Goal: Share content: Share content

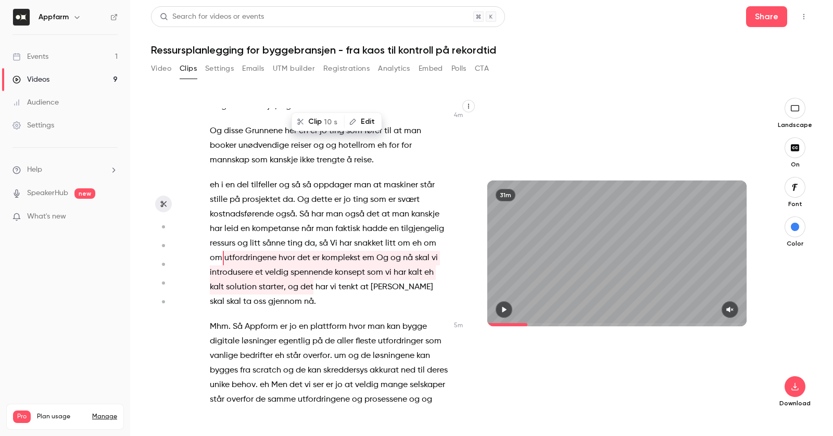
scroll to position [1317, 0]
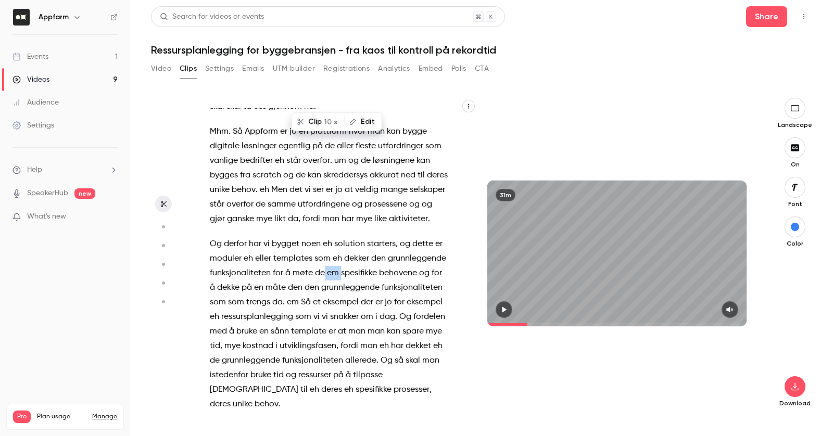
drag, startPoint x: 325, startPoint y: 258, endPoint x: 339, endPoint y: 260, distance: 14.7
click at [339, 260] on p "Og derfor har vi bygget noen eh solution starters , og dette er moduler eh elle…" at bounding box center [329, 324] width 238 height 175
type input "*****"
click at [371, 283] on button "Edit" at bounding box center [376, 282] width 36 height 17
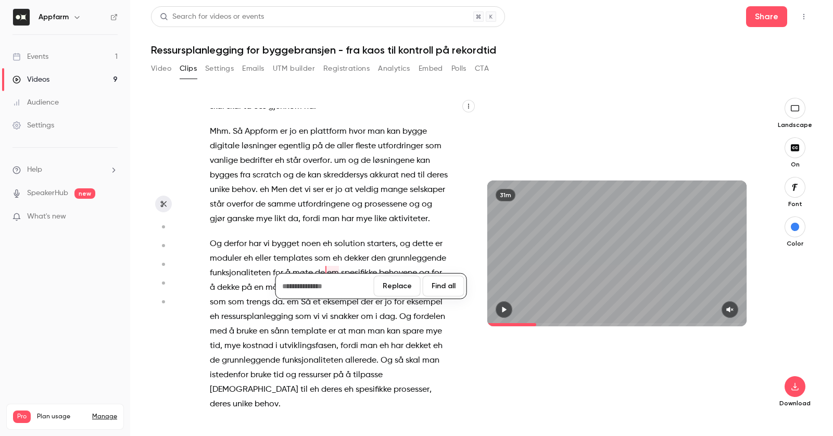
click at [425, 292] on button "Find all" at bounding box center [444, 286] width 42 height 21
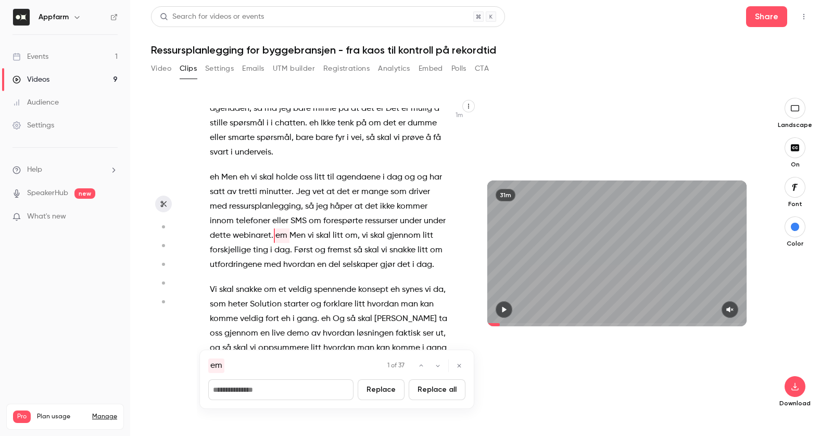
scroll to position [305, 0]
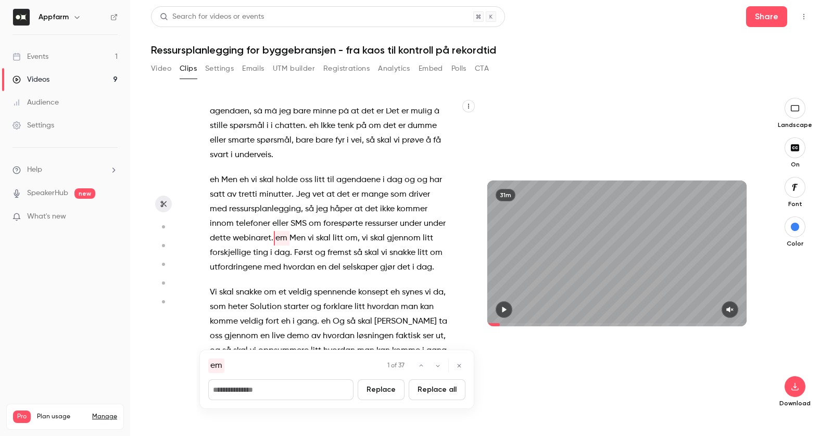
click at [277, 390] on input at bounding box center [280, 389] width 145 height 21
click at [385, 394] on button "Replace" at bounding box center [381, 389] width 47 height 21
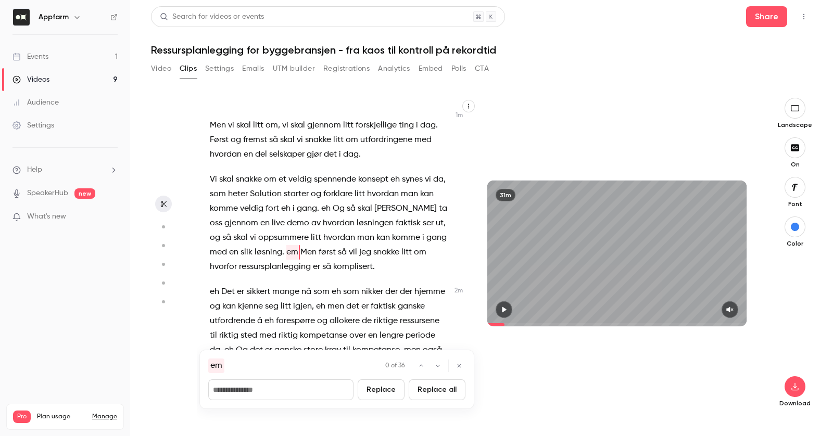
scroll to position [432, 0]
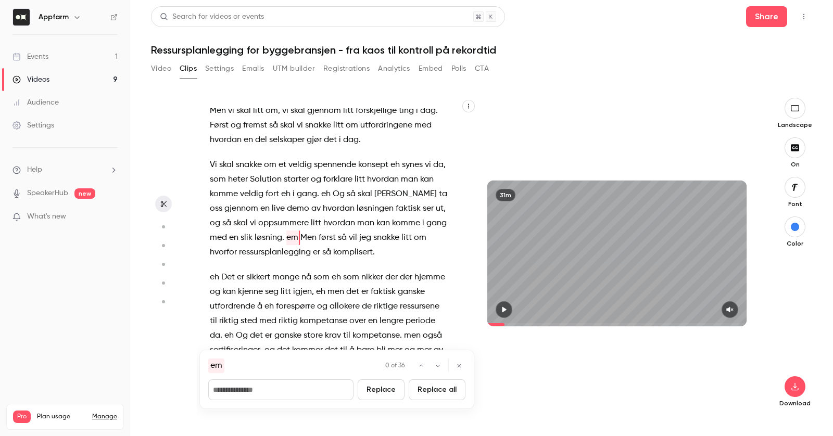
click at [429, 391] on button "Replace all" at bounding box center [437, 389] width 57 height 21
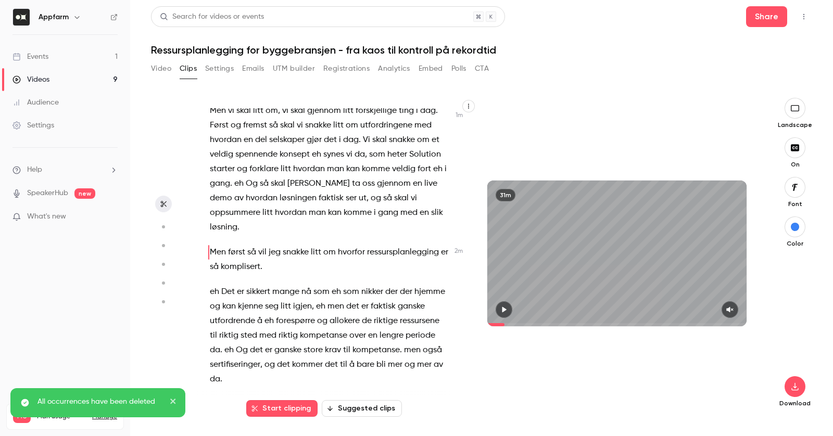
scroll to position [401, 0]
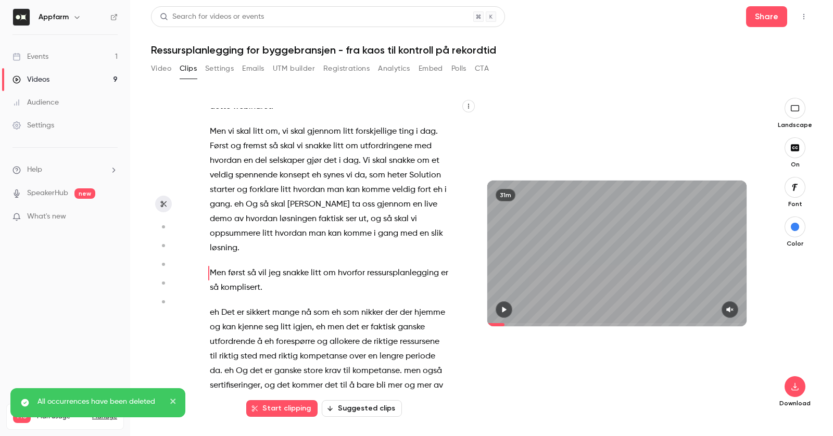
click at [338, 195] on span "man" at bounding box center [335, 190] width 17 height 15
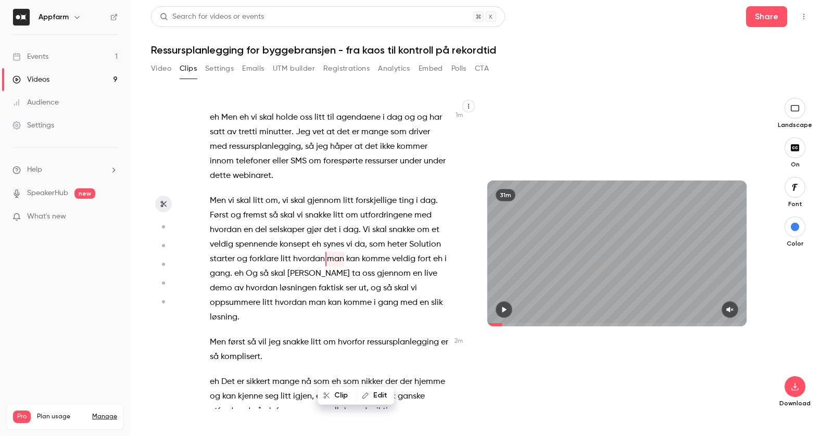
scroll to position [0, 0]
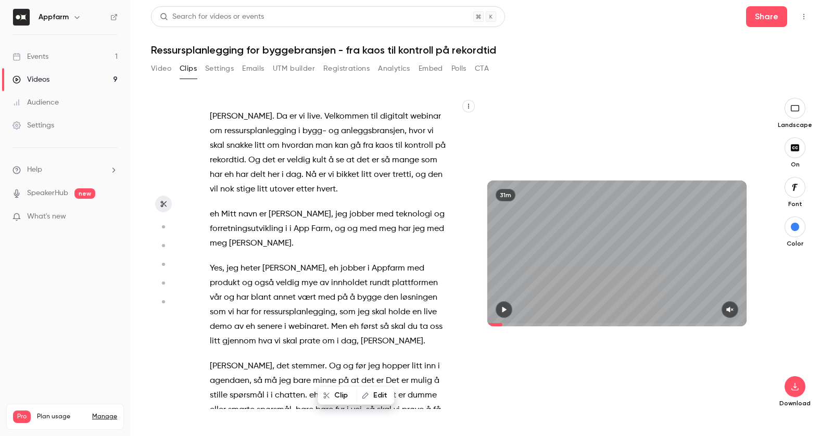
click at [338, 269] on span at bounding box center [339, 268] width 2 height 8
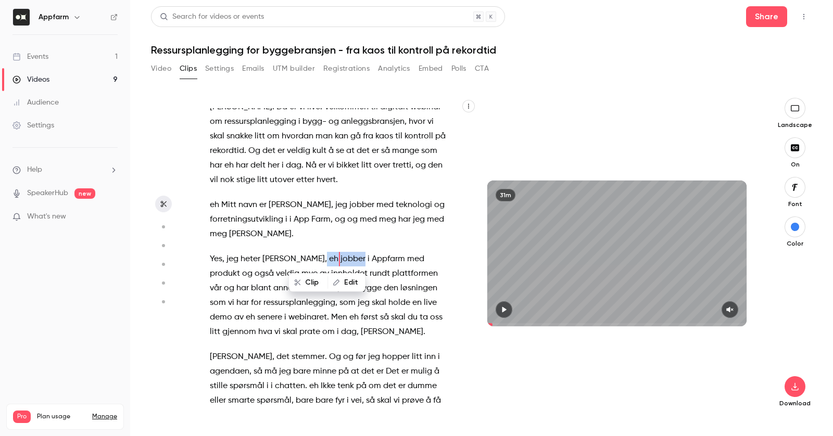
drag, startPoint x: 282, startPoint y: 259, endPoint x: 296, endPoint y: 260, distance: 13.6
click at [296, 260] on p "Yes , jeg heter [PERSON_NAME] , eh jobber i Appfarm med produkt og også veldig …" at bounding box center [329, 295] width 238 height 87
drag, startPoint x: 236, startPoint y: 165, endPoint x: 224, endPoint y: 164, distance: 12.5
click at [224, 163] on p "[PERSON_NAME] . Da er vi live . Velkommen til digitalt webinar om ressursplanle…" at bounding box center [329, 143] width 238 height 87
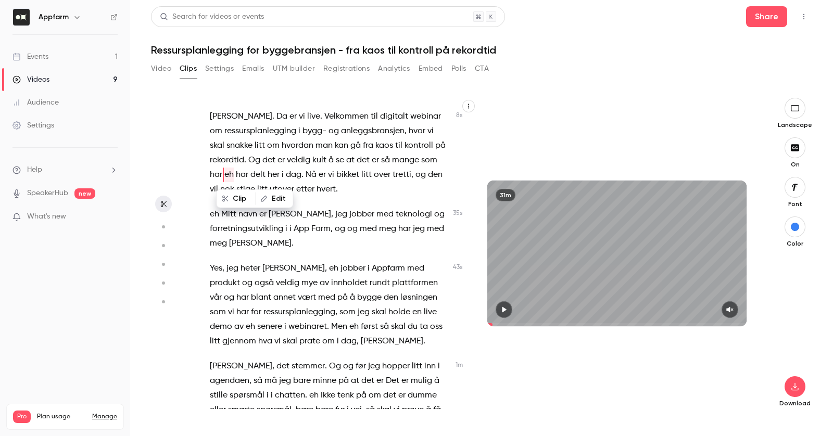
type input "****"
click at [267, 203] on button "Edit" at bounding box center [274, 198] width 36 height 17
click at [395, 199] on button "Find all" at bounding box center [393, 202] width 42 height 21
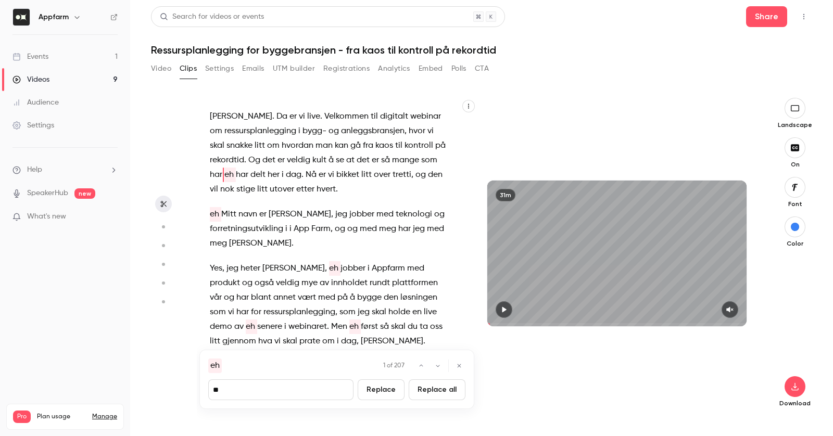
click at [276, 394] on input "**" at bounding box center [280, 389] width 145 height 21
click at [435, 392] on button "Replace all" at bounding box center [437, 389] width 57 height 21
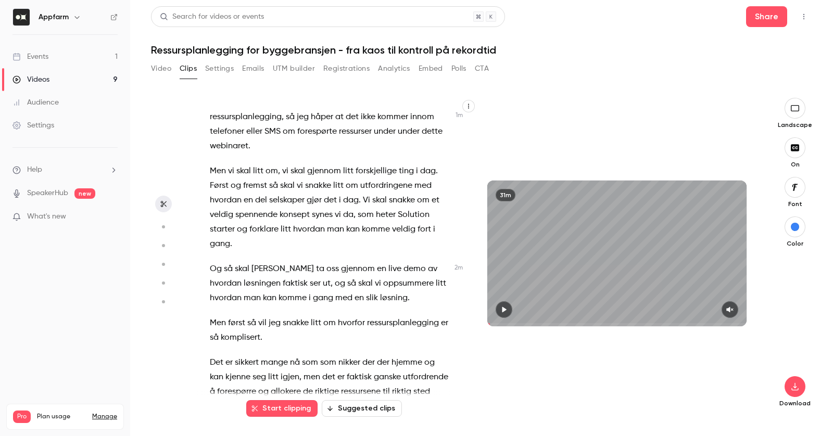
scroll to position [362, 0]
click at [261, 265] on span "[PERSON_NAME]" at bounding box center [282, 268] width 62 height 15
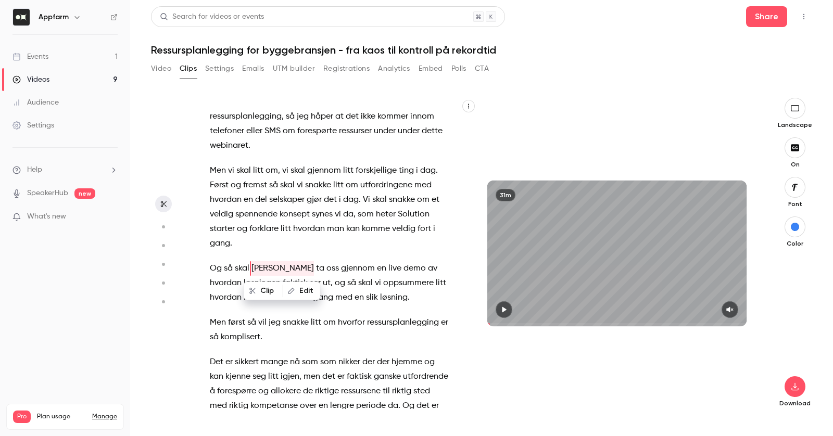
scroll to position [372, 0]
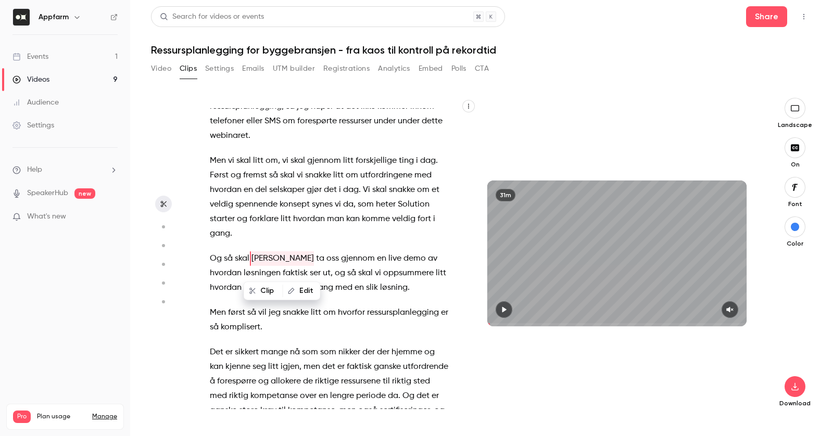
type input "*****"
click at [258, 258] on span "[PERSON_NAME]" at bounding box center [282, 258] width 62 height 15
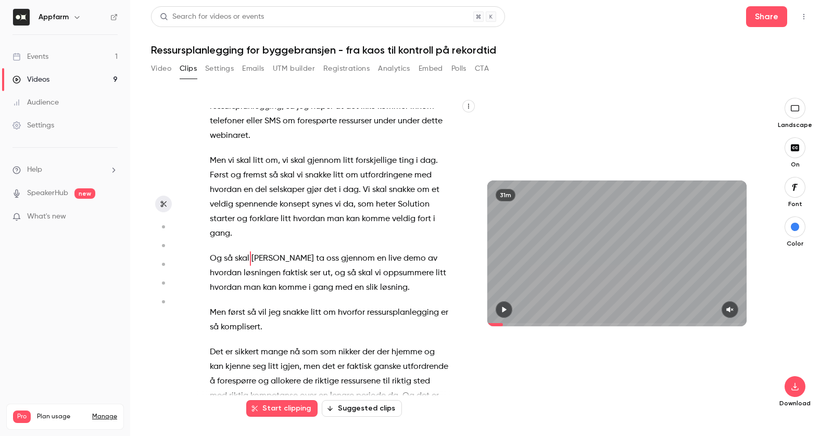
click at [258, 258] on span "[PERSON_NAME]" at bounding box center [282, 258] width 62 height 15
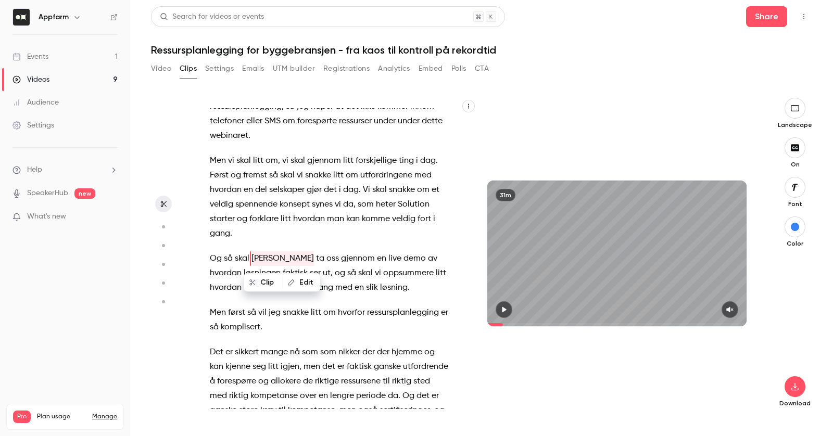
click at [295, 278] on button "Edit" at bounding box center [302, 282] width 36 height 17
click at [415, 286] on button "Find all" at bounding box center [420, 286] width 42 height 21
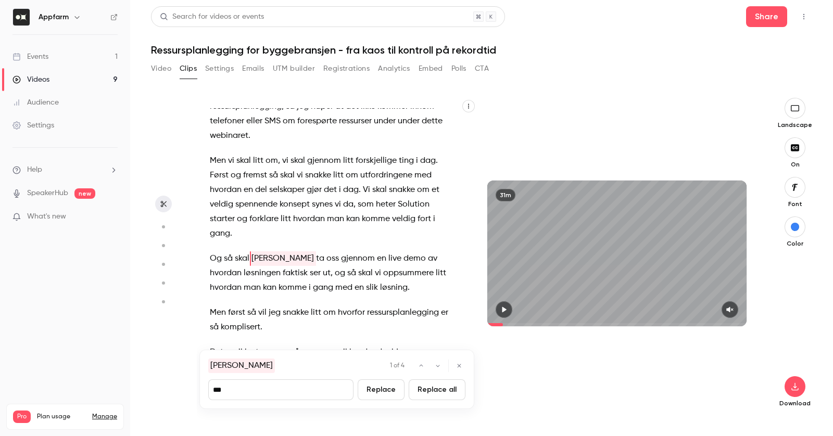
type input "****"
click at [456, 391] on button "Replace all" at bounding box center [437, 389] width 57 height 21
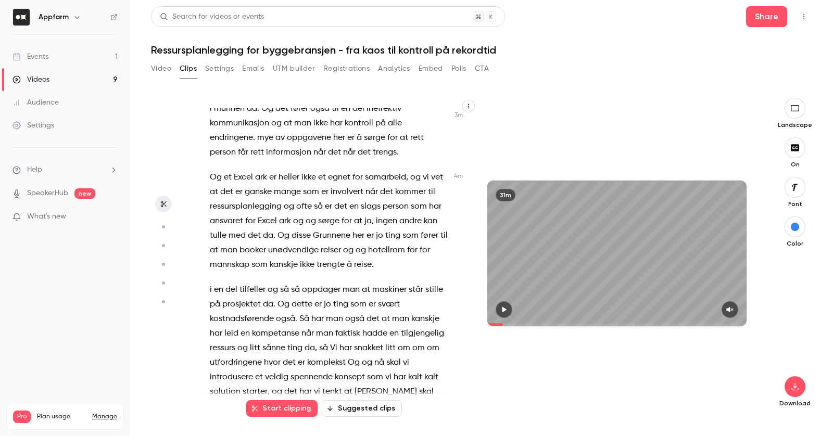
scroll to position [994, 0]
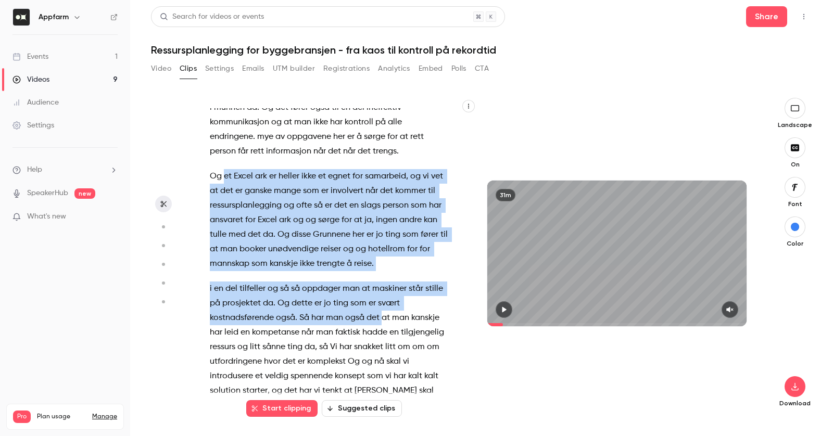
drag, startPoint x: 224, startPoint y: 174, endPoint x: 383, endPoint y: 321, distance: 215.4
click at [383, 321] on div "[PERSON_NAME] . Da er vi live . Velkommen til digitalt webinar om ressursplanle…" at bounding box center [334, 258] width 275 height 301
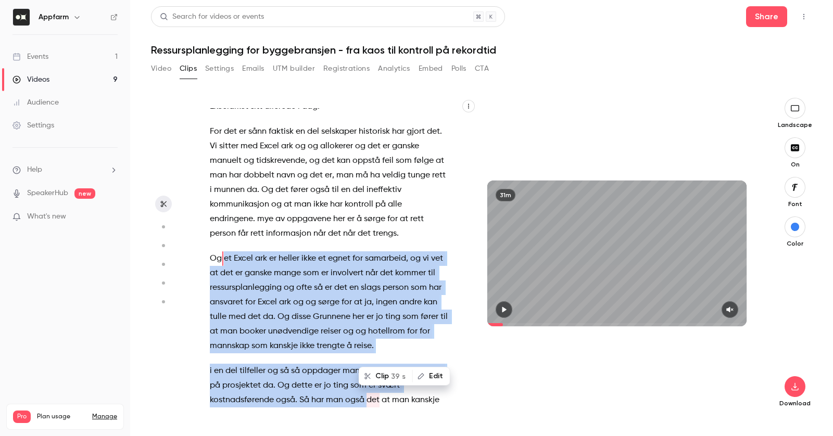
type input "*****"
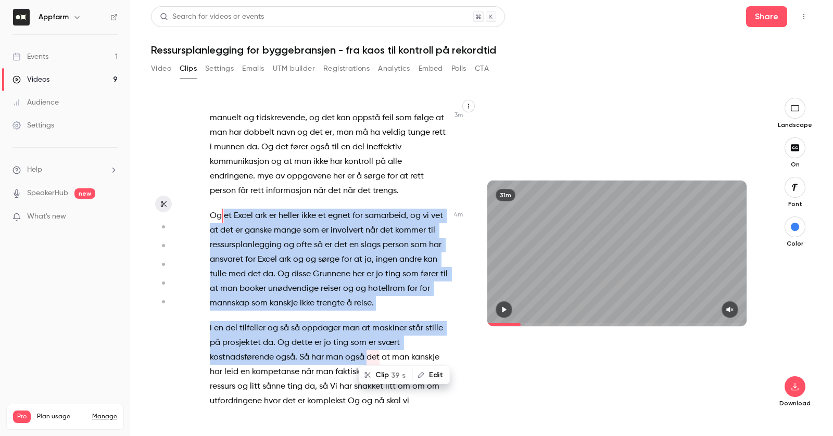
scroll to position [961, 0]
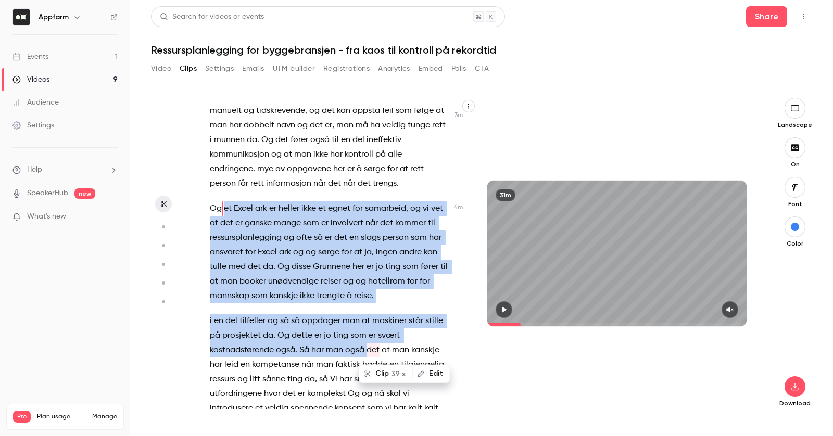
click at [298, 264] on span "disse" at bounding box center [300, 267] width 19 height 15
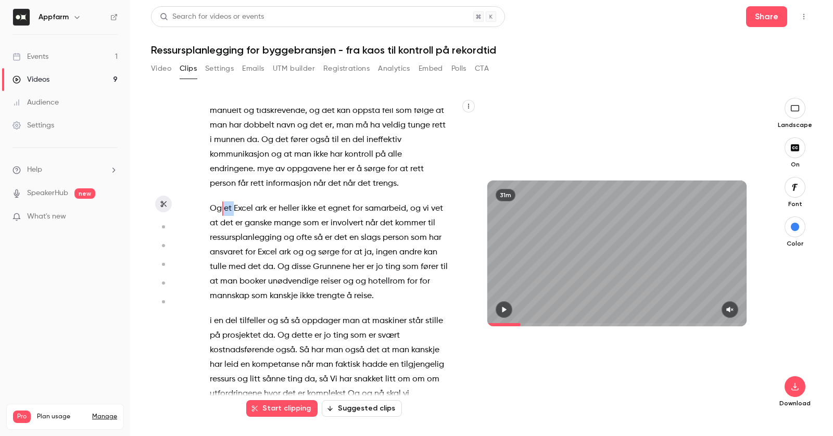
drag, startPoint x: 233, startPoint y: 208, endPoint x: 224, endPoint y: 208, distance: 8.3
click at [224, 208] on p "Og et Excel ark er heller ikke et egnet for samarbeid , og vi vet at det er gan…" at bounding box center [329, 252] width 238 height 102
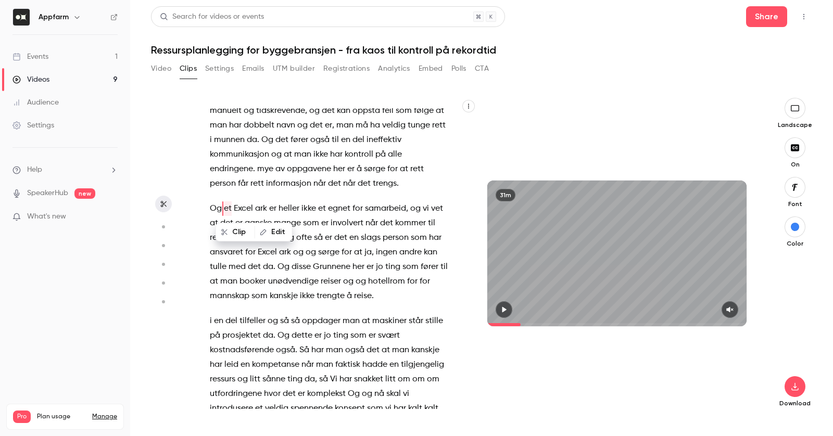
click at [264, 232] on icon "button" at bounding box center [263, 232] width 6 height 6
click at [340, 241] on button "Replace" at bounding box center [345, 235] width 47 height 21
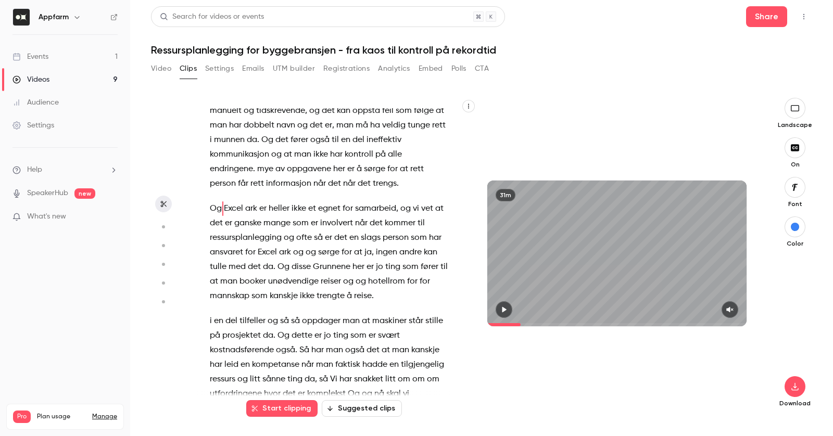
click at [248, 208] on span "ark" at bounding box center [251, 208] width 12 height 15
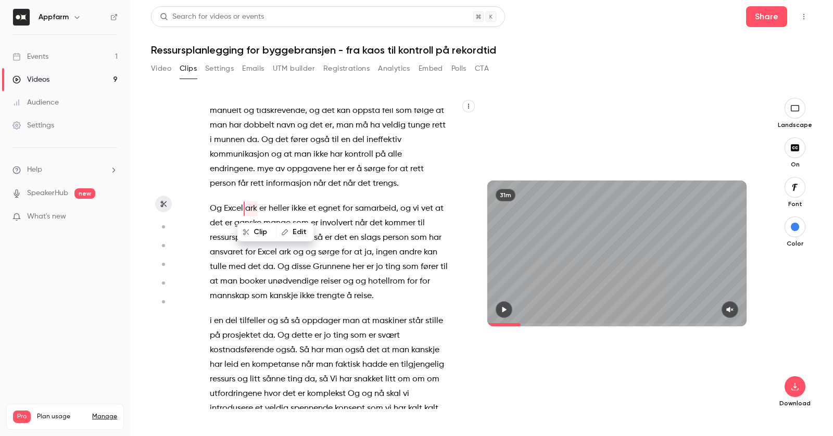
type input "*****"
click at [248, 208] on span "ark" at bounding box center [251, 208] width 12 height 15
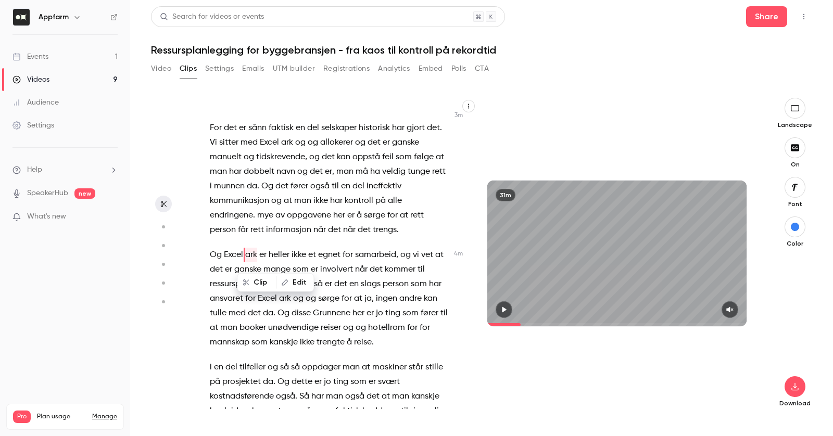
scroll to position [911, 0]
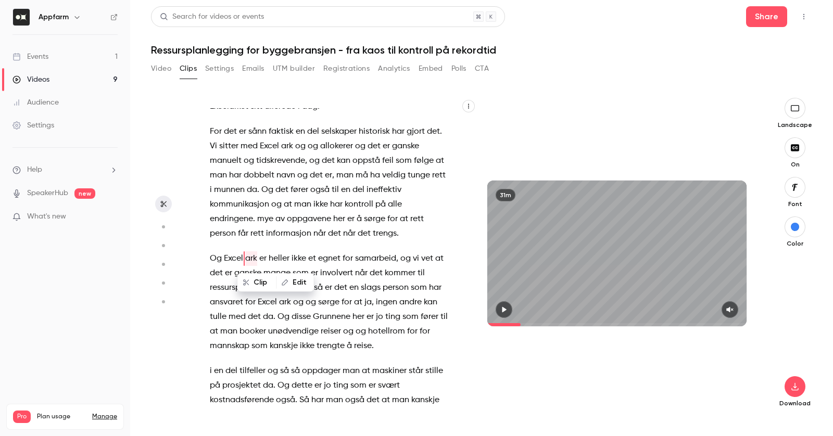
click at [288, 282] on button "Edit" at bounding box center [295, 282] width 36 height 17
click at [361, 291] on button "Replace" at bounding box center [366, 286] width 47 height 21
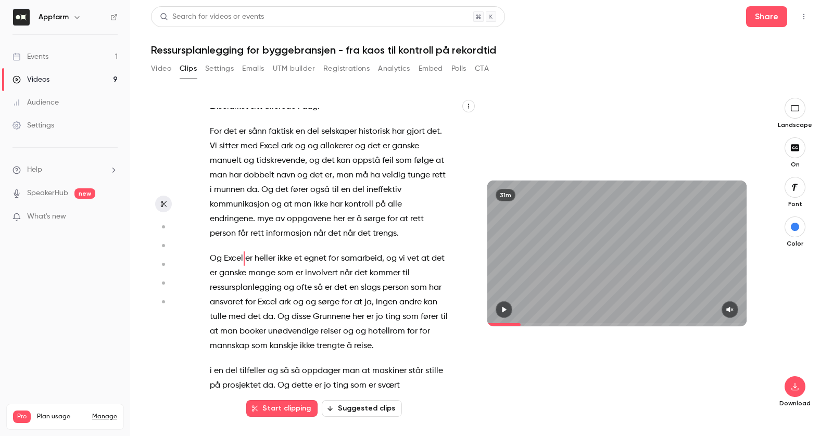
click at [297, 259] on span "et" at bounding box center [298, 258] width 8 height 15
type input "*****"
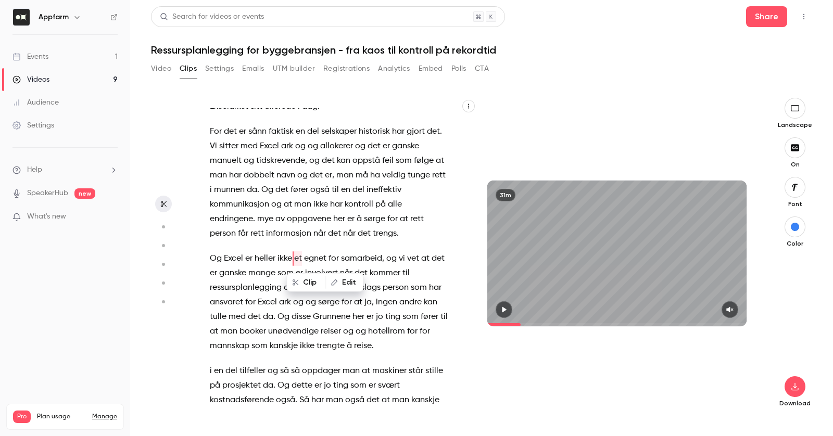
click at [297, 259] on span "et" at bounding box center [298, 258] width 8 height 15
click at [336, 283] on icon "button" at bounding box center [333, 282] width 7 height 7
click at [403, 292] on button "Replace" at bounding box center [397, 286] width 47 height 21
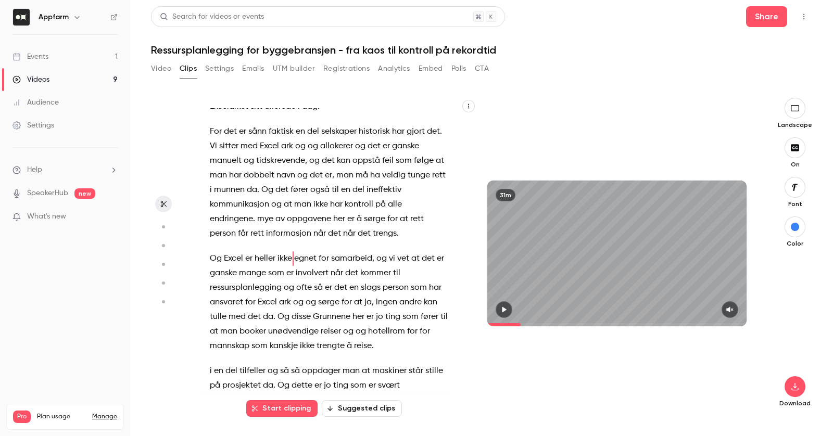
click at [373, 286] on span "slags" at bounding box center [371, 288] width 20 height 15
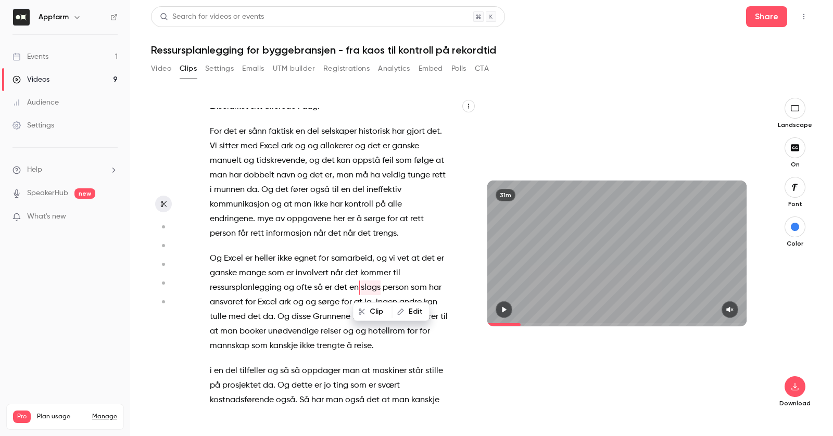
type input "***"
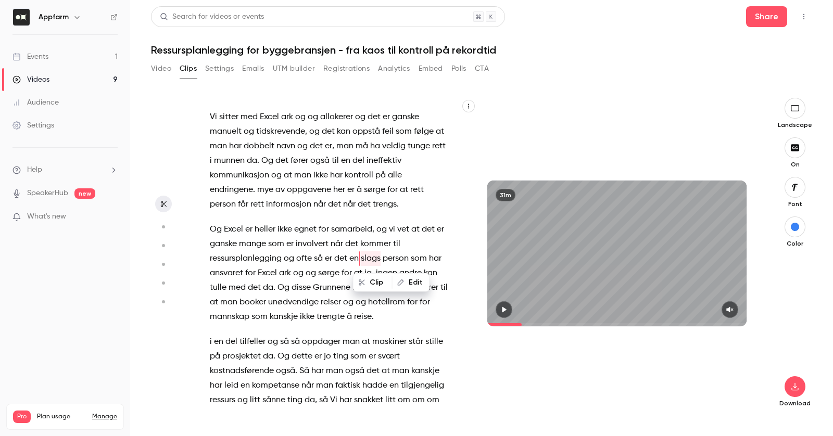
click at [397, 282] on icon "button" at bounding box center [400, 282] width 7 height 7
click at [394, 287] on button "Replace" at bounding box center [397, 286] width 47 height 21
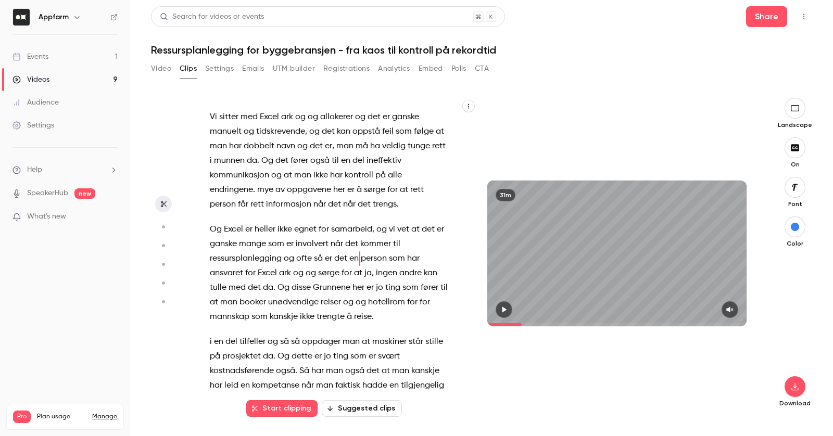
click at [289, 275] on span "ark" at bounding box center [285, 273] width 12 height 15
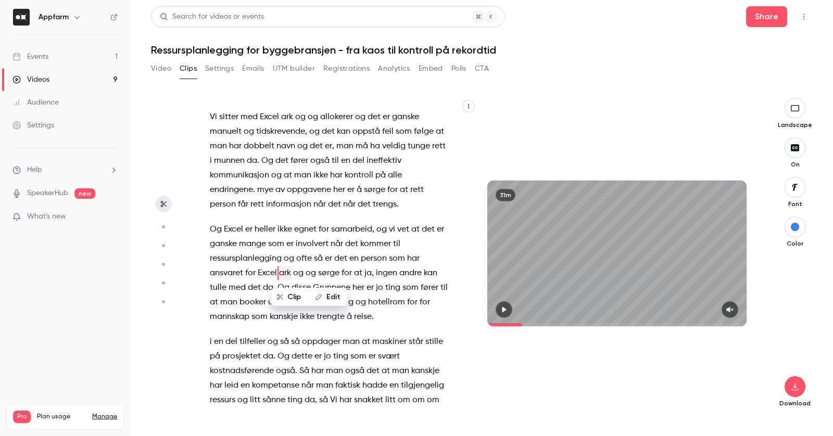
type input "*****"
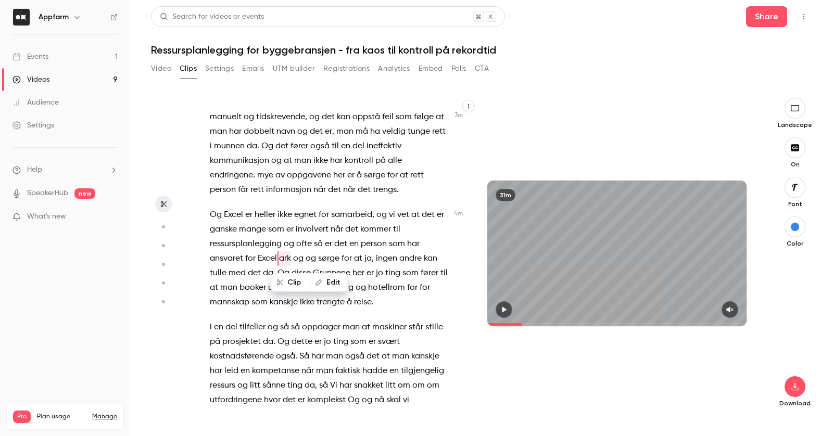
click at [324, 284] on button "Edit" at bounding box center [329, 282] width 36 height 17
type input "*****"
click at [403, 285] on button "Replace" at bounding box center [397, 286] width 47 height 21
click at [300, 258] on span at bounding box center [299, 258] width 2 height 15
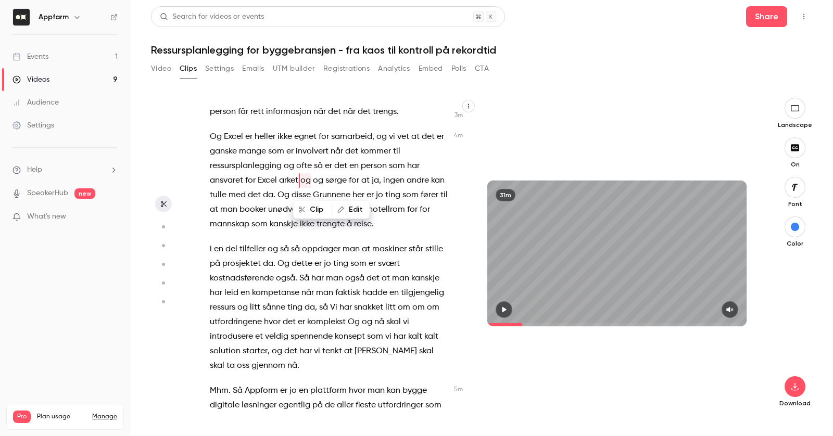
scroll to position [1017, 0]
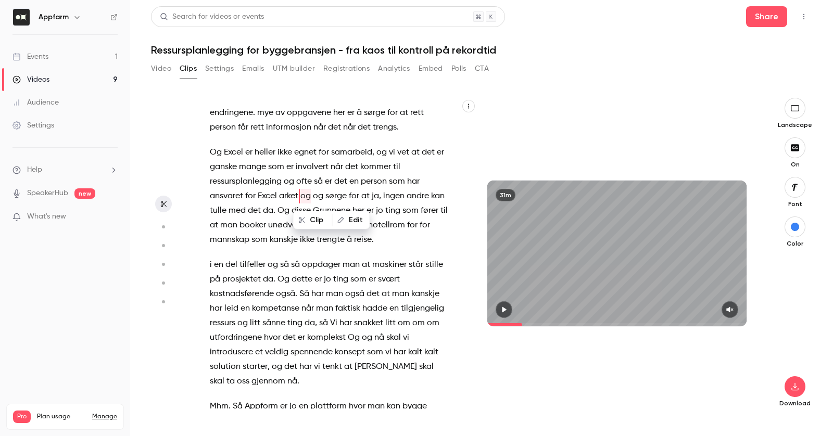
click at [315, 198] on span "og" at bounding box center [318, 196] width 10 height 15
type input "***"
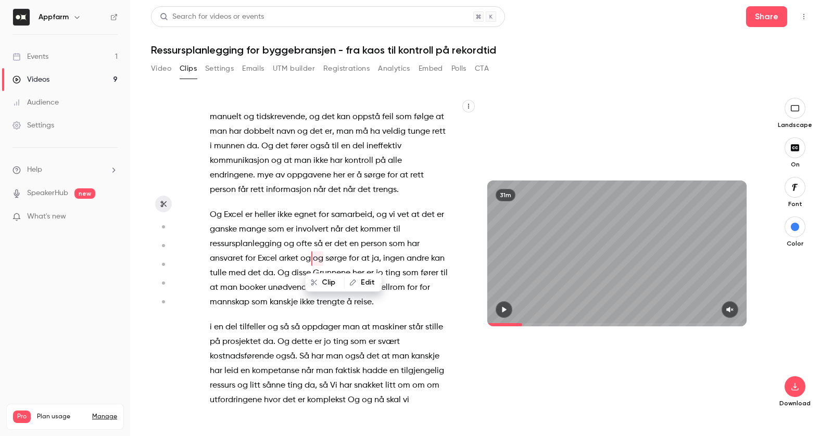
click at [366, 282] on button "Edit" at bounding box center [363, 282] width 36 height 17
click at [400, 287] on button "Replace" at bounding box center [397, 286] width 47 height 21
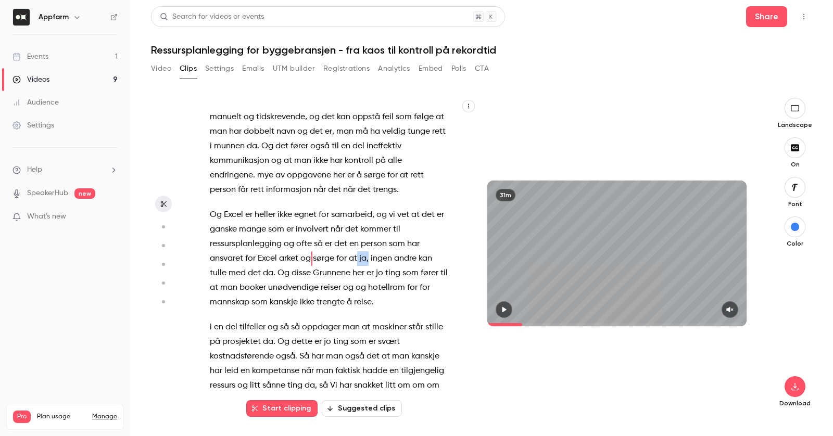
drag, startPoint x: 358, startPoint y: 259, endPoint x: 369, endPoint y: 260, distance: 11.0
click at [369, 260] on p "Og Excel er heller ikke egnet for samarbeid , og vi vet at det er ganske mange …" at bounding box center [329, 259] width 238 height 102
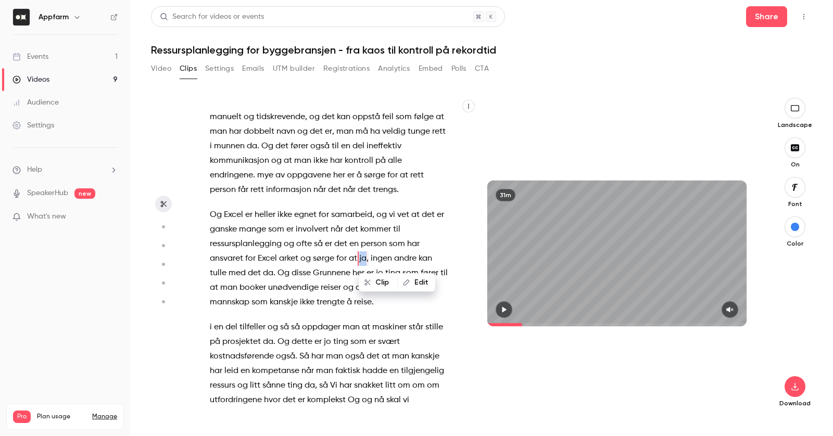
type input "*****"
click at [417, 286] on button "Edit" at bounding box center [417, 282] width 36 height 17
click at [390, 287] on button "Replace" at bounding box center [397, 286] width 47 height 21
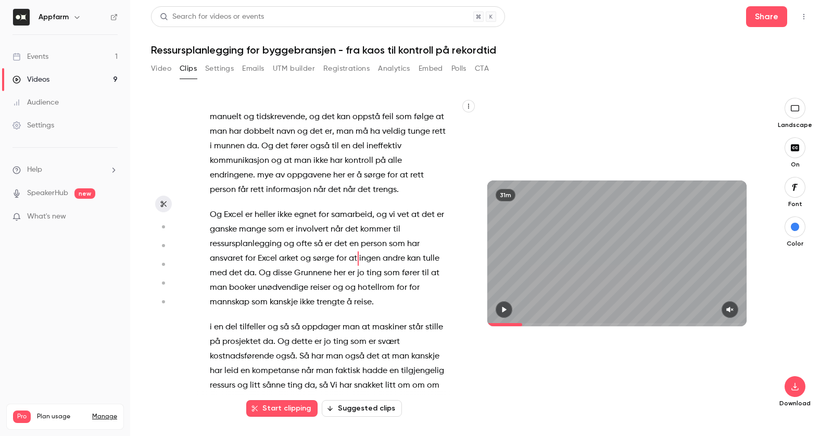
click at [249, 274] on span "da" at bounding box center [249, 273] width 10 height 15
type input "*****"
click at [249, 274] on span "da" at bounding box center [249, 273] width 10 height 15
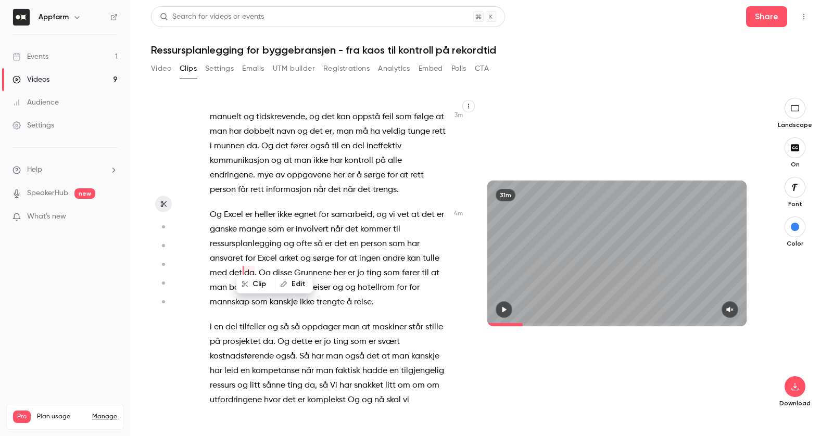
scroll to position [969, 0]
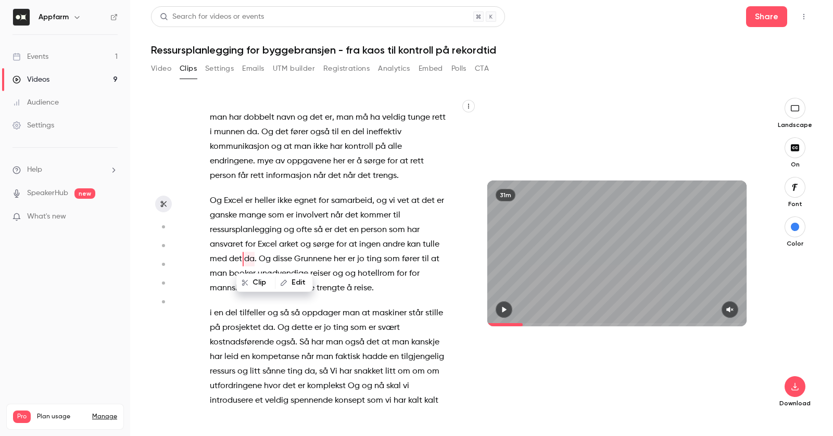
click at [277, 281] on button "Edit" at bounding box center [294, 282] width 36 height 17
type input "*"
click at [353, 290] on button "Replace" at bounding box center [365, 286] width 47 height 21
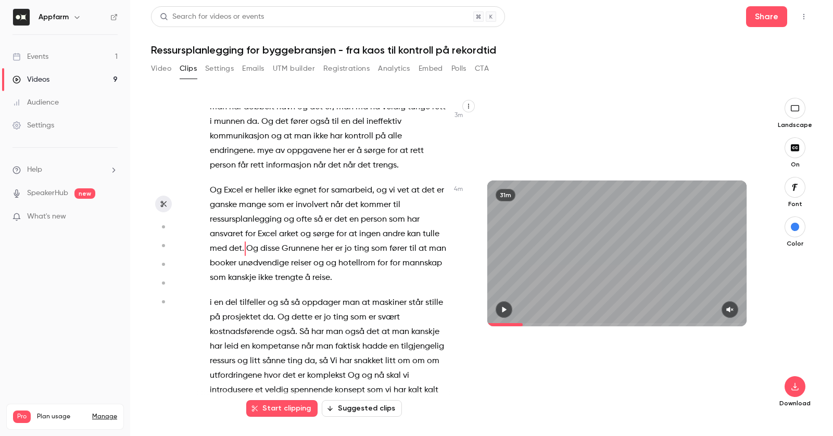
scroll to position [959, 0]
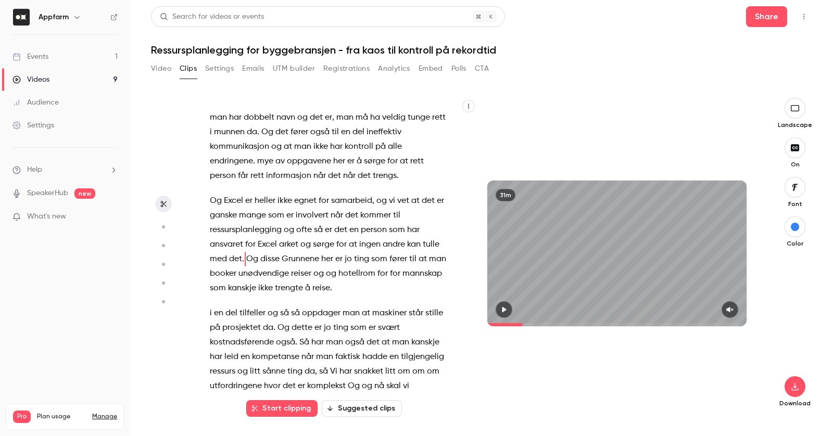
click at [289, 261] on span "Grunnene" at bounding box center [300, 259] width 37 height 15
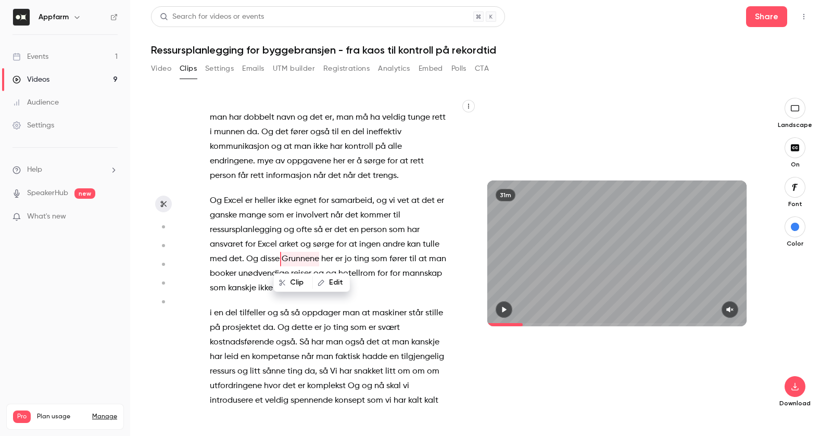
click at [289, 261] on span "Grunnene" at bounding box center [300, 259] width 37 height 15
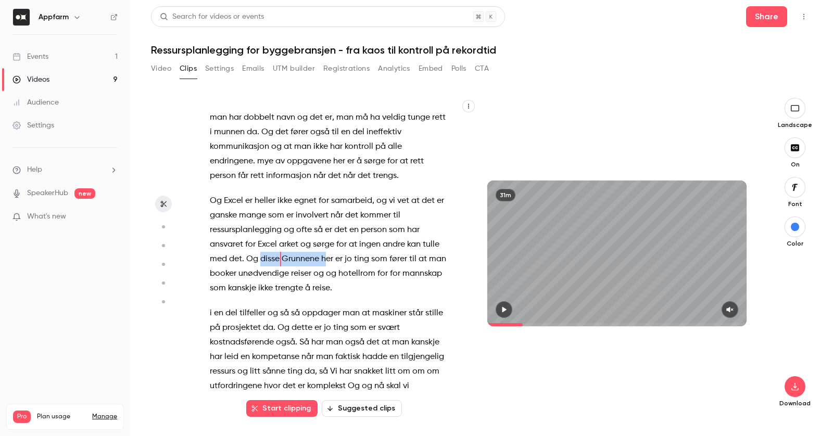
drag, startPoint x: 261, startPoint y: 259, endPoint x: 328, endPoint y: 261, distance: 67.2
click at [328, 261] on p "Og Excel er heller ikke egnet for samarbeid , og vi vet at det er ganske mange …" at bounding box center [329, 245] width 238 height 102
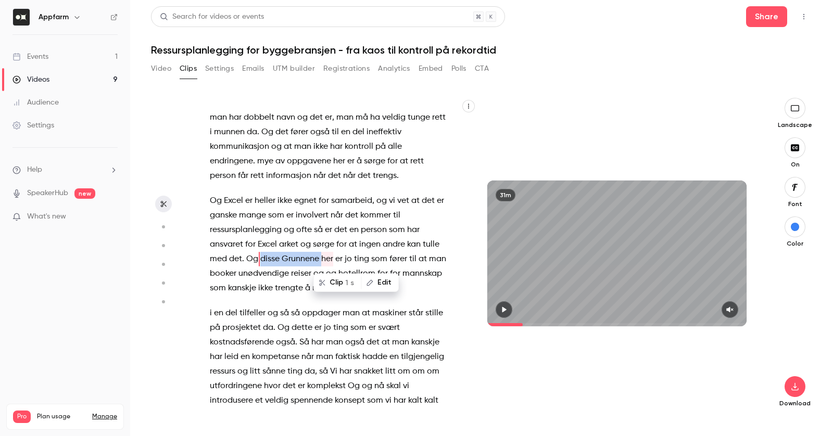
type input "*****"
click at [377, 279] on button "Edit" at bounding box center [380, 282] width 36 height 17
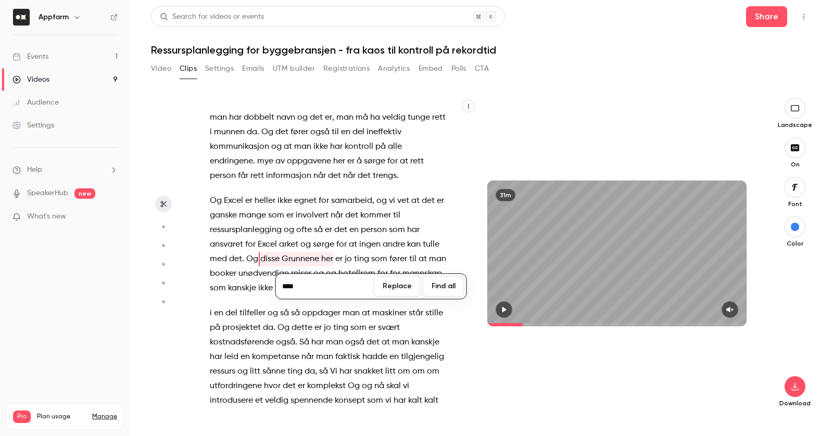
type input "*****"
click at [401, 285] on button "Replace" at bounding box center [397, 286] width 47 height 21
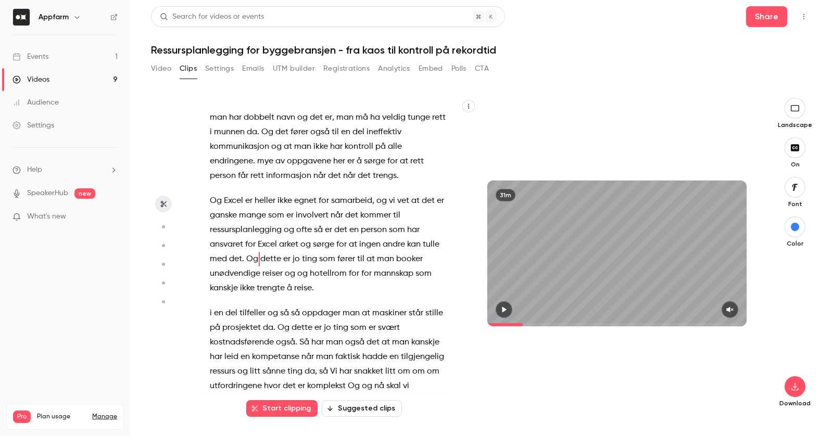
click at [304, 286] on span "reise" at bounding box center [303, 288] width 18 height 15
type input "*****"
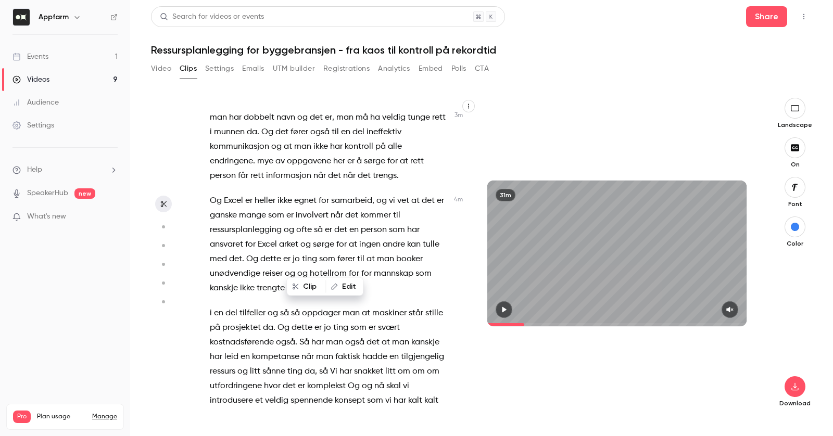
scroll to position [988, 0]
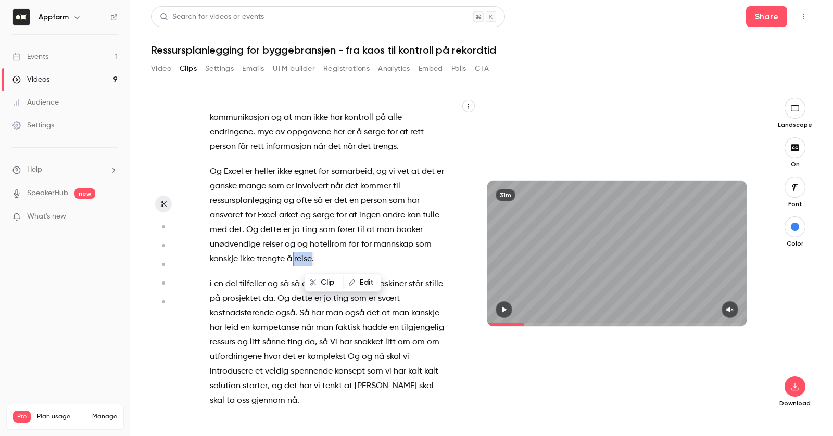
click at [356, 282] on button "Edit" at bounding box center [362, 282] width 36 height 17
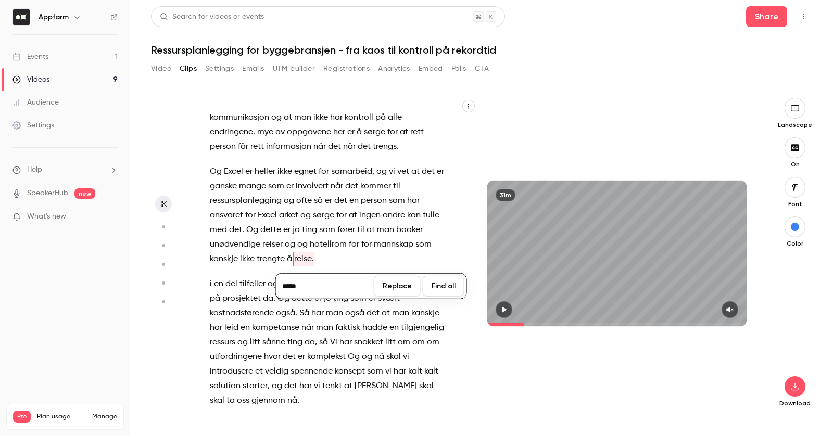
type input "******"
click at [402, 289] on button "Replace" at bounding box center [397, 286] width 47 height 21
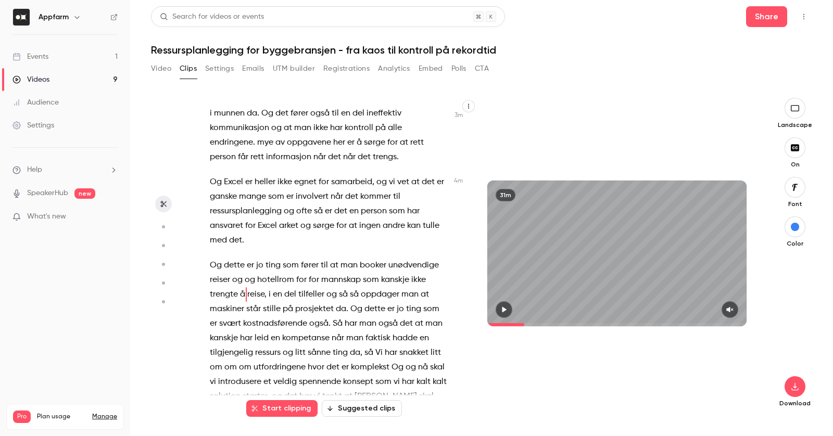
scroll to position [998, 0]
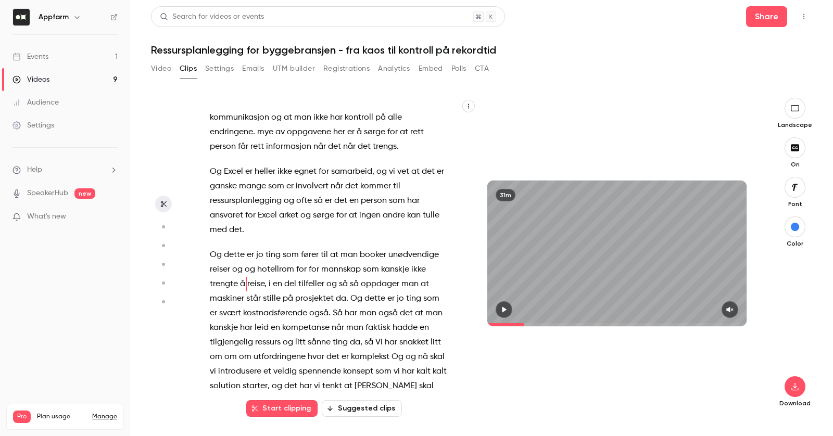
click at [269, 285] on span "i" at bounding box center [270, 284] width 2 height 15
type input "*****"
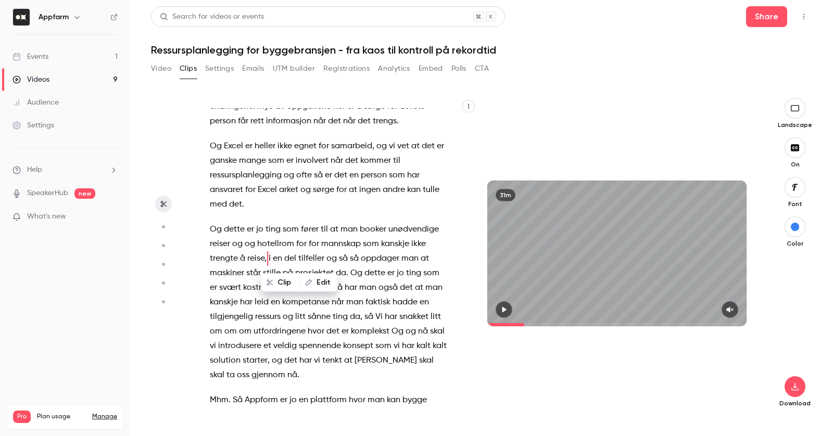
click at [317, 281] on button "Edit" at bounding box center [319, 282] width 36 height 17
type input "****"
click at [394, 282] on button "Replace" at bounding box center [390, 286] width 47 height 21
drag, startPoint x: 339, startPoint y: 259, endPoint x: 360, endPoint y: 261, distance: 21.4
click at [360, 261] on p "Og dette er jo ting som fører til at man booker unødvendige reiser og og hotell…" at bounding box center [329, 302] width 238 height 160
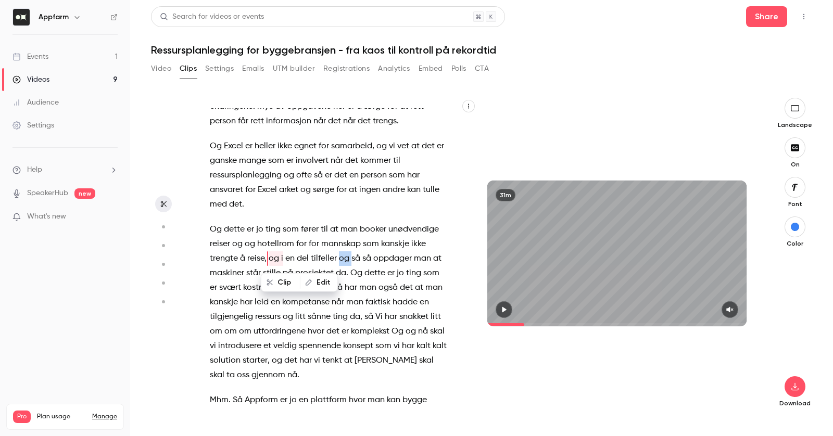
type input "*****"
click at [392, 281] on icon "button" at bounding box center [390, 282] width 7 height 7
click at [392, 281] on button "Replace" at bounding box center [397, 286] width 47 height 21
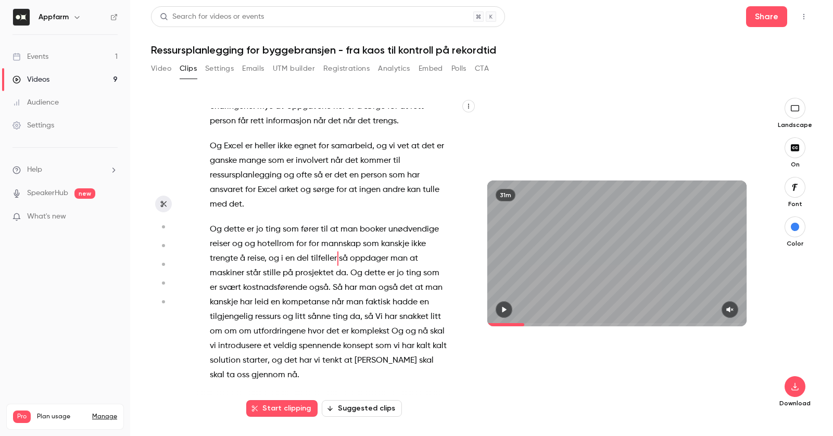
click at [339, 274] on span "da" at bounding box center [341, 273] width 10 height 15
type input "*****"
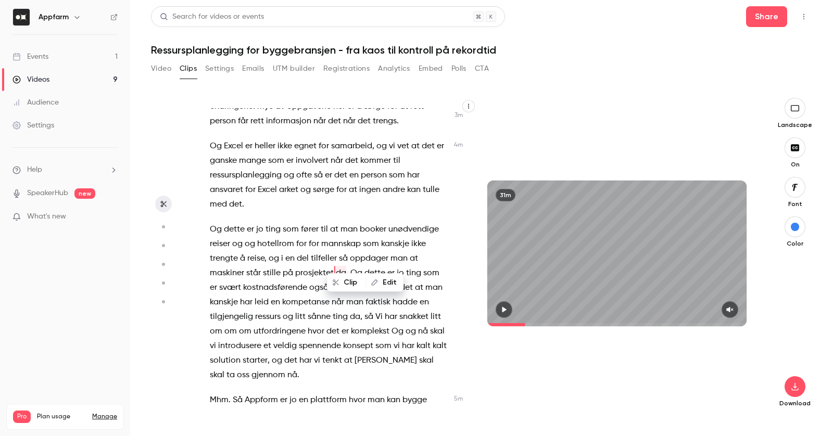
scroll to position [1038, 0]
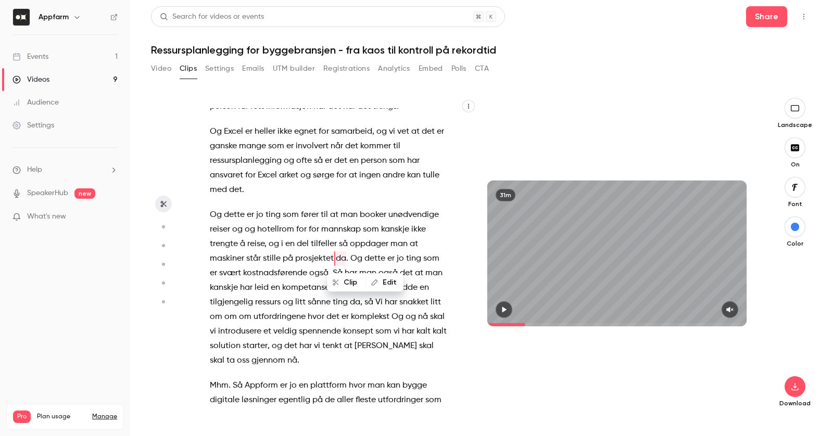
click at [380, 280] on button "Edit" at bounding box center [385, 282] width 36 height 17
click at [402, 286] on button "Replace" at bounding box center [397, 286] width 47 height 21
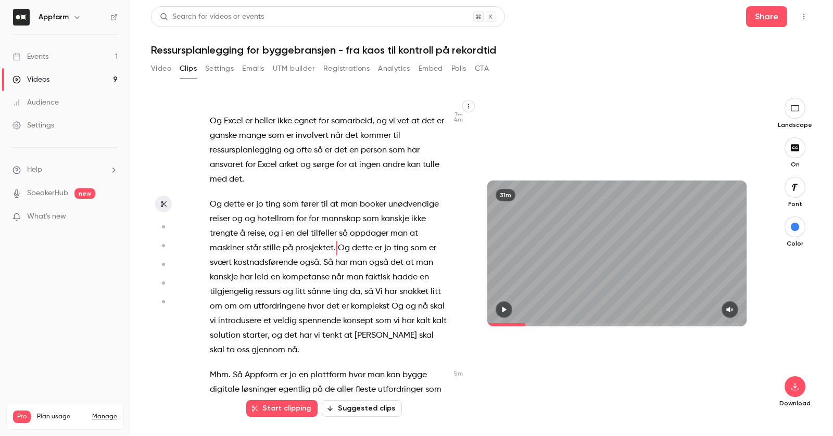
scroll to position [1028, 0]
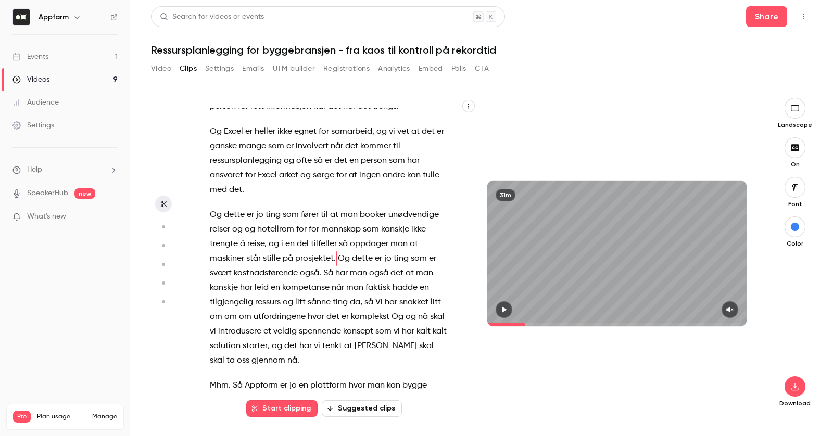
click at [307, 275] on span "også" at bounding box center [309, 273] width 19 height 15
type input "*****"
click at [307, 275] on span "også" at bounding box center [309, 273] width 19 height 15
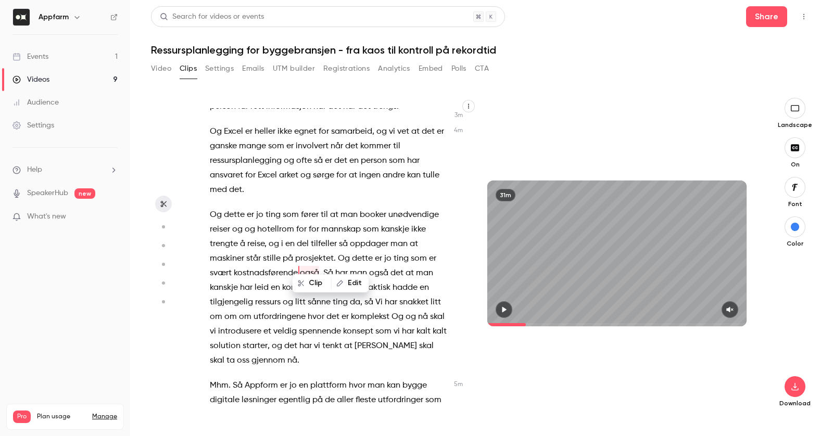
scroll to position [1042, 0]
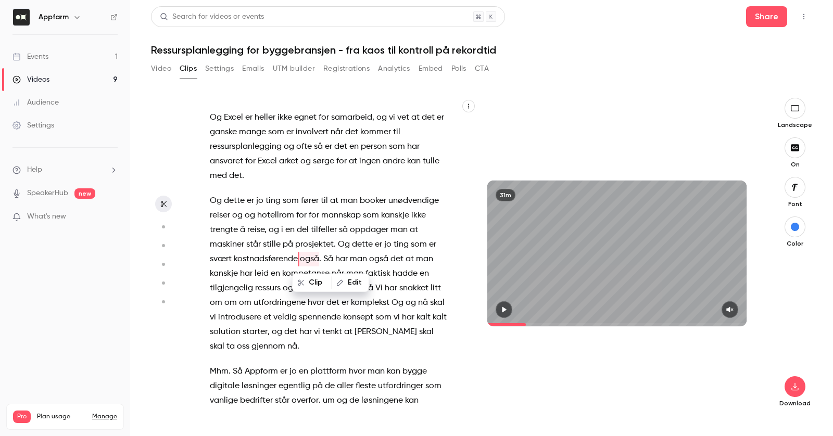
click at [348, 284] on button "Edit" at bounding box center [350, 282] width 36 height 17
click at [384, 290] on button "Replace" at bounding box center [397, 286] width 47 height 21
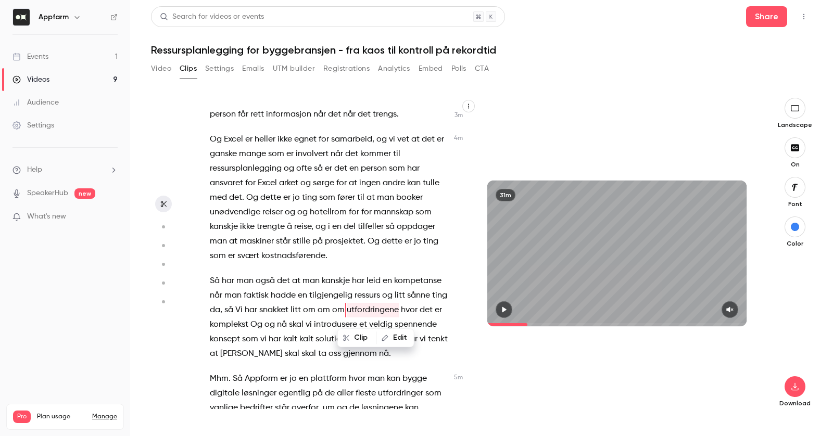
scroll to position [1029, 0]
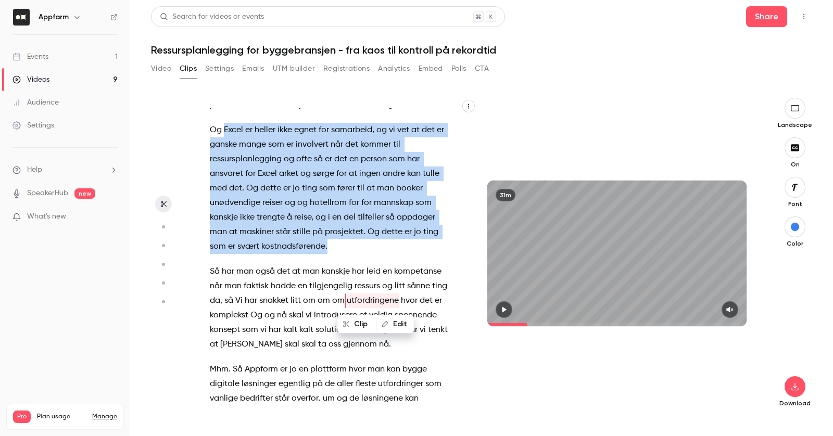
drag, startPoint x: 225, startPoint y: 132, endPoint x: 347, endPoint y: 256, distance: 174.1
click at [347, 256] on div "[PERSON_NAME] . Da er vi live . Velkommen til digitalt webinar om ressursplanle…" at bounding box center [334, 258] width 275 height 301
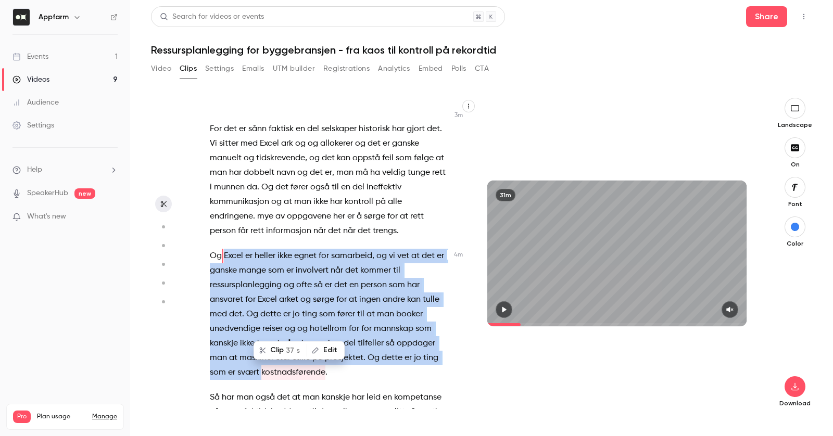
scroll to position [901, 0]
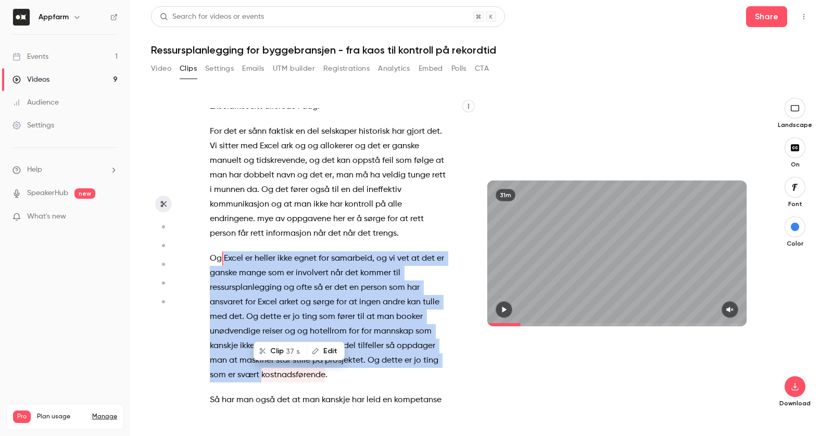
click at [264, 350] on icon "button" at bounding box center [262, 351] width 7 height 7
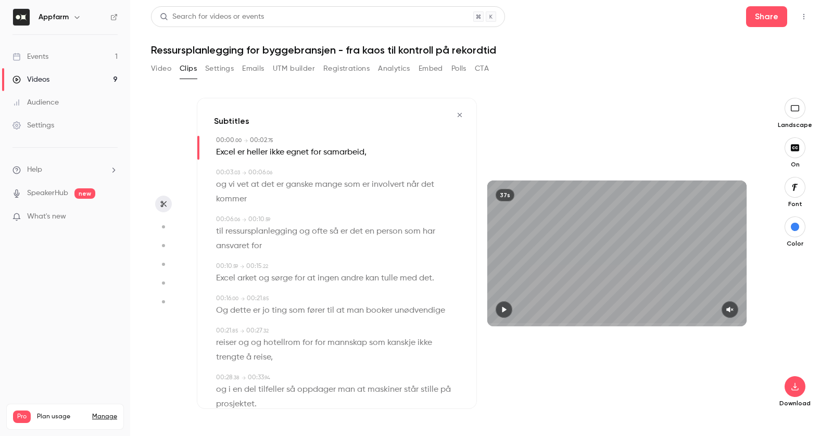
click at [501, 310] on icon "button" at bounding box center [504, 309] width 8 height 7
click at [505, 310] on icon "button" at bounding box center [504, 310] width 4 height 6
click at [499, 313] on button "button" at bounding box center [503, 309] width 17 height 17
click at [732, 307] on icon "button" at bounding box center [729, 309] width 8 height 7
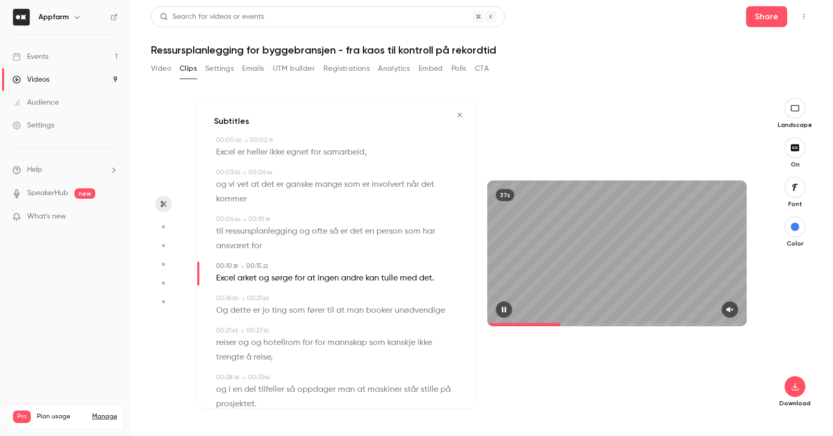
click at [725, 307] on button "button" at bounding box center [729, 309] width 17 height 17
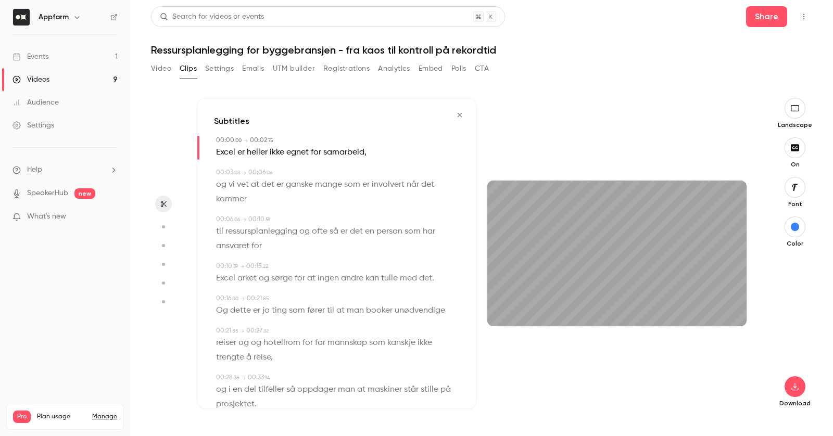
drag, startPoint x: 567, startPoint y: 324, endPoint x: 478, endPoint y: 322, distance: 88.5
click at [478, 322] on div "37s" at bounding box center [617, 254] width 280 height 146
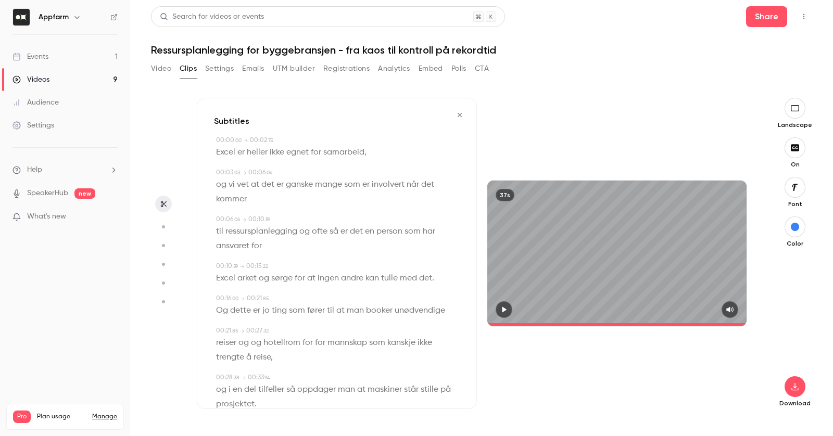
click at [315, 343] on span "for" at bounding box center [320, 343] width 10 height 15
type input "****"
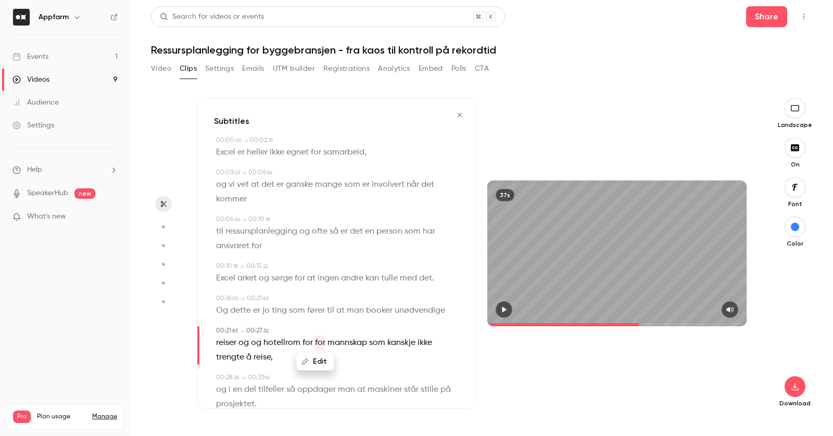
click at [316, 359] on button "Edit" at bounding box center [315, 361] width 36 height 17
click at [356, 371] on button "Replace" at bounding box center [367, 365] width 47 height 21
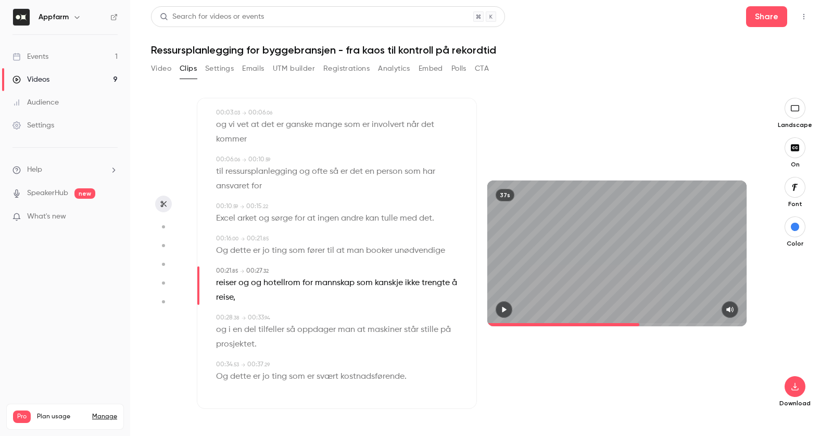
type input "****"
click at [786, 384] on button "button" at bounding box center [794, 386] width 21 height 21
click at [710, 384] on li "Full HD High quality requires longer processing" at bounding box center [717, 372] width 136 height 38
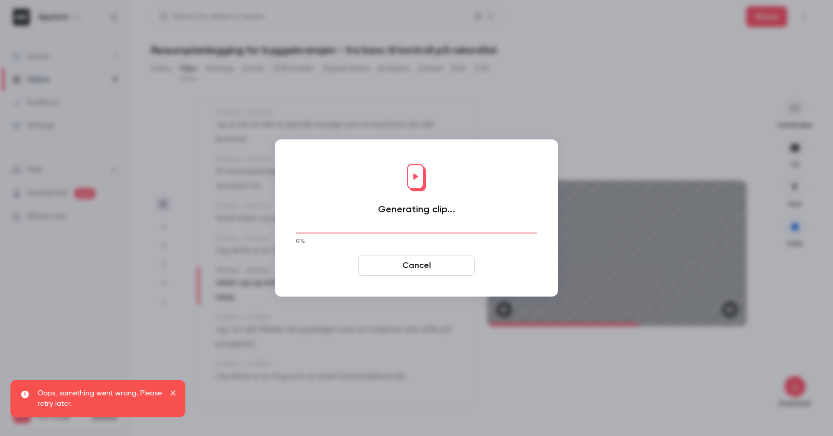
click at [171, 392] on icon "close" at bounding box center [173, 393] width 7 height 8
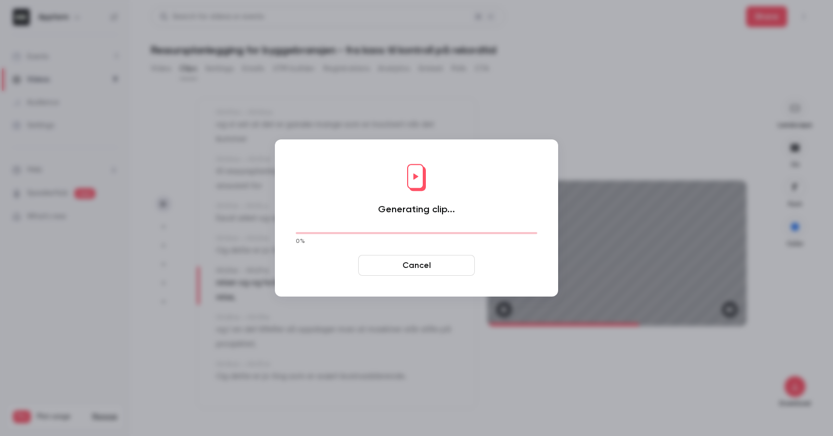
click at [406, 265] on button "Cancel" at bounding box center [416, 265] width 117 height 21
click at [437, 266] on button "Cancel" at bounding box center [416, 265] width 117 height 21
click at [419, 266] on button "Cancel" at bounding box center [416, 265] width 117 height 21
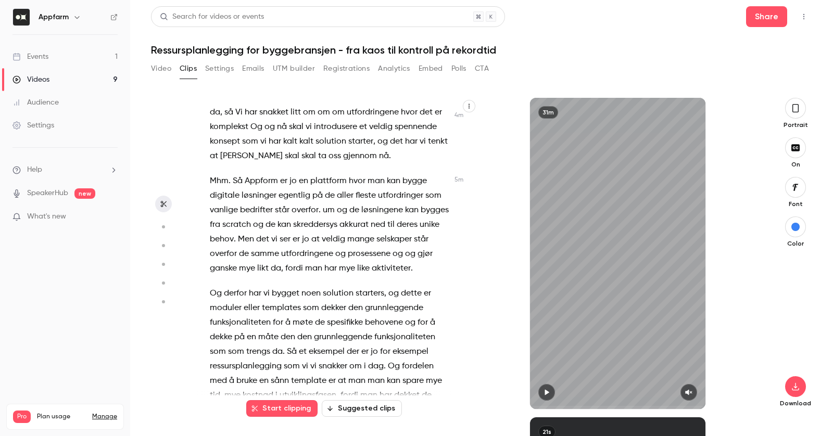
scroll to position [1219, 0]
click at [294, 180] on span "jo" at bounding box center [292, 180] width 7 height 15
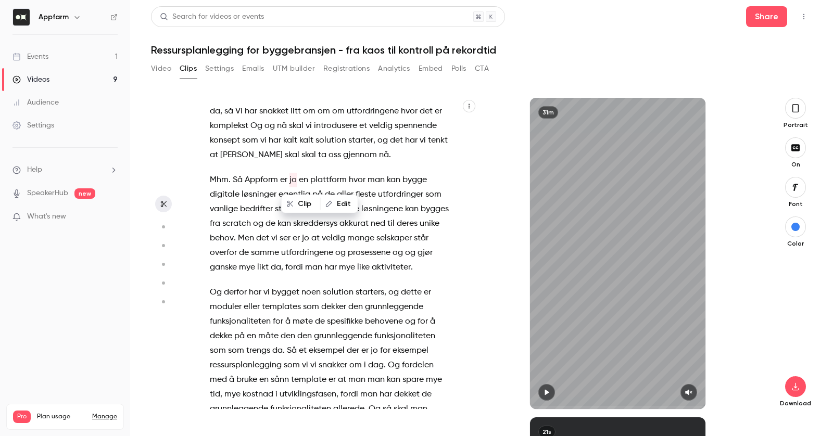
click at [294, 180] on span "jo" at bounding box center [292, 180] width 7 height 15
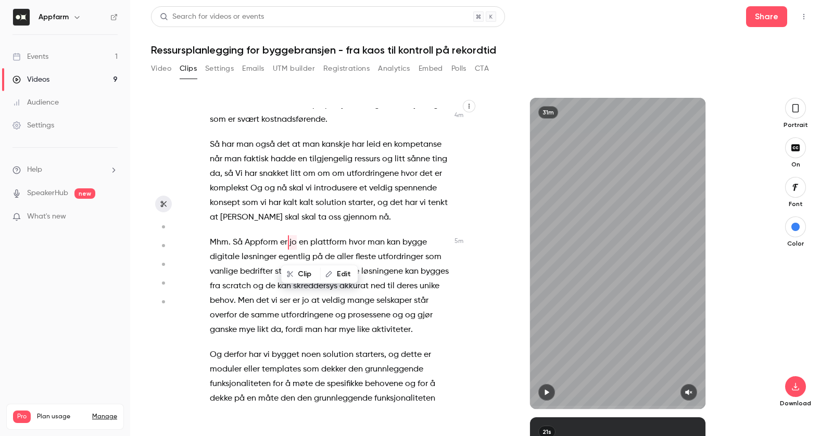
type input "***"
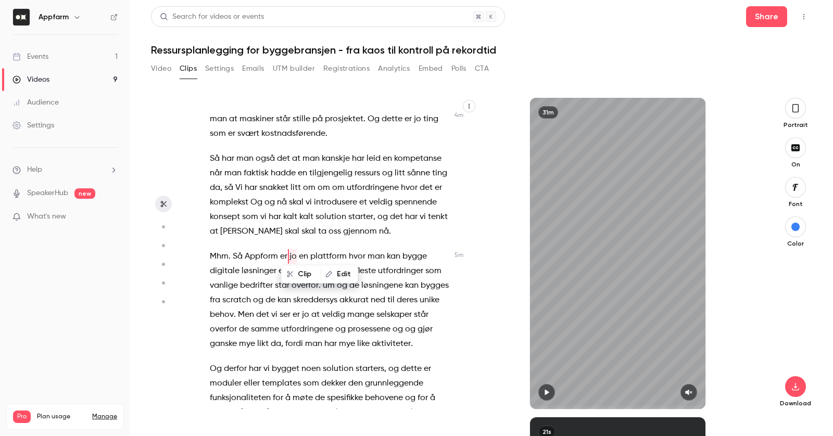
scroll to position [1140, 0]
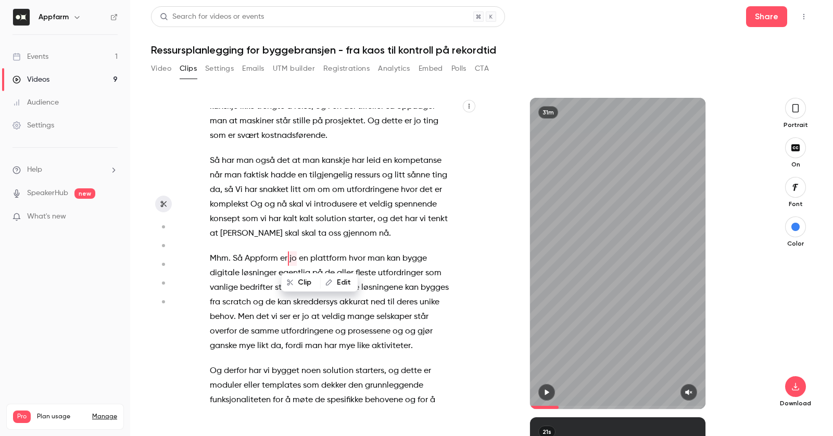
click at [338, 284] on button "Edit" at bounding box center [339, 282] width 36 height 17
click at [397, 287] on button "Replace" at bounding box center [397, 286] width 47 height 21
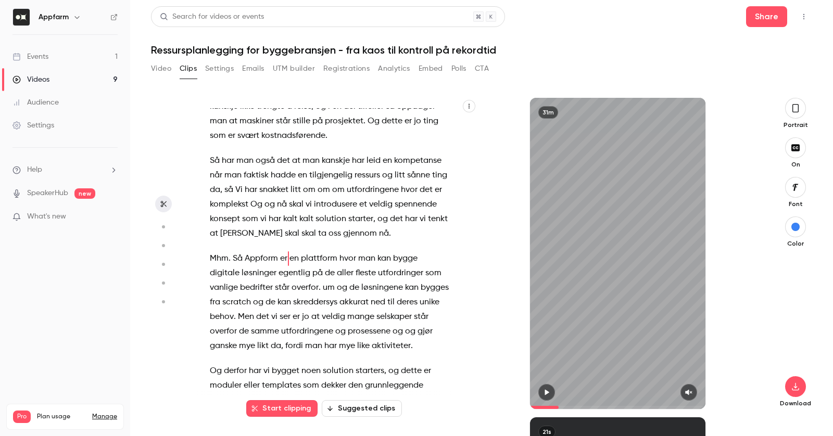
click at [278, 274] on span "egentlig" at bounding box center [294, 273] width 32 height 15
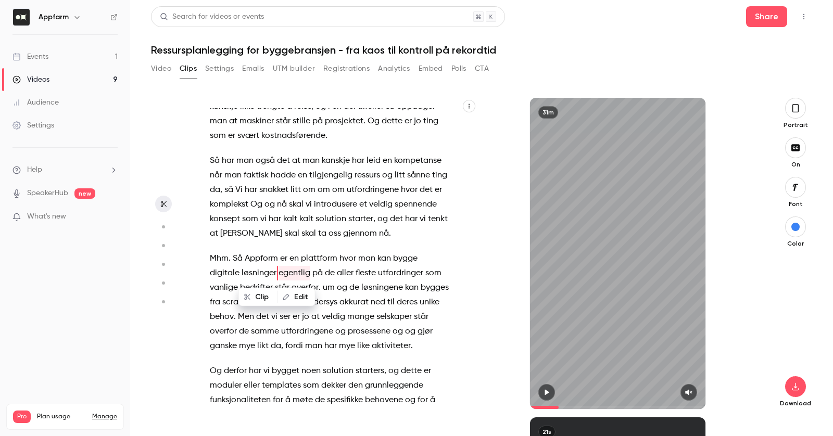
type input "*****"
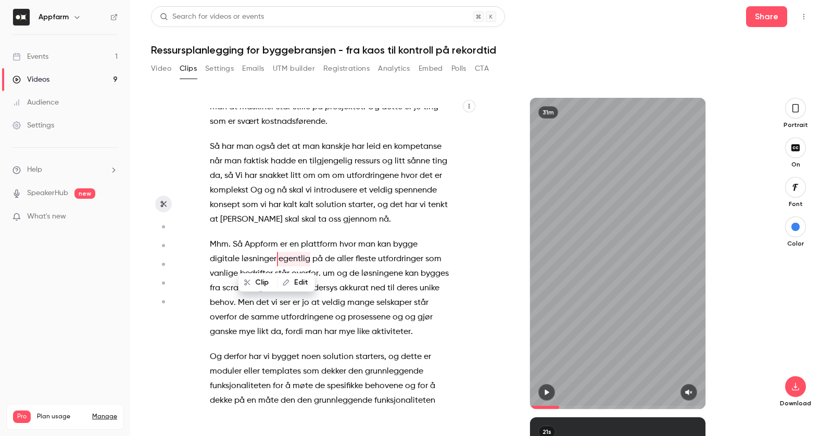
click at [292, 283] on button "Edit" at bounding box center [296, 282] width 36 height 17
click at [375, 287] on button "Replace" at bounding box center [368, 286] width 47 height 21
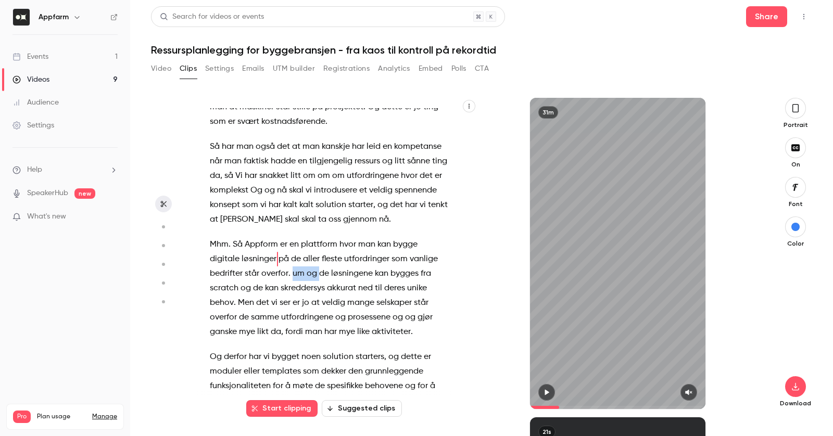
drag, startPoint x: 258, startPoint y: 271, endPoint x: 282, endPoint y: 273, distance: 24.5
click at [282, 273] on p "Mhm . Så Appform er en plattform hvor man kan bygge digitale løsninger på de al…" at bounding box center [329, 288] width 239 height 102
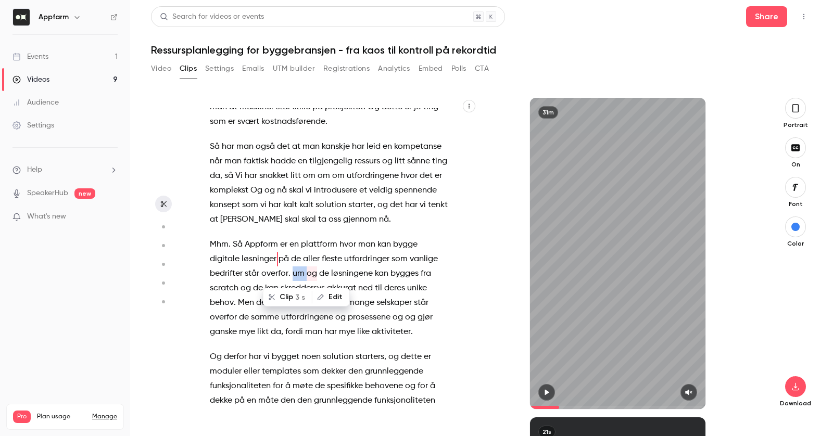
type input "*****"
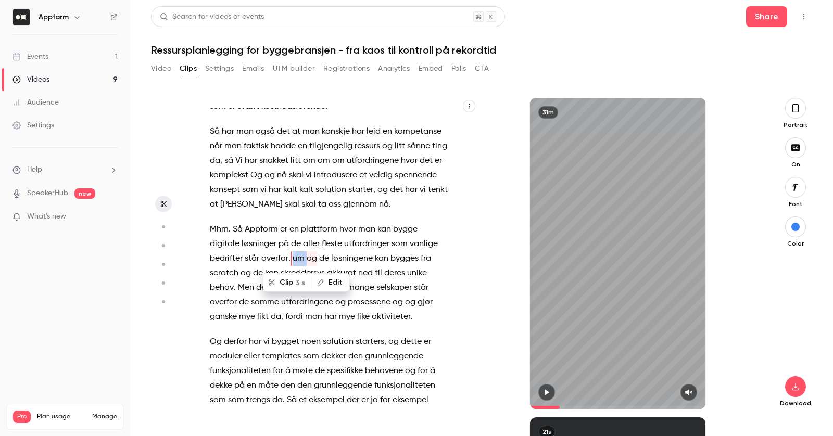
click at [327, 279] on button "Edit" at bounding box center [331, 282] width 36 height 17
click at [401, 285] on button "Replace" at bounding box center [393, 286] width 47 height 21
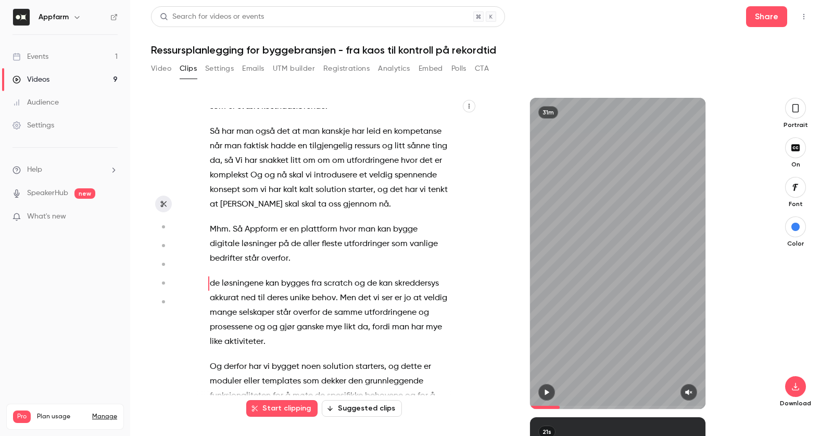
click at [215, 286] on span "de" at bounding box center [215, 283] width 10 height 15
type input "***"
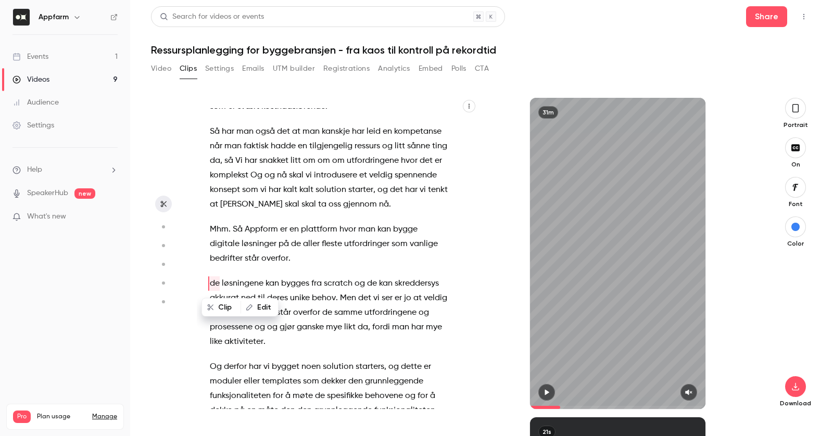
click at [266, 307] on button "Edit" at bounding box center [259, 307] width 36 height 17
type input "**"
click at [338, 313] on button "Replace" at bounding box center [331, 311] width 47 height 21
click at [349, 289] on span "scratch" at bounding box center [338, 283] width 29 height 15
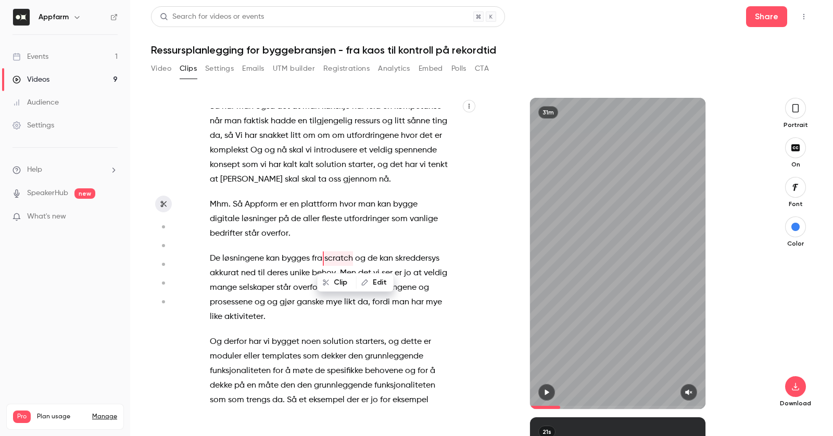
click at [375, 313] on p "De løsningene kan bygges fra scratch og de kan skreddersys akkurat ned til dere…" at bounding box center [329, 287] width 239 height 73
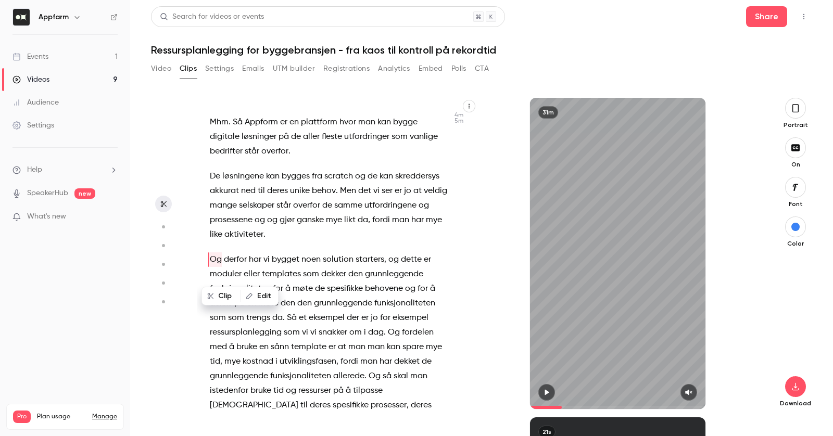
scroll to position [1278, 0]
drag, startPoint x: 370, startPoint y: 174, endPoint x: 394, endPoint y: 177, distance: 24.7
click at [394, 177] on p "De løsningene kan bygges fra scratch og de kan skreddersys akkurat ned til dere…" at bounding box center [329, 204] width 239 height 73
type input "*****"
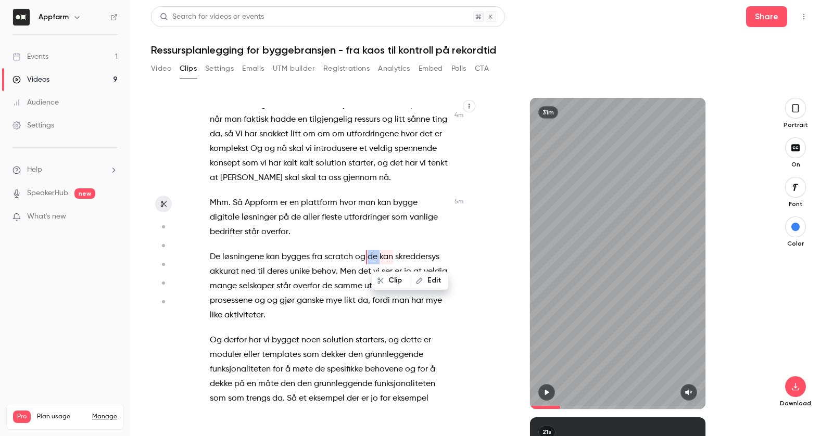
scroll to position [1194, 0]
click at [427, 282] on button "Edit" at bounding box center [430, 282] width 36 height 17
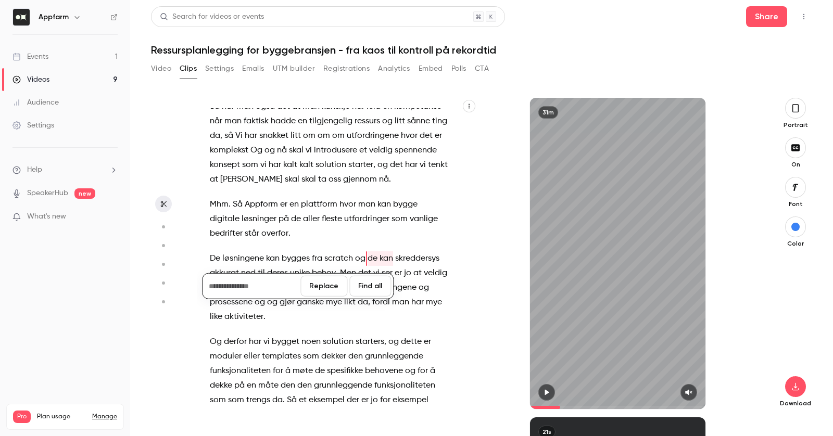
click at [334, 288] on button "Replace" at bounding box center [323, 286] width 47 height 21
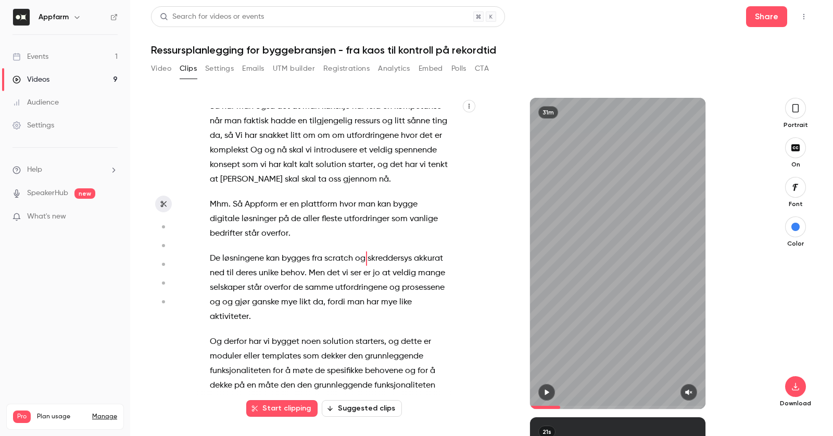
click at [228, 301] on span "og" at bounding box center [227, 302] width 10 height 15
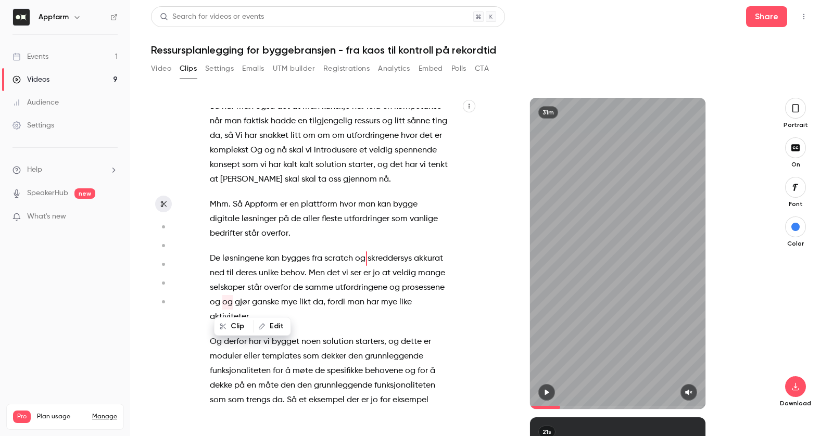
type input "*****"
click at [228, 301] on span "og" at bounding box center [227, 302] width 10 height 15
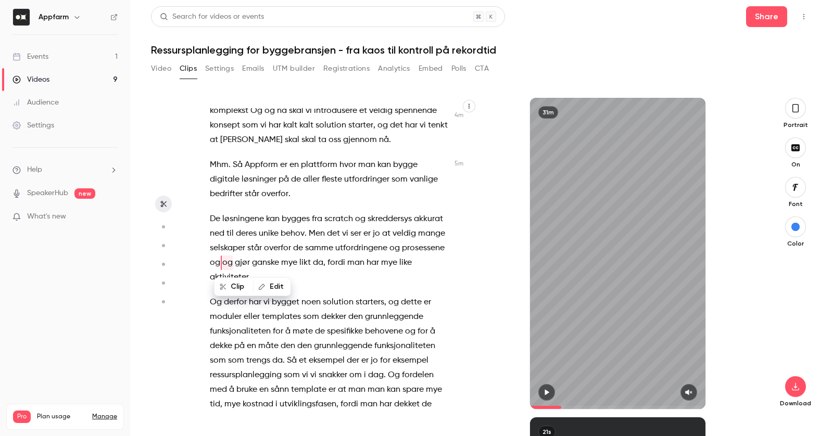
scroll to position [1238, 0]
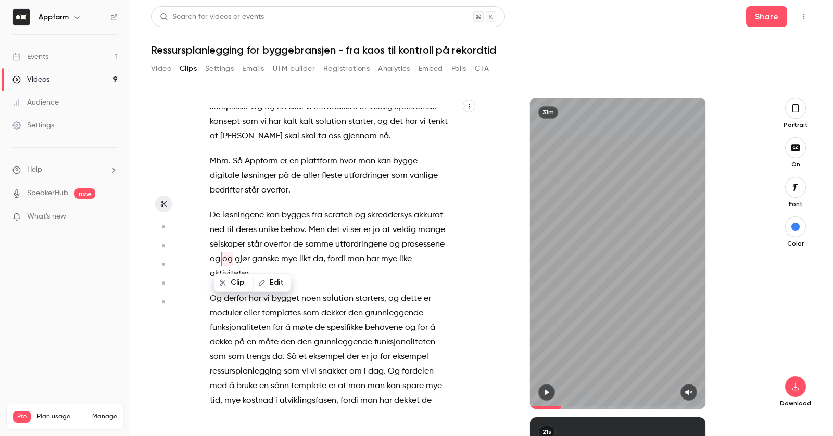
click at [266, 282] on button "Edit" at bounding box center [272, 282] width 36 height 17
click at [335, 287] on button "Replace" at bounding box center [344, 286] width 47 height 21
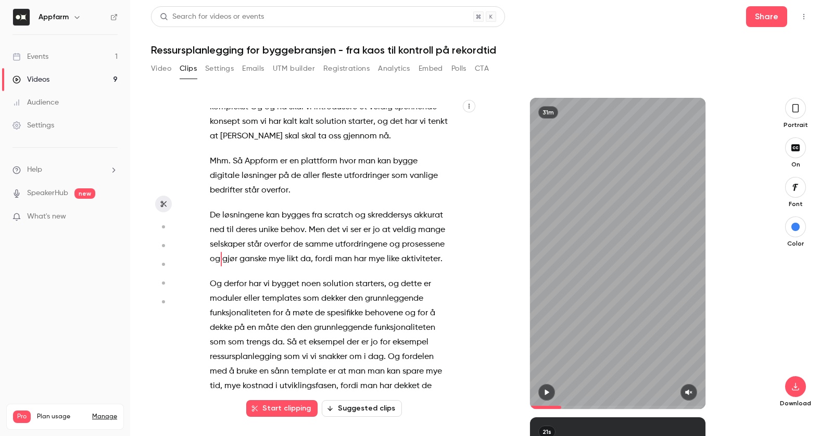
click at [302, 260] on span "da" at bounding box center [305, 259] width 10 height 15
type input "*****"
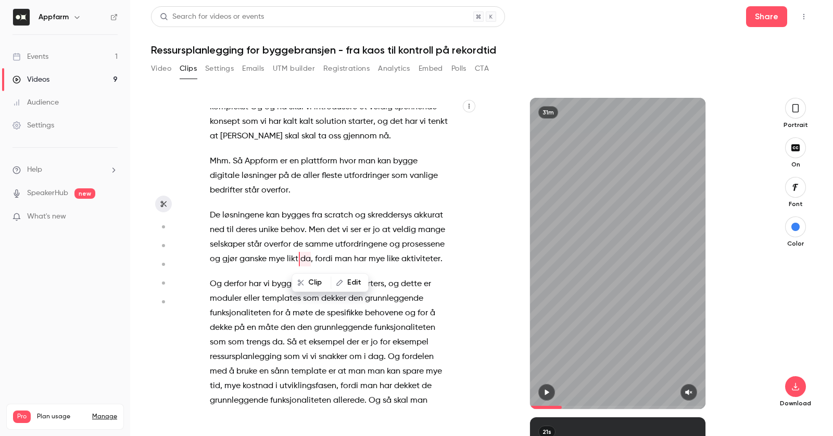
click at [342, 282] on button "Edit" at bounding box center [350, 282] width 36 height 17
click at [399, 289] on button "Replace" at bounding box center [397, 286] width 47 height 21
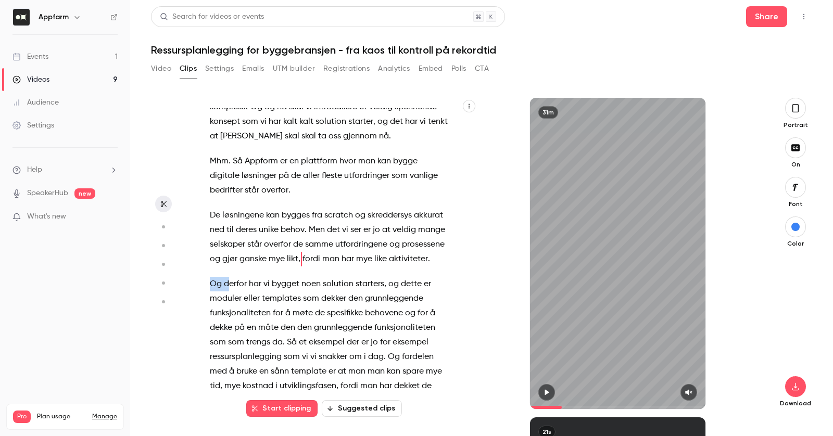
drag, startPoint x: 211, startPoint y: 285, endPoint x: 230, endPoint y: 285, distance: 18.2
click at [230, 285] on p "Og derfor har vi bygget noen solution starters , og dette er moduler eller temp…" at bounding box center [329, 364] width 239 height 175
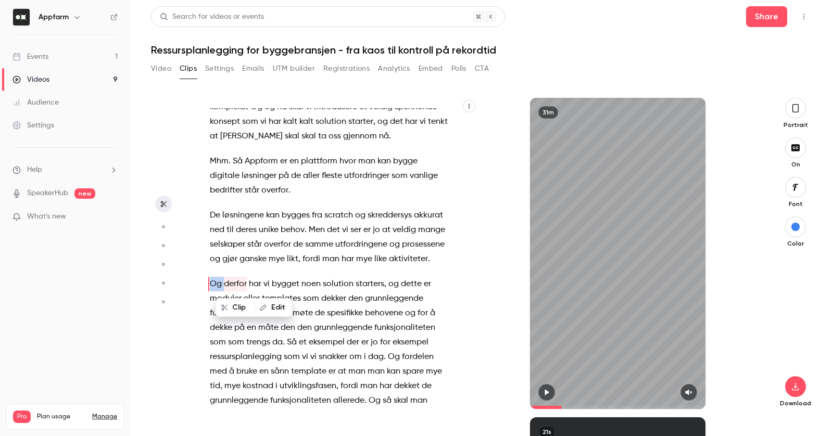
type input "*****"
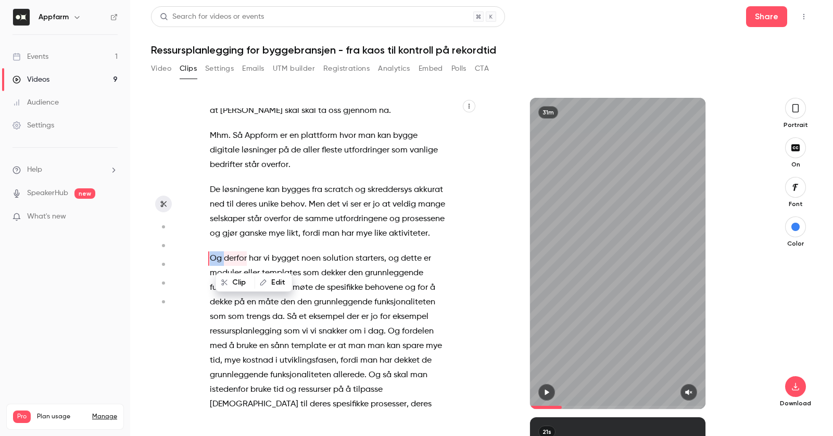
click at [266, 282] on button "Edit" at bounding box center [274, 282] width 36 height 17
type input "******"
click at [342, 287] on button "Replace" at bounding box center [345, 286] width 47 height 21
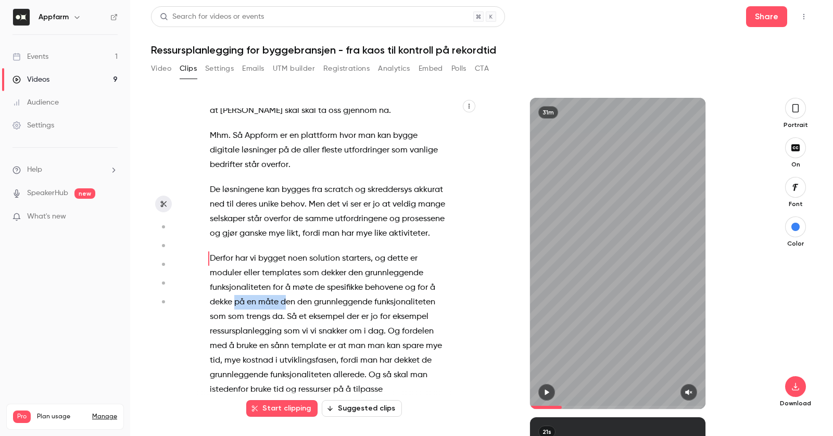
drag, startPoint x: 235, startPoint y: 302, endPoint x: 287, endPoint y: 302, distance: 52.0
click at [287, 302] on p "Derfor har vi bygget noen solution starters , og dette er moduler eller templat…" at bounding box center [329, 338] width 239 height 175
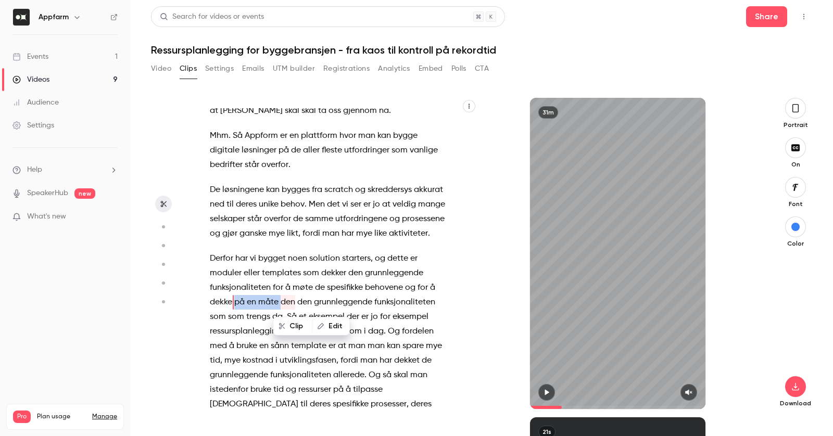
type input "*****"
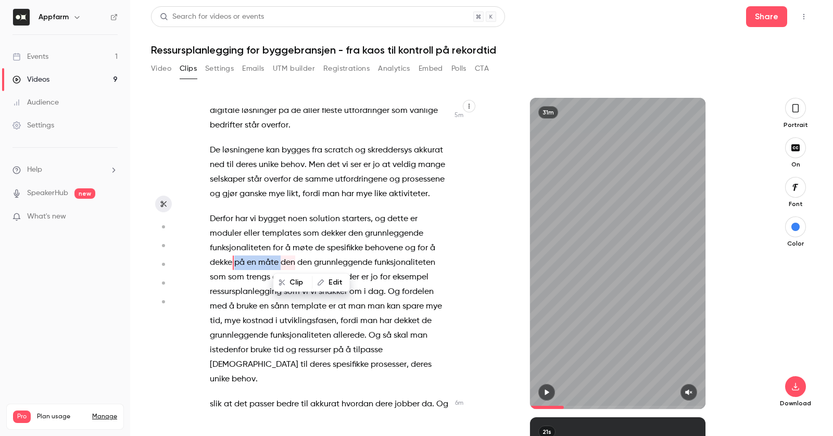
scroll to position [1307, 0]
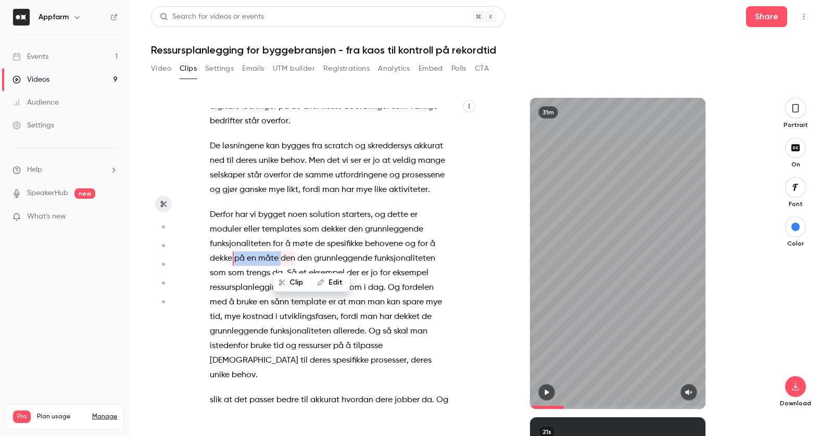
click at [338, 282] on button "Edit" at bounding box center [331, 282] width 36 height 17
click at [392, 282] on button "Replace" at bounding box center [397, 286] width 47 height 21
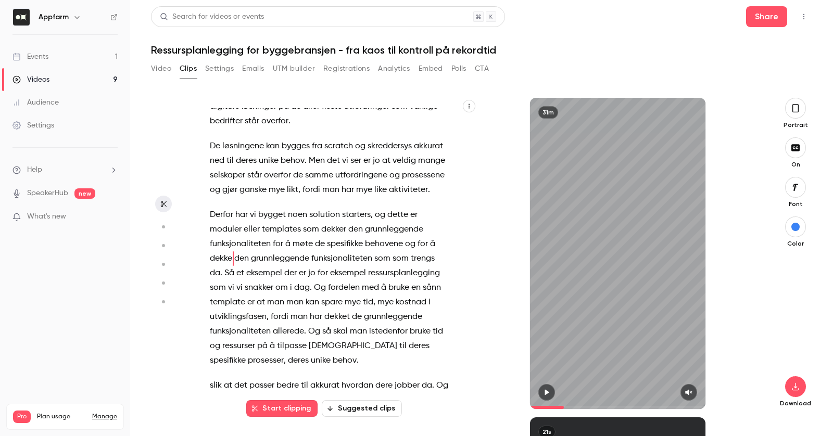
click at [379, 259] on span "som" at bounding box center [382, 258] width 16 height 15
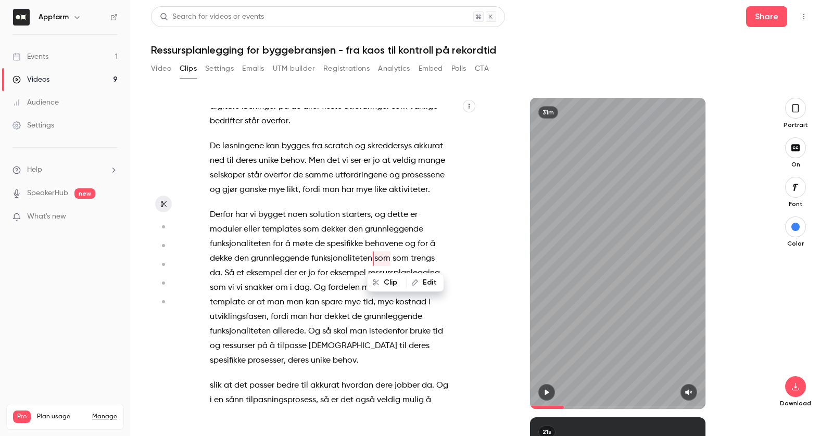
type input "***"
click at [418, 284] on button "Edit" at bounding box center [425, 282] width 36 height 17
click at [342, 288] on button "Replace" at bounding box center [321, 286] width 47 height 21
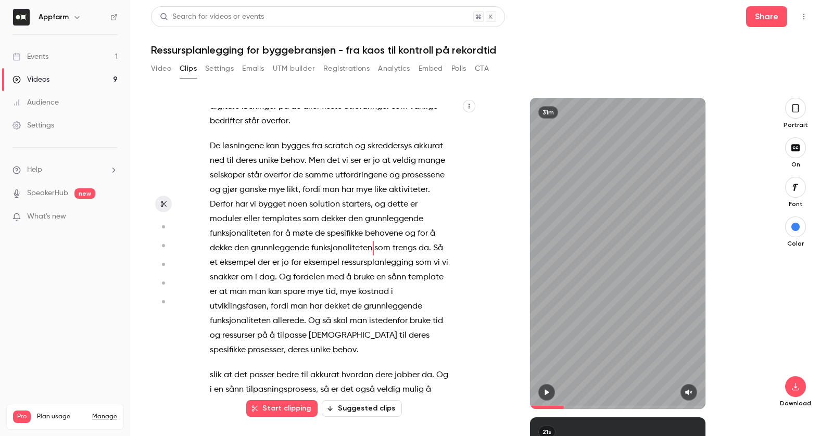
click at [421, 250] on span "da" at bounding box center [423, 248] width 10 height 15
type input "***"
click at [421, 250] on span "da" at bounding box center [423, 248] width 10 height 15
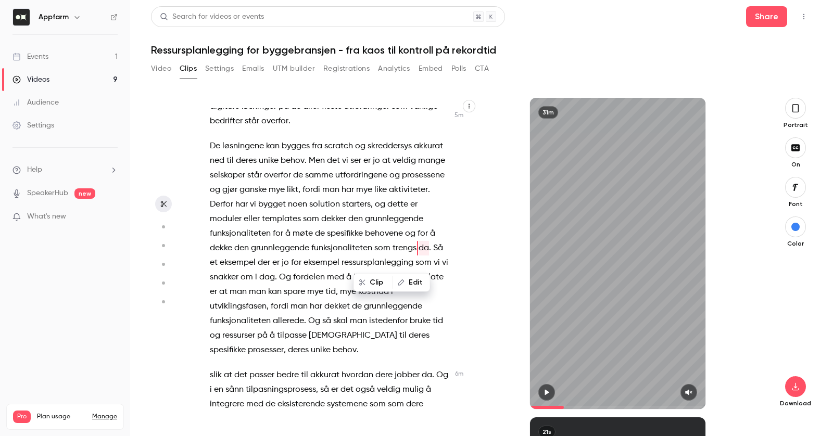
scroll to position [1296, 0]
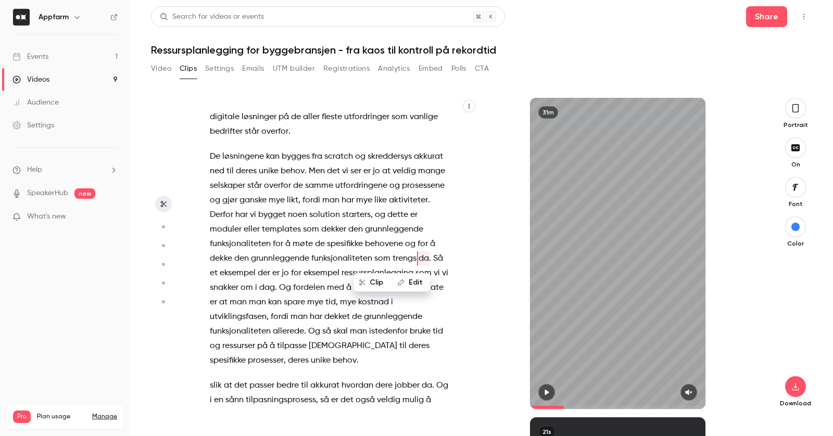
click at [413, 278] on button "Edit" at bounding box center [411, 282] width 36 height 17
click at [372, 281] on button "Replace" at bounding box center [360, 286] width 47 height 21
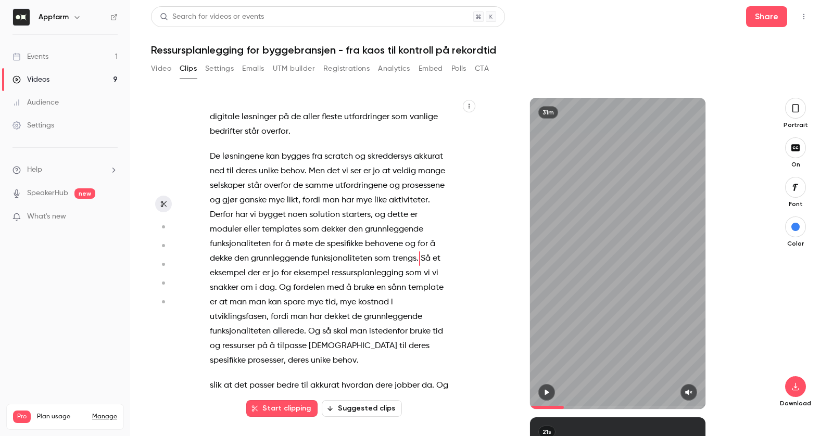
click at [294, 266] on span "eksempel" at bounding box center [312, 273] width 36 height 15
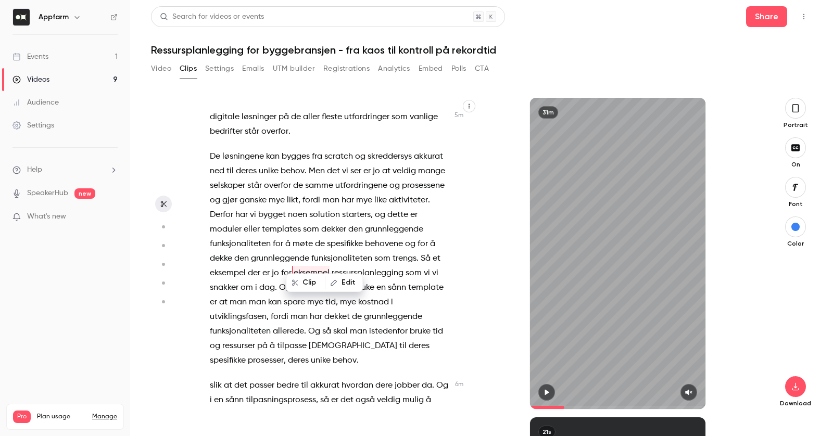
scroll to position [1310, 0]
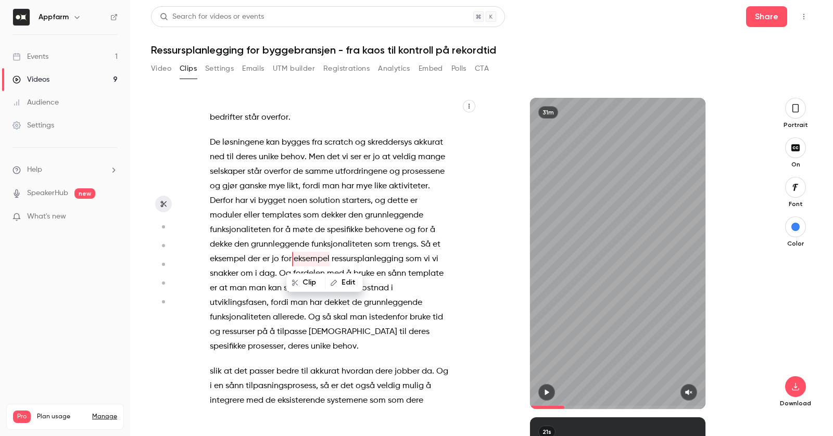
click at [454, 252] on div "[PERSON_NAME] . Da er vi live . Velkommen til digitalt webinar om ressursplanle…" at bounding box center [334, 258] width 275 height 301
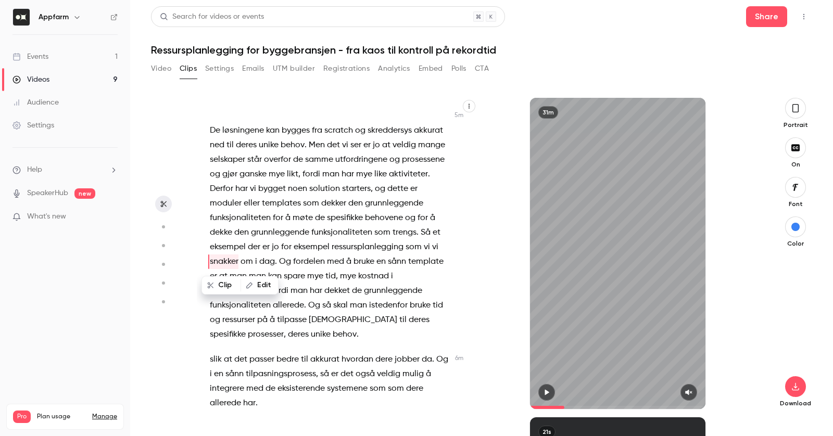
click at [354, 240] on span "ressursplanlegging" at bounding box center [368, 247] width 72 height 15
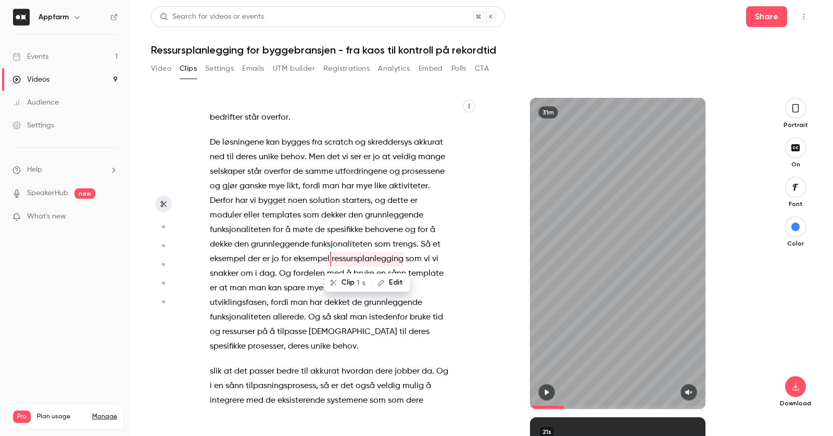
click at [310, 299] on span "har" at bounding box center [316, 303] width 12 height 15
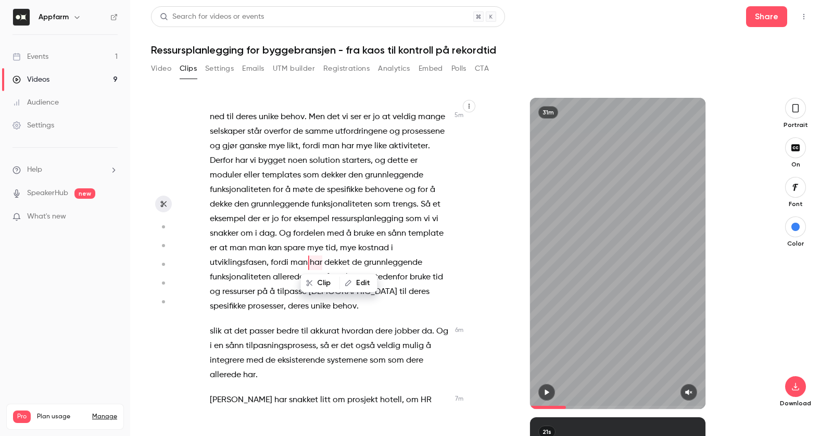
scroll to position [1354, 0]
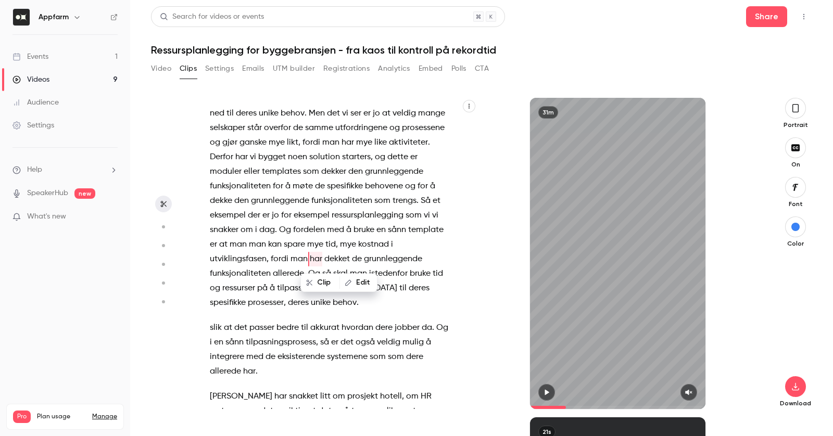
click at [271, 284] on span "å" at bounding box center [272, 288] width 5 height 15
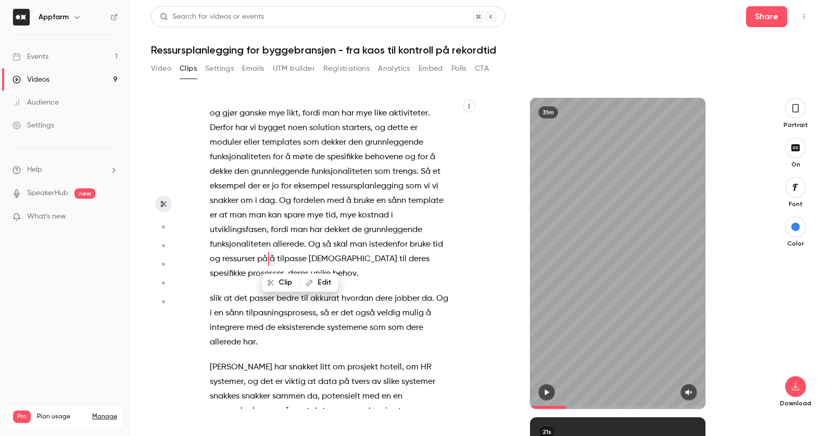
click at [353, 230] on span "de" at bounding box center [357, 230] width 10 height 15
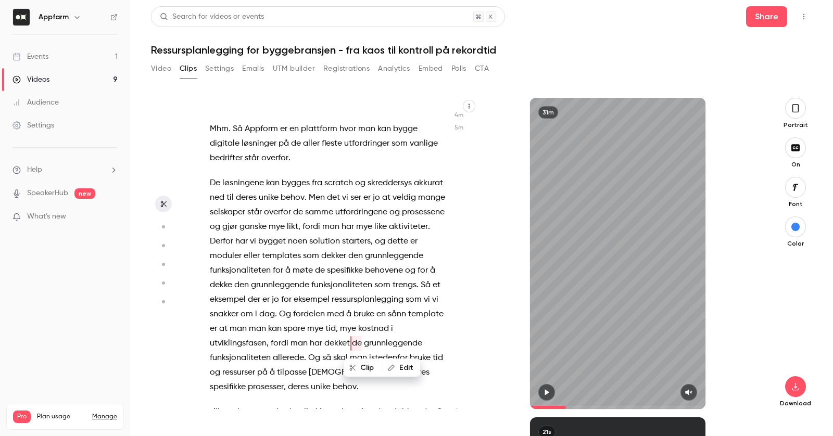
scroll to position [1269, 0]
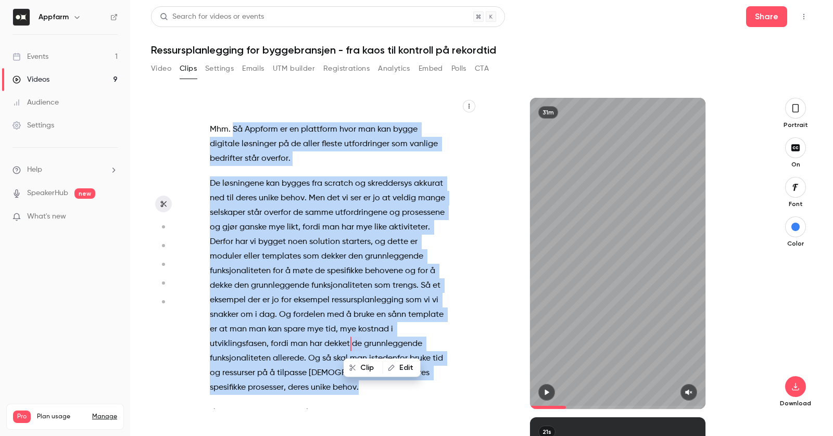
drag, startPoint x: 233, startPoint y: 127, endPoint x: 342, endPoint y: 385, distance: 280.1
click at [342, 385] on div "[PERSON_NAME] . Da er vi live . Velkommen til digitalt webinar om ressursplanle…" at bounding box center [334, 258] width 275 height 301
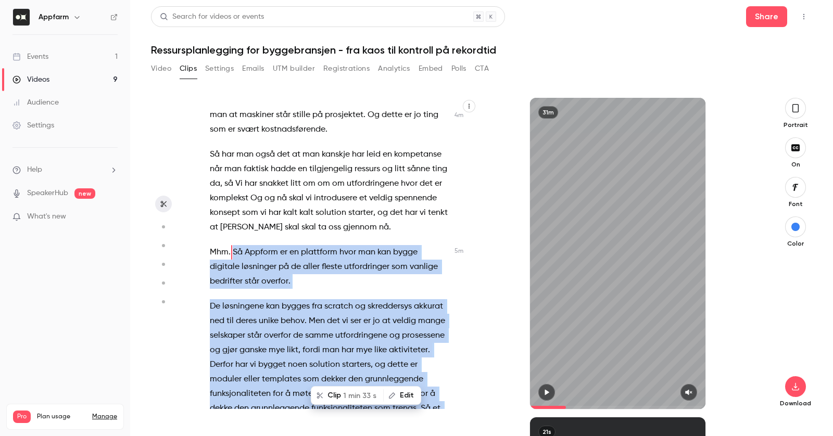
scroll to position [1140, 0]
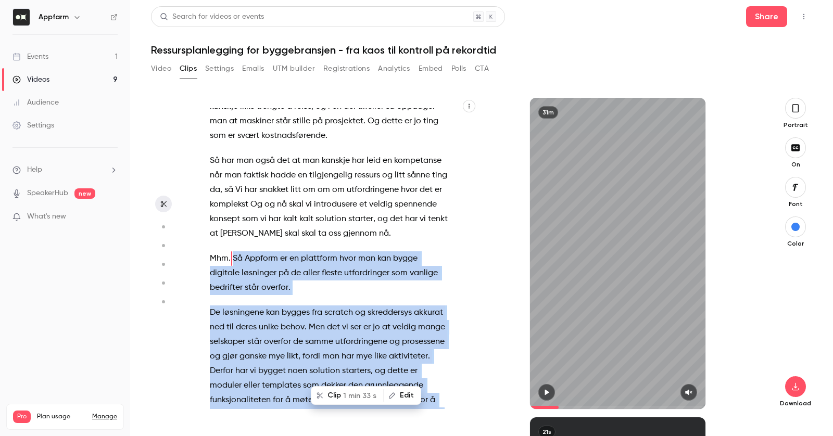
click at [796, 109] on icon "button" at bounding box center [795, 108] width 8 height 11
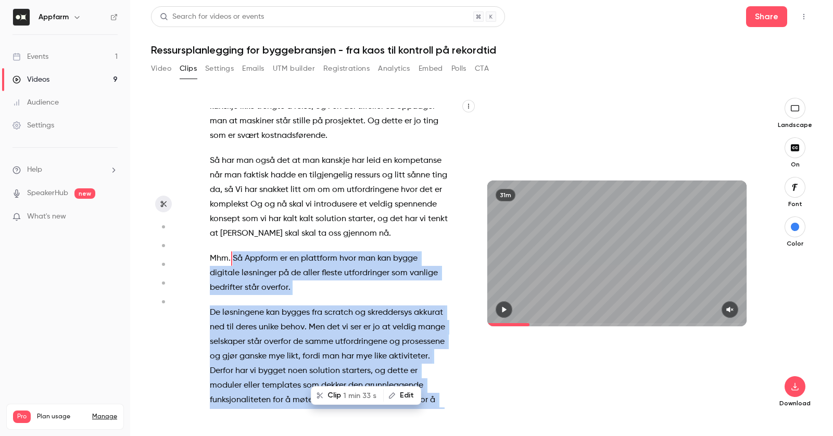
click at [337, 400] on button "Clip 1 min 33 s" at bounding box center [347, 395] width 71 height 17
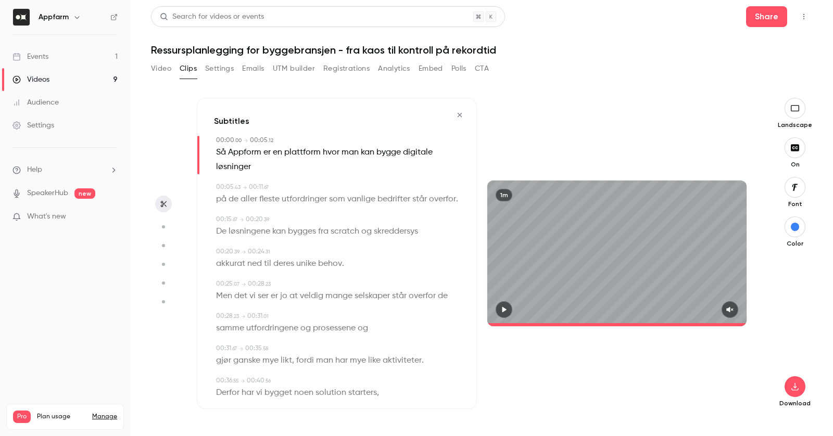
type input "*"
click at [243, 151] on span "Appform" at bounding box center [244, 152] width 33 height 15
click at [244, 179] on button "Edit" at bounding box center [241, 171] width 36 height 17
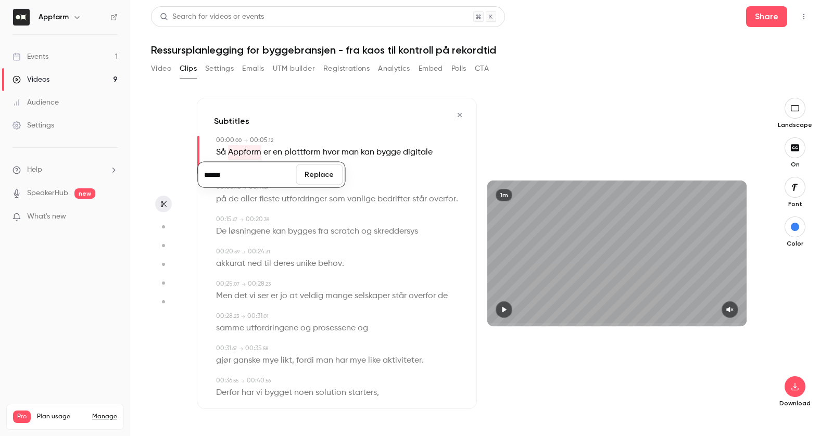
type input "*******"
click at [314, 168] on button "Replace" at bounding box center [319, 174] width 47 height 21
click at [506, 307] on icon "button" at bounding box center [504, 309] width 8 height 7
click at [725, 310] on button "button" at bounding box center [729, 309] width 17 height 17
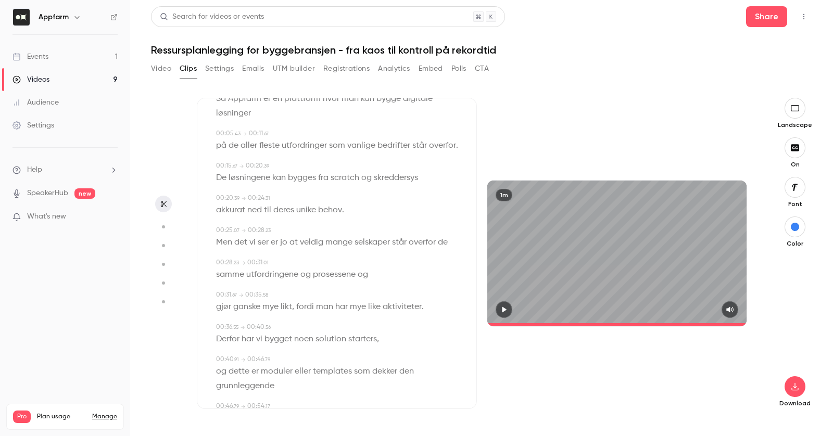
scroll to position [58, 0]
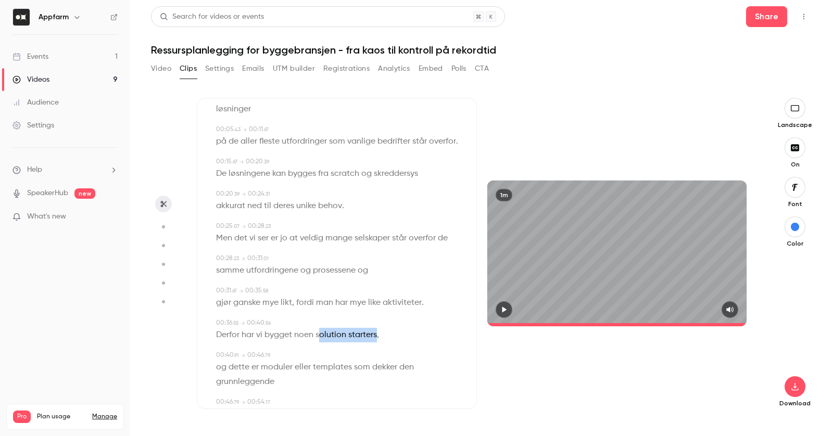
drag, startPoint x: 321, startPoint y: 333, endPoint x: 376, endPoint y: 336, distance: 55.3
click at [377, 336] on p "Derfor har vi bygget noen solution starters ," at bounding box center [297, 335] width 163 height 15
type input "****"
click at [374, 349] on button "Edit" at bounding box center [359, 354] width 36 height 17
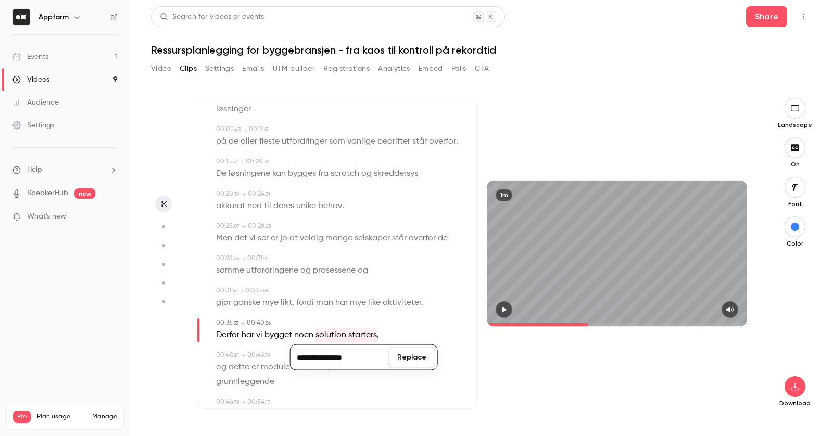
type input "**********"
click at [416, 359] on button "Replace" at bounding box center [411, 357] width 47 height 21
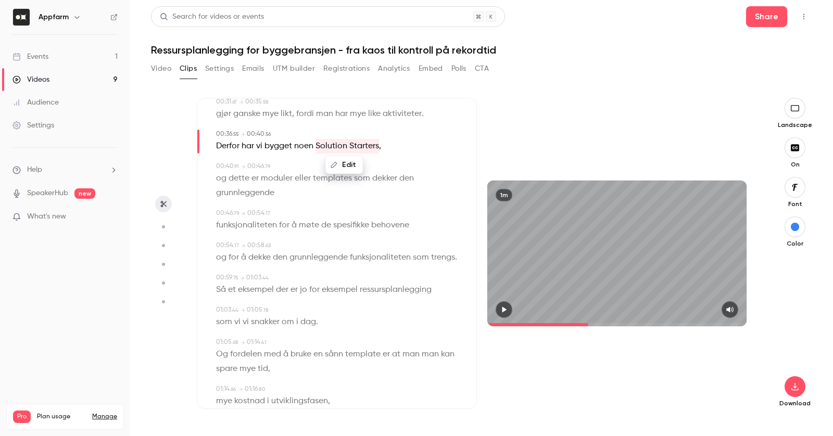
scroll to position [249, 0]
drag, startPoint x: 313, startPoint y: 287, endPoint x: 354, endPoint y: 287, distance: 41.1
click at [354, 287] on p "Så et eksempel der er jo for eksempel ressursplanlegging" at bounding box center [323, 288] width 215 height 15
type input "****"
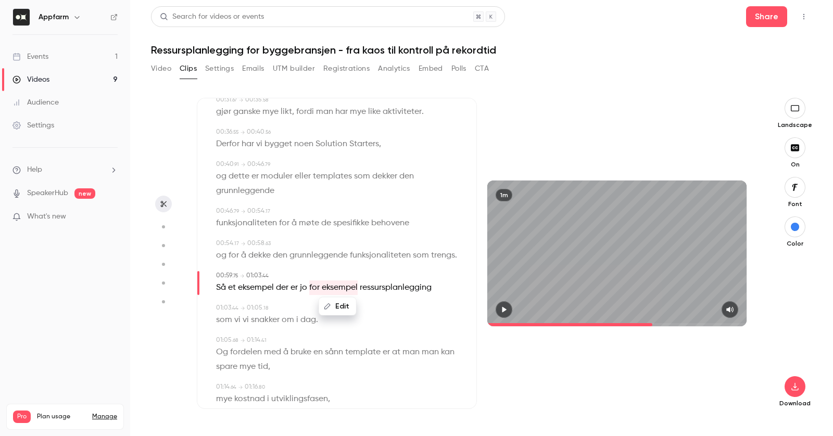
click at [345, 309] on button "Edit" at bounding box center [338, 306] width 36 height 17
click at [390, 313] on button "Replace" at bounding box center [389, 310] width 47 height 21
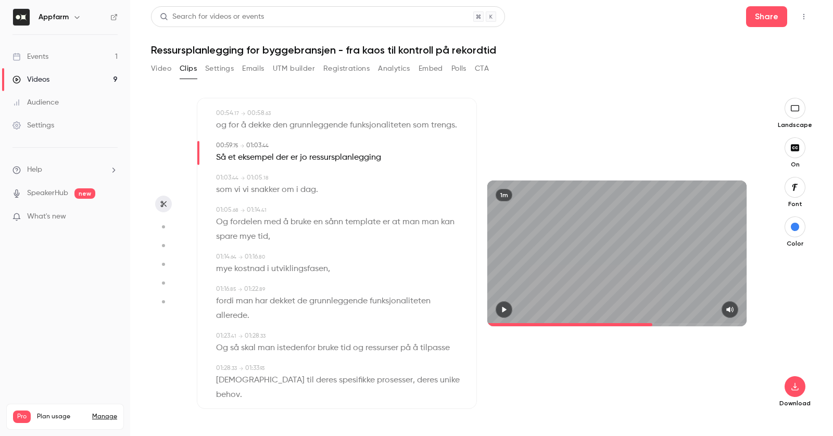
scroll to position [389, 0]
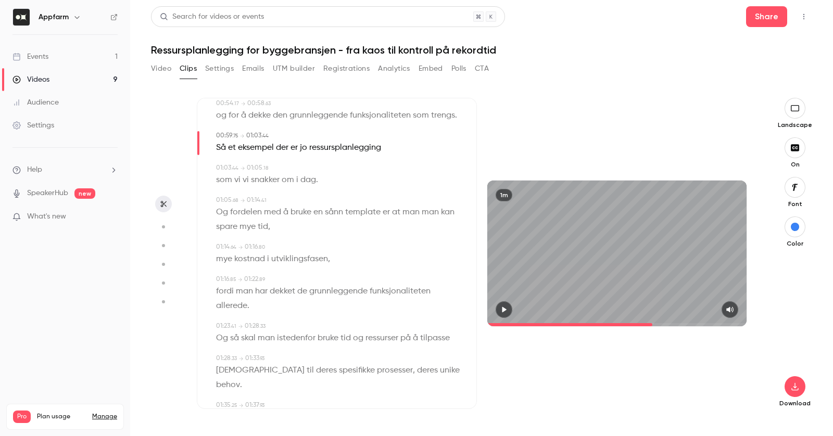
click at [304, 290] on span "de" at bounding box center [302, 291] width 10 height 15
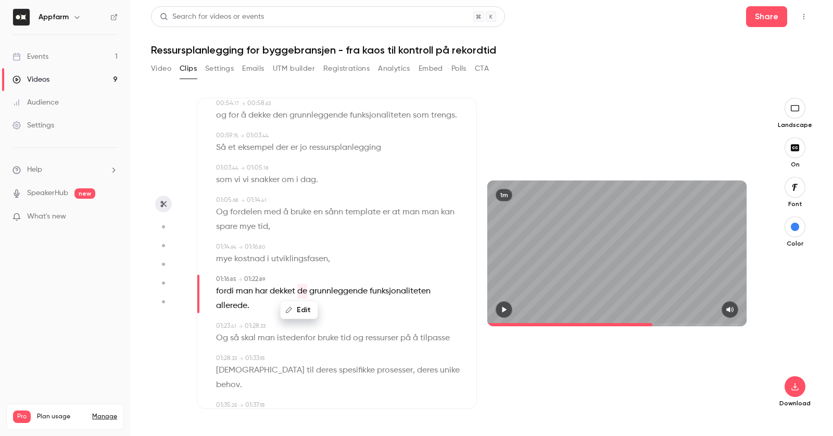
type input "****"
click at [304, 308] on button "Edit" at bounding box center [299, 310] width 36 height 17
type input "***"
click at [352, 312] on button "Replace" at bounding box center [351, 313] width 47 height 21
click at [371, 349] on div "00:00 . 00 → 00:05 . 12 Så Appfarm er en plattform hvor man kan bygge digitale …" at bounding box center [337, 90] width 246 height 686
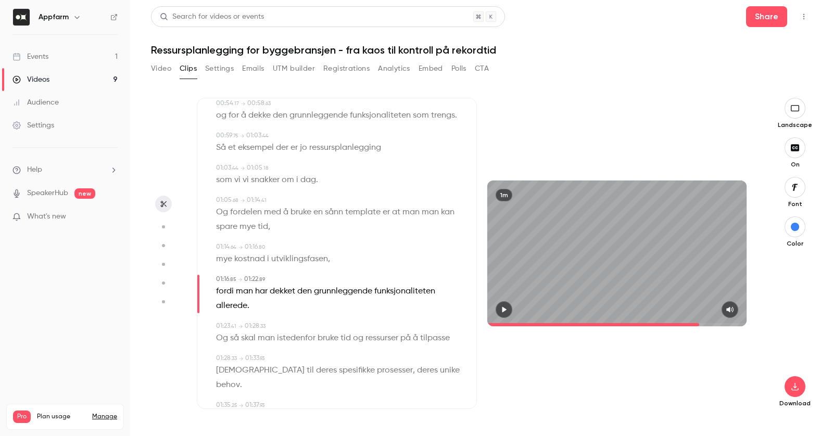
click at [232, 367] on span "[DEMOGRAPHIC_DATA]" at bounding box center [260, 370] width 88 height 15
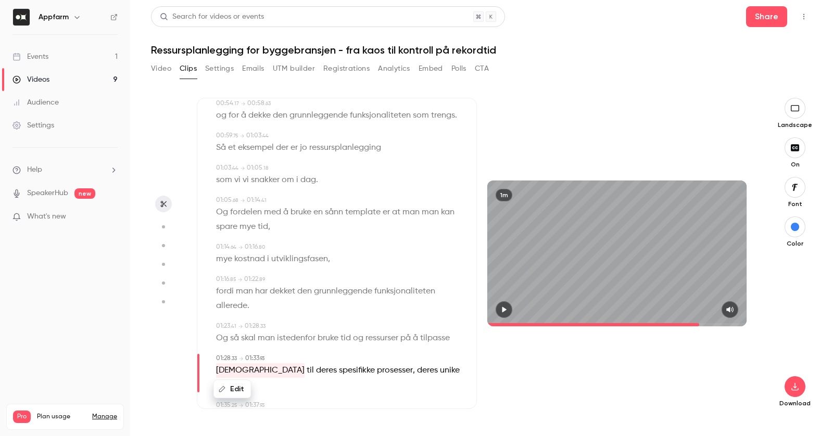
type input "****"
click at [229, 389] on button "Edit" at bounding box center [232, 389] width 36 height 17
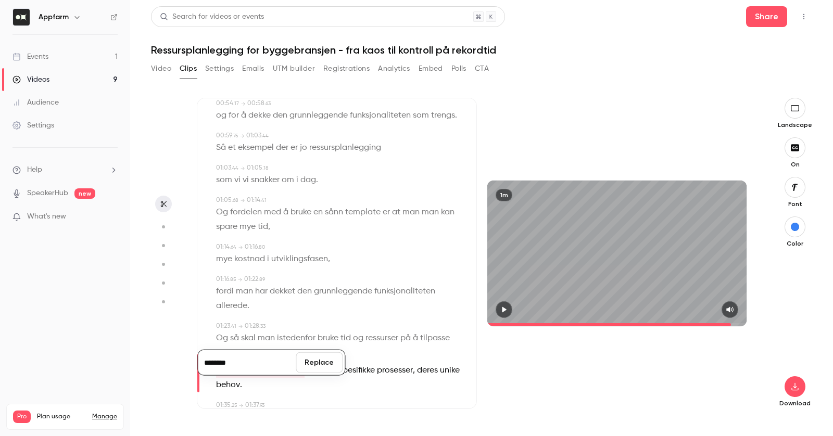
type input "*********"
click at [318, 352] on button "Replace" at bounding box center [319, 362] width 47 height 21
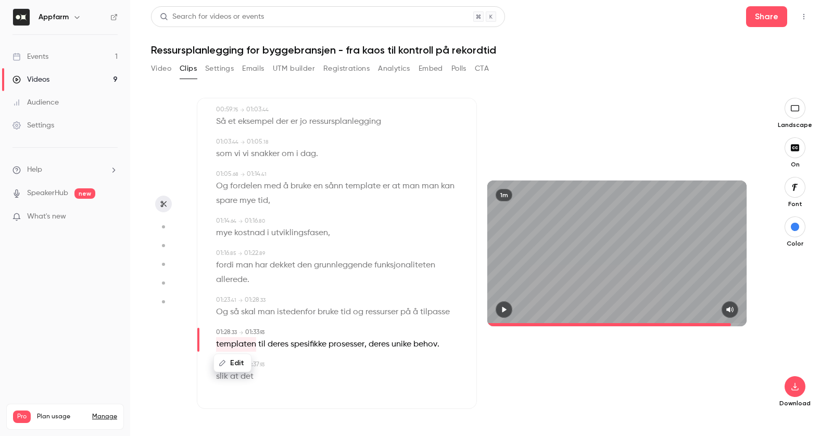
scroll to position [0, 0]
click at [506, 304] on button "button" at bounding box center [503, 309] width 17 height 17
click at [798, 393] on button "button" at bounding box center [794, 386] width 21 height 21
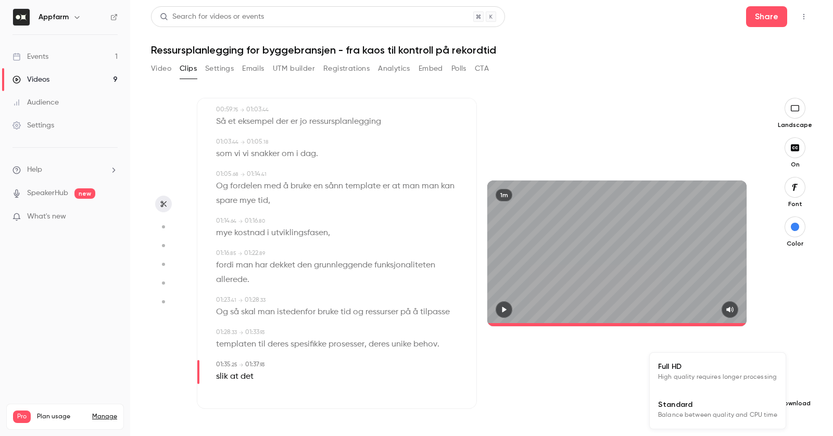
click at [798, 393] on div at bounding box center [416, 218] width 833 height 436
click at [798, 393] on button "button" at bounding box center [794, 386] width 21 height 21
click at [185, 73] on div at bounding box center [416, 218] width 833 height 436
click at [185, 72] on button "Clips" at bounding box center [188, 68] width 17 height 17
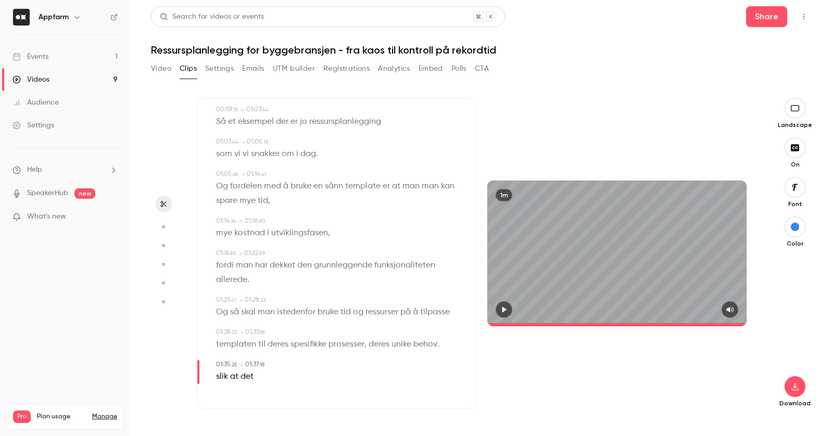
click at [185, 72] on button "Clips" at bounding box center [188, 68] width 17 height 17
click at [181, 68] on button "Clips" at bounding box center [188, 68] width 17 height 17
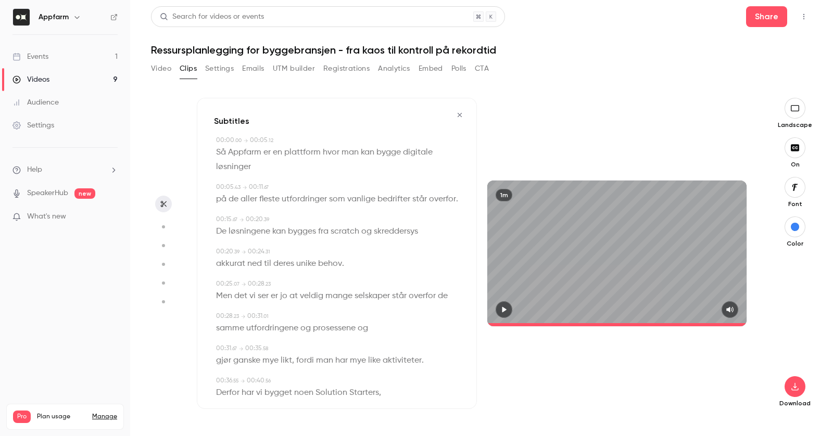
click at [461, 110] on button "button" at bounding box center [459, 115] width 17 height 17
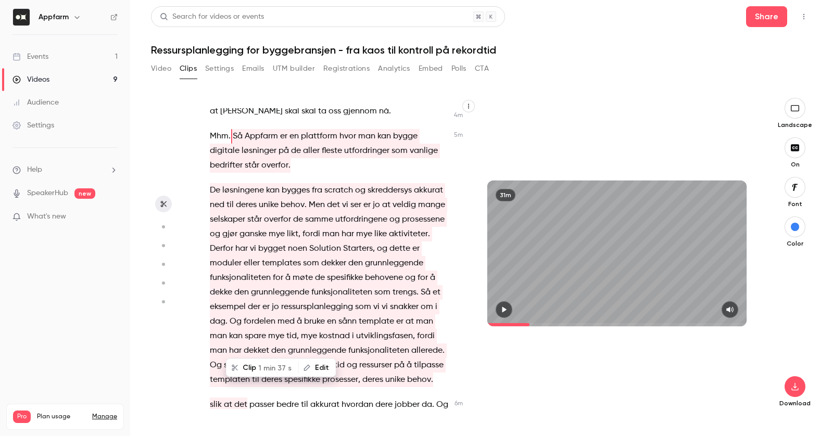
scroll to position [1380, 0]
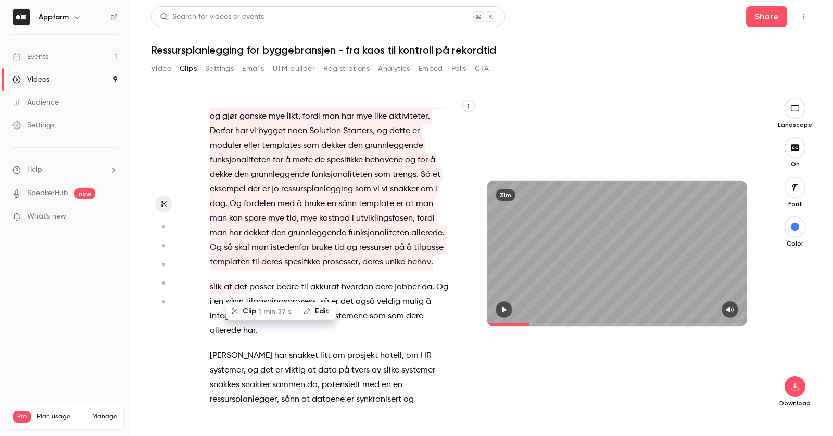
click at [377, 327] on p "slik at det passer bedre til akkurat hvordan dere jobber da . Og i en sånn tilp…" at bounding box center [329, 309] width 238 height 58
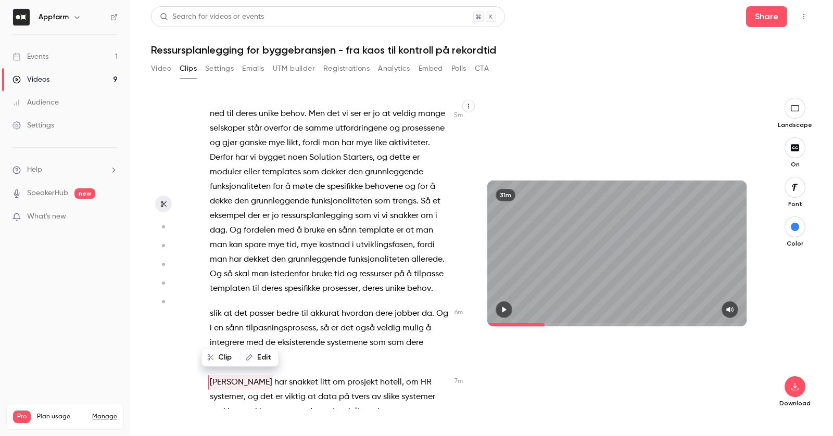
scroll to position [1351, 0]
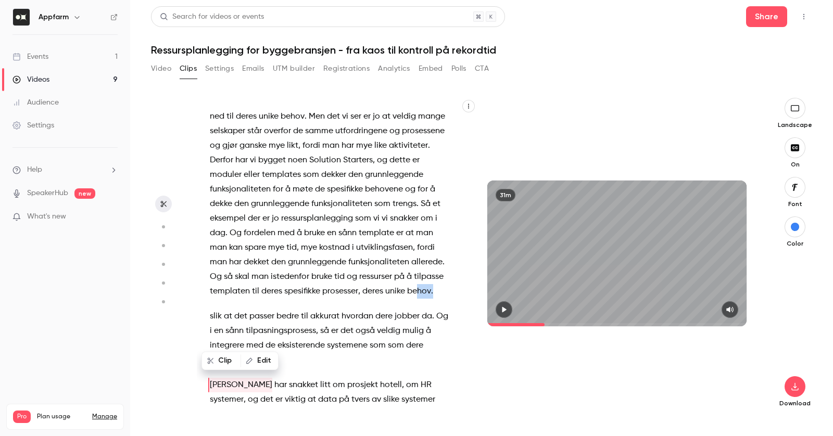
drag, startPoint x: 415, startPoint y: 290, endPoint x: 446, endPoint y: 290, distance: 30.7
click at [447, 290] on p "De løsningene kan bygges fra scratch og skreddersys akkurat ned til deres unike…" at bounding box center [329, 197] width 238 height 204
type input "*****"
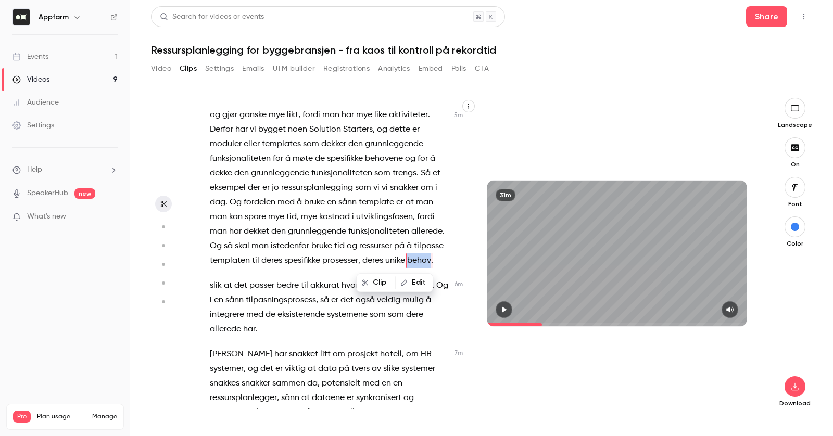
scroll to position [1383, 0]
click at [420, 285] on button "Edit" at bounding box center [414, 282] width 36 height 17
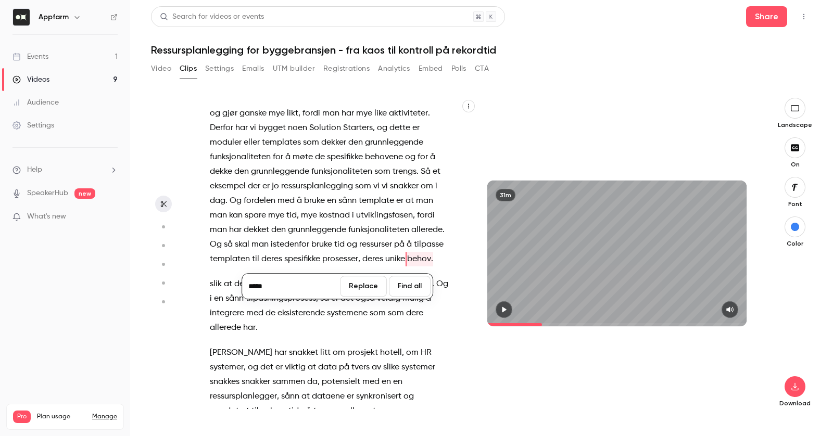
type input "******"
click at [373, 286] on button "Replace" at bounding box center [363, 286] width 47 height 21
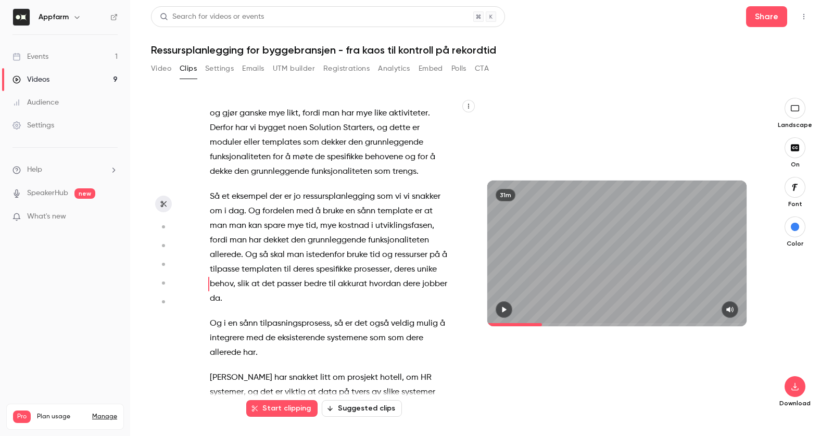
click at [217, 297] on span "da" at bounding box center [215, 298] width 10 height 15
type input "*****"
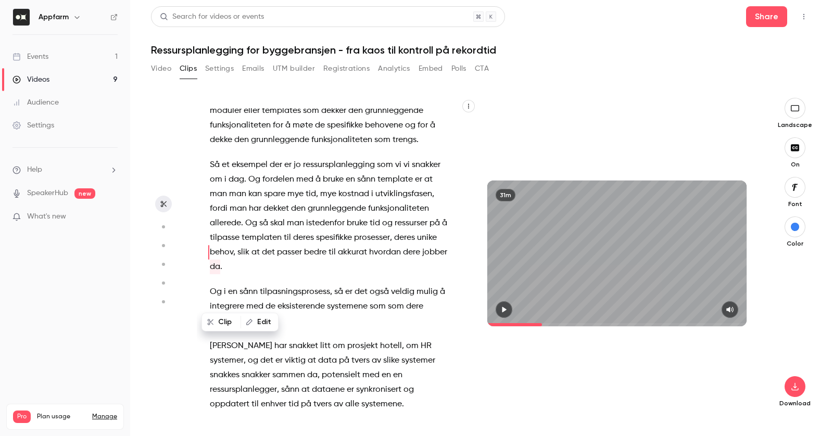
click at [217, 305] on div "Clip Edit" at bounding box center [244, 321] width 69 height 33
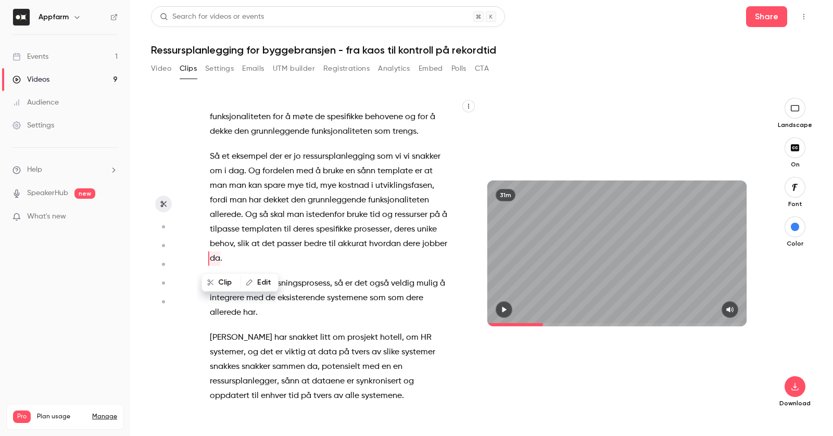
click at [254, 284] on button "Edit" at bounding box center [259, 282] width 36 height 17
click at [346, 287] on button "Replace" at bounding box center [331, 286] width 47 height 21
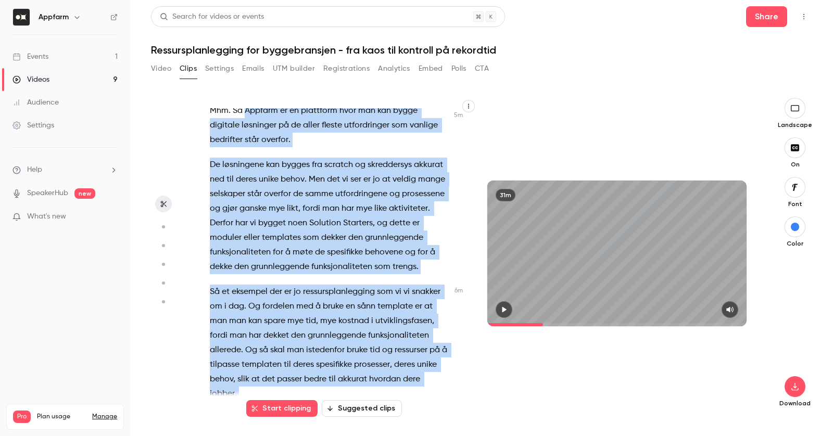
scroll to position [1369, 0]
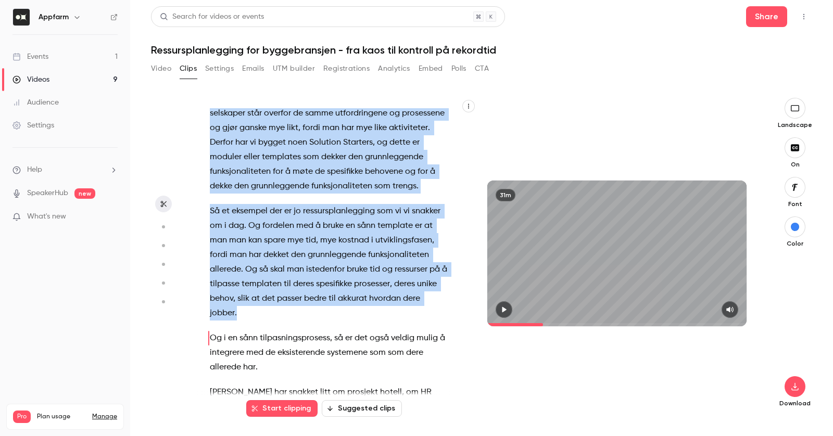
drag, startPoint x: 245, startPoint y: 143, endPoint x: 308, endPoint y: 315, distance: 183.6
click at [308, 315] on div "[PERSON_NAME] . Da er vi live . Velkommen til digitalt webinar om ressursplanle…" at bounding box center [334, 258] width 275 height 301
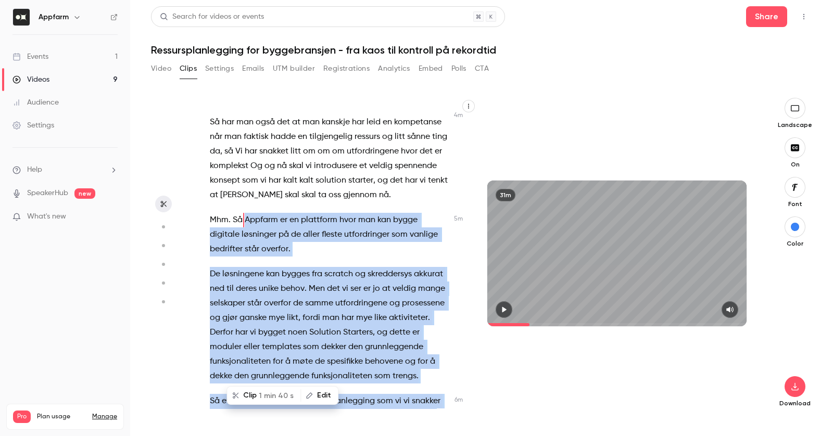
scroll to position [1140, 0]
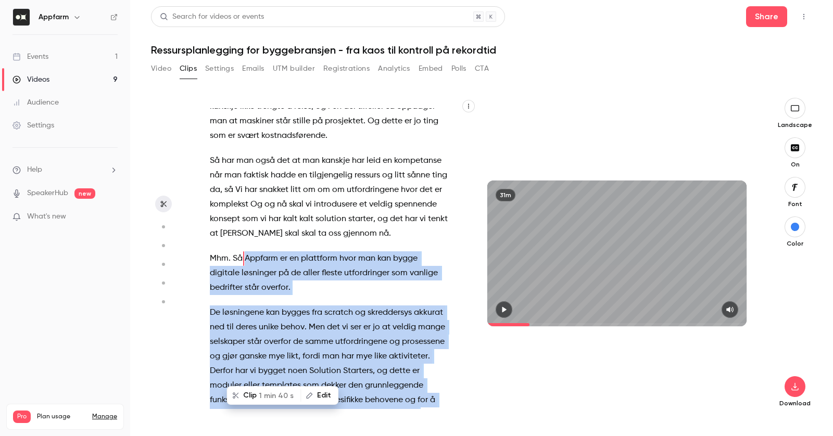
click at [275, 392] on span "1 min 40 s" at bounding box center [276, 395] width 35 height 11
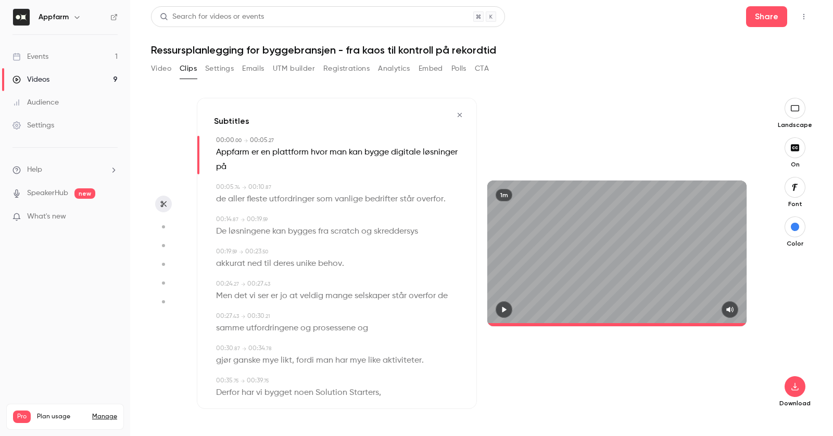
type input "*"
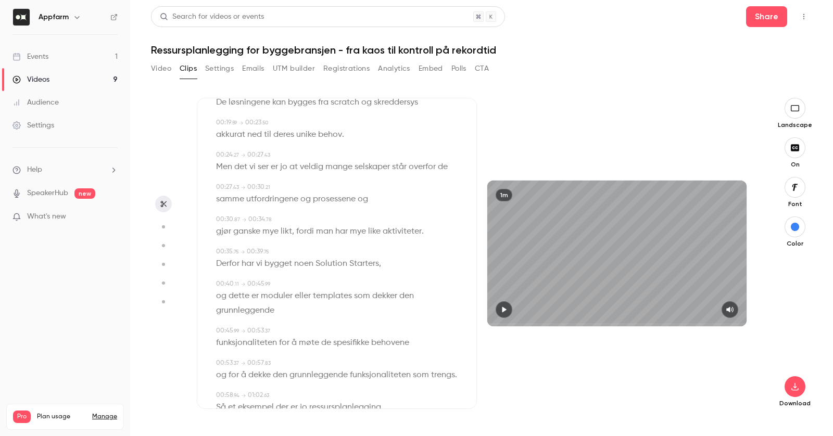
scroll to position [130, 0]
click at [798, 391] on button "button" at bounding box center [794, 386] width 21 height 21
click at [735, 377] on span "High quality requires longer processing" at bounding box center [717, 377] width 119 height 10
click at [160, 70] on button "Video" at bounding box center [161, 68] width 20 height 17
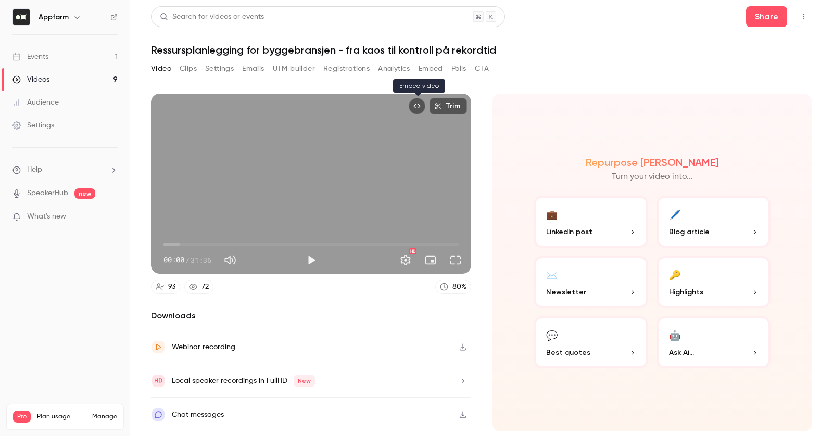
click at [413, 108] on button "Embed video" at bounding box center [417, 106] width 17 height 17
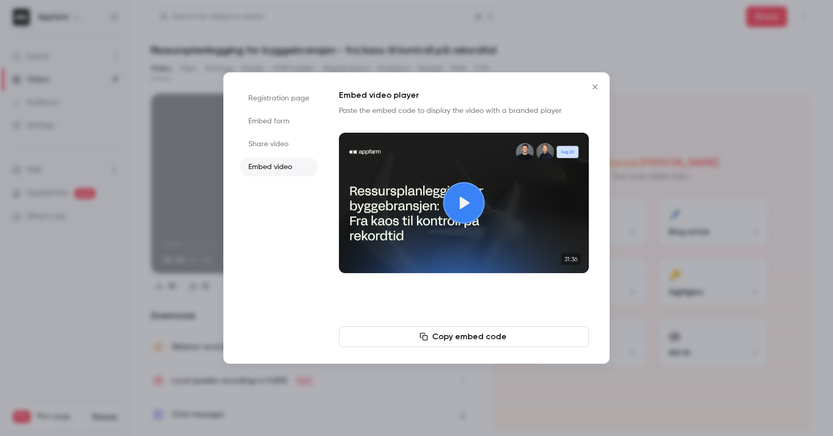
click at [280, 139] on li "Share video" at bounding box center [279, 144] width 78 height 19
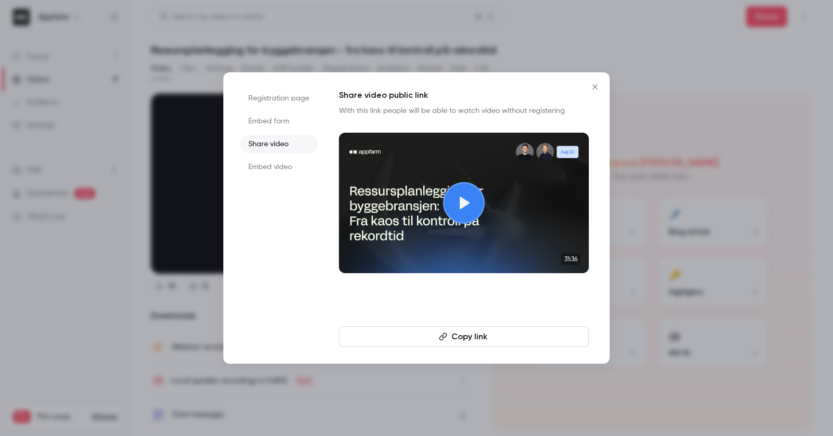
click at [280, 139] on li "Share video" at bounding box center [279, 144] width 78 height 19
click at [471, 334] on button "Copy link" at bounding box center [464, 336] width 250 height 21
click at [492, 326] on button "Copy link" at bounding box center [464, 336] width 250 height 21
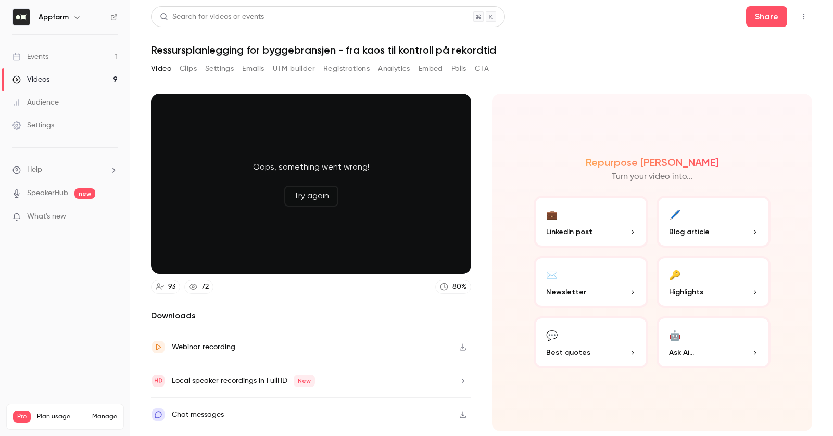
click at [194, 64] on button "Clips" at bounding box center [188, 68] width 17 height 17
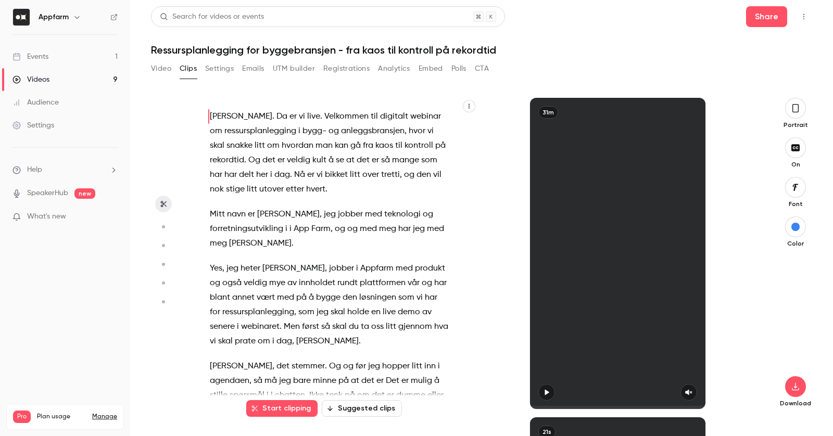
click at [794, 110] on icon "button" at bounding box center [795, 108] width 8 height 11
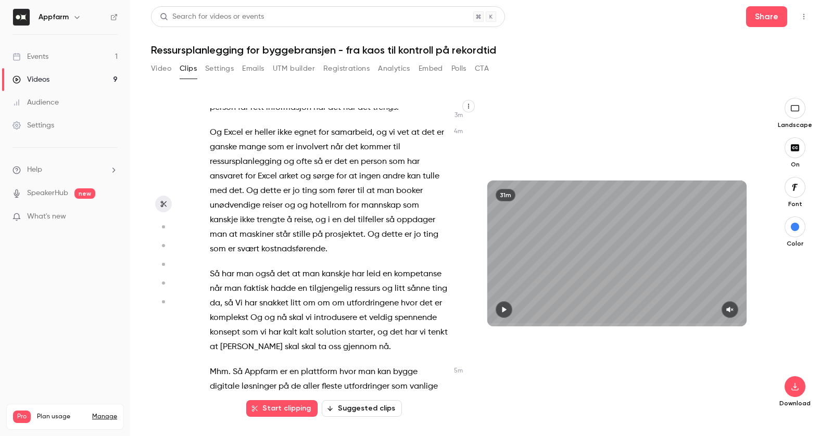
scroll to position [1046, 0]
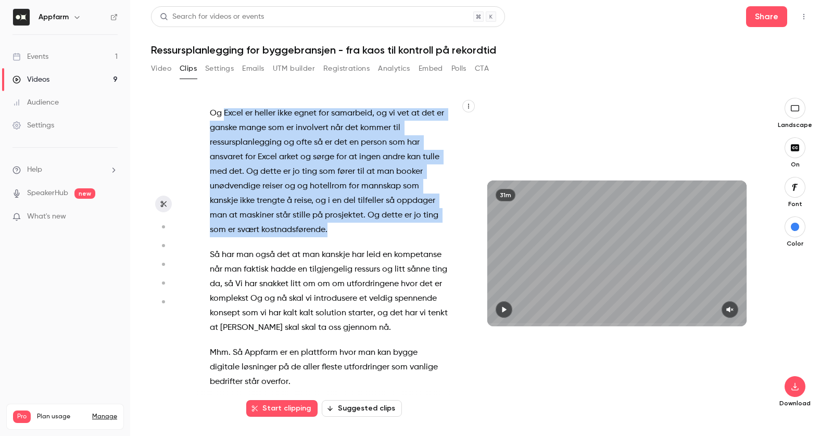
drag, startPoint x: 223, startPoint y: 112, endPoint x: 329, endPoint y: 230, distance: 158.4
click at [329, 230] on p "Og Excel er heller ikke egnet for samarbeid , og vi vet at det er ganske mange …" at bounding box center [329, 171] width 238 height 131
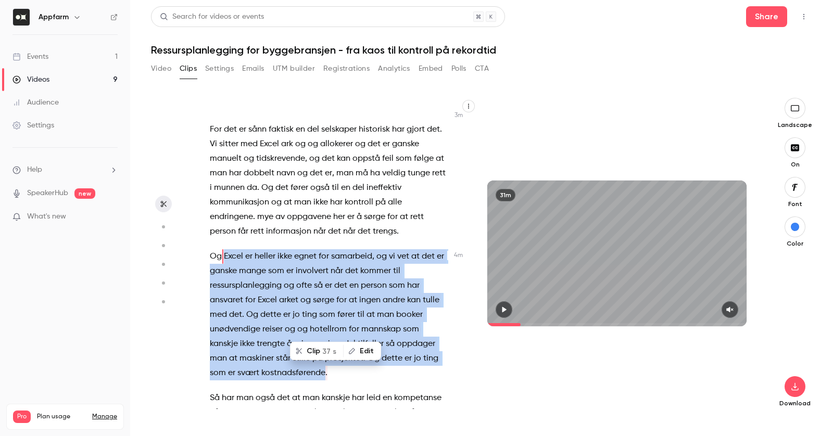
scroll to position [901, 0]
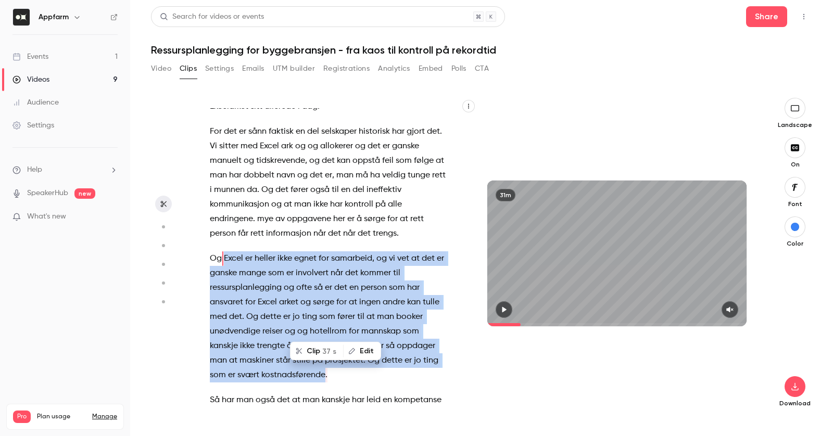
click at [500, 301] on div at bounding box center [616, 309] width 259 height 17
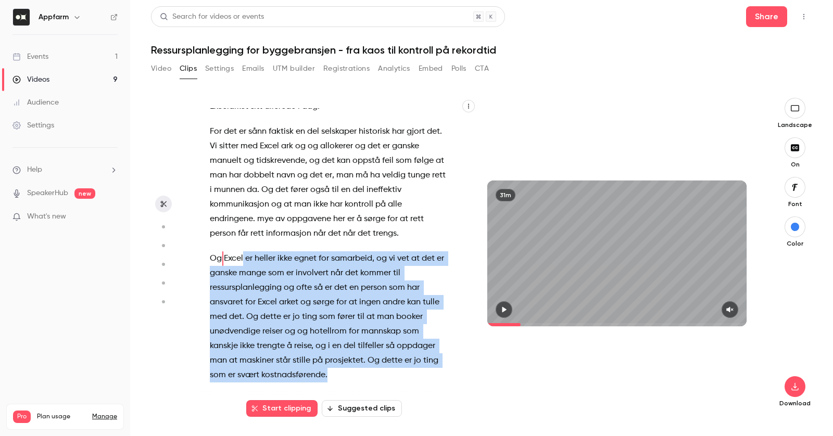
drag, startPoint x: 222, startPoint y: 257, endPoint x: 321, endPoint y: 376, distance: 154.9
click at [321, 376] on p "Og Excel er heller ikke egnet for samarbeid , og vi vet at det er ganske mange …" at bounding box center [329, 316] width 238 height 131
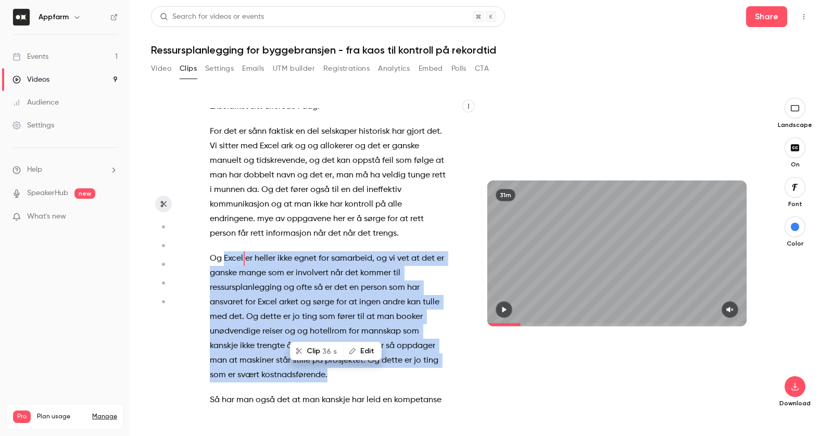
drag, startPoint x: 223, startPoint y: 258, endPoint x: 302, endPoint y: 378, distance: 144.2
click at [302, 378] on p "Og Excel er heller ikke egnet for samarbeid , og vi vet at det er ganske mange …" at bounding box center [329, 316] width 238 height 131
click at [505, 312] on icon "button" at bounding box center [504, 309] width 8 height 7
click at [730, 307] on icon "button" at bounding box center [729, 309] width 8 height 7
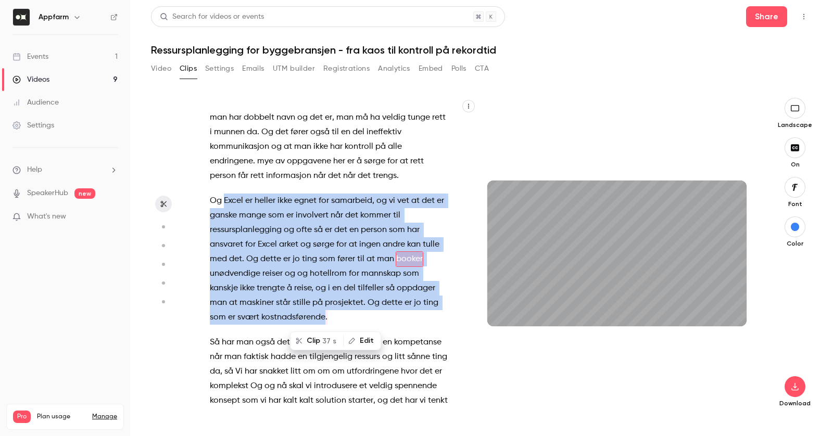
scroll to position [974, 0]
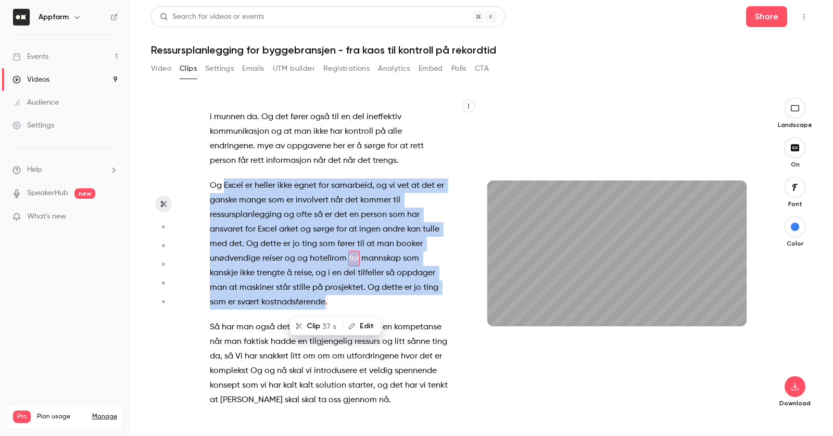
click at [290, 260] on span "og" at bounding box center [290, 258] width 10 height 15
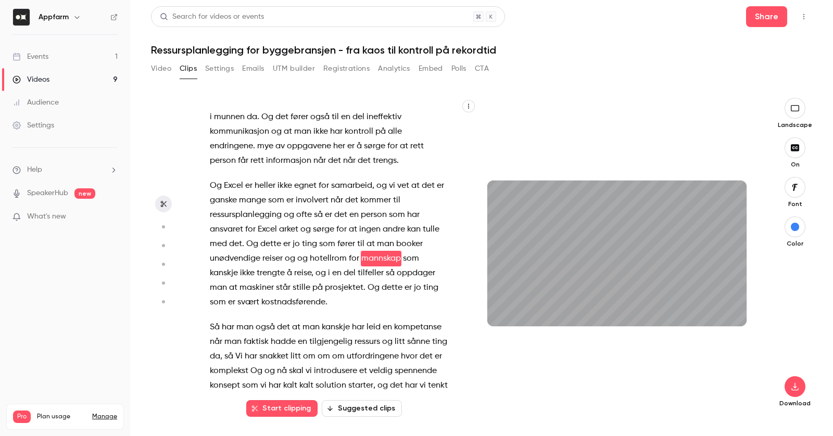
click at [290, 260] on span "og" at bounding box center [290, 258] width 10 height 15
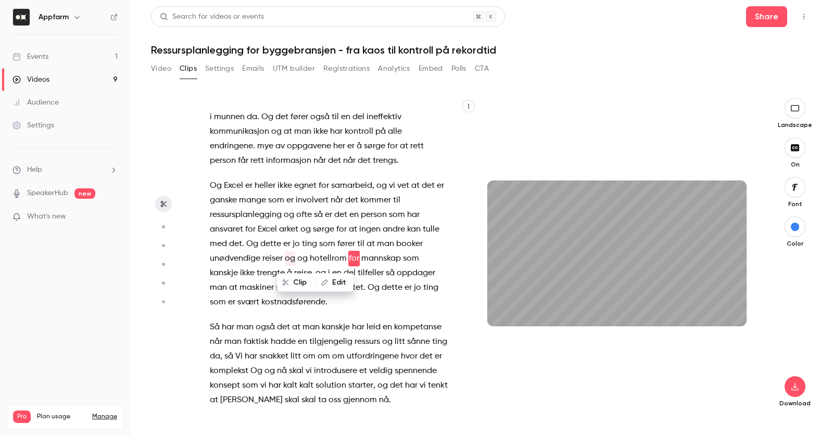
click at [324, 284] on icon "button" at bounding box center [324, 282] width 7 height 7
type input "*****"
click at [393, 284] on button "Replace" at bounding box center [397, 286] width 47 height 21
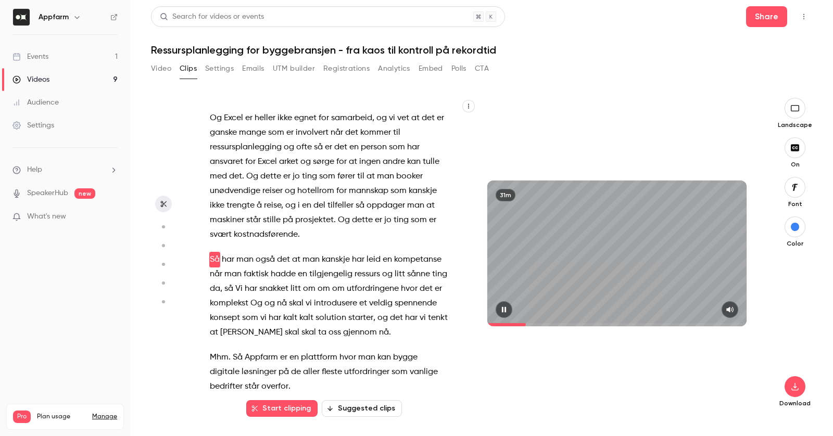
scroll to position [1042, 0]
click at [504, 310] on icon "button" at bounding box center [504, 309] width 8 height 7
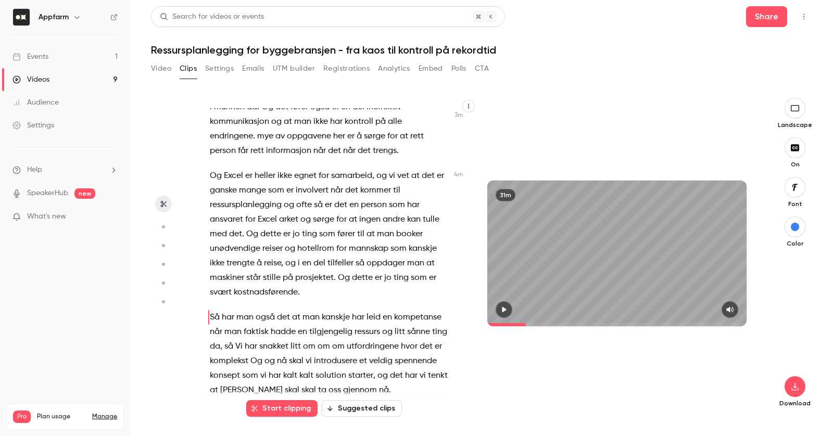
scroll to position [976, 0]
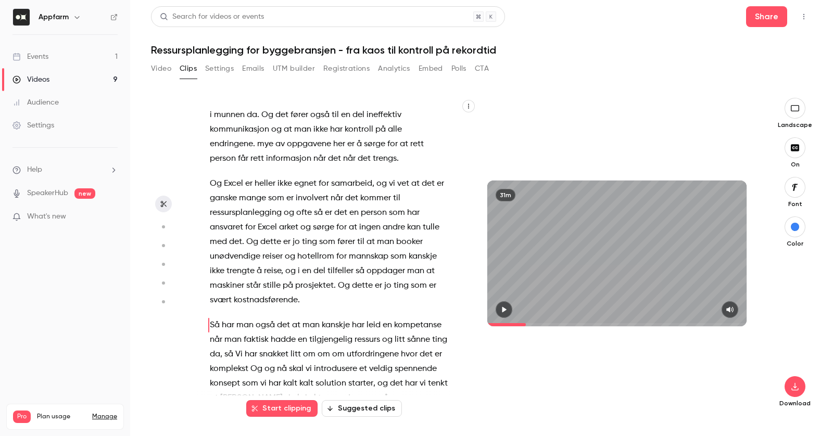
click at [324, 225] on span "sørge" at bounding box center [323, 227] width 21 height 15
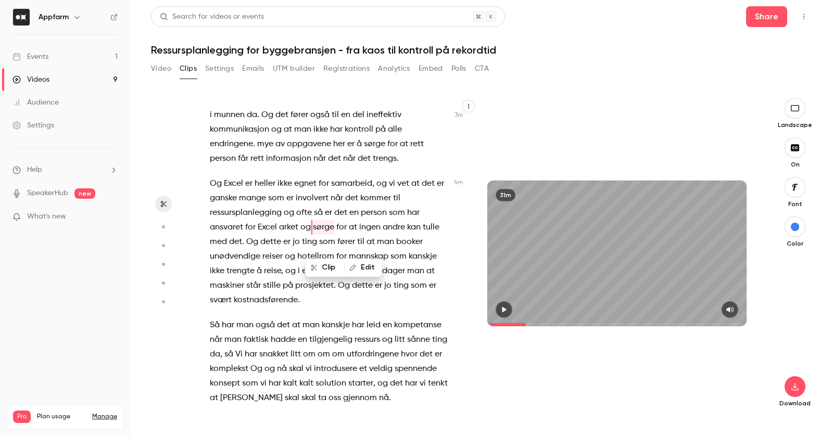
scroll to position [945, 0]
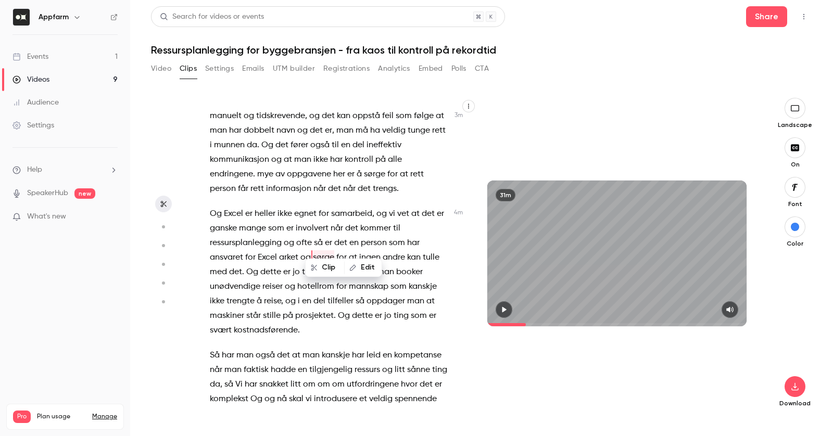
type input "***"
click at [353, 284] on icon "button" at bounding box center [352, 282] width 7 height 7
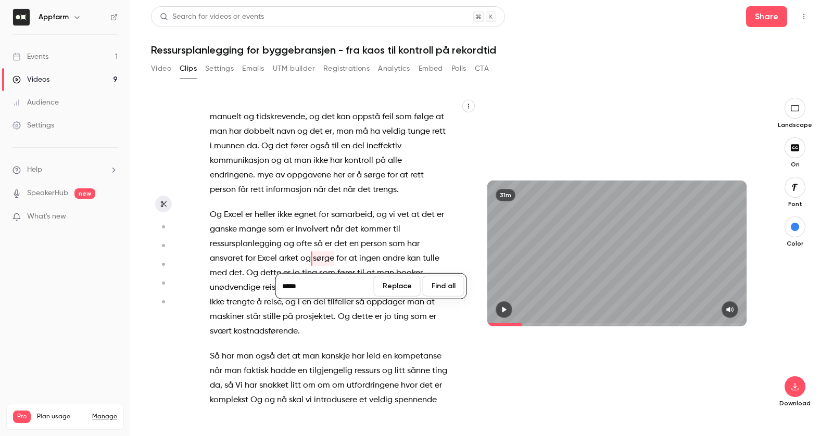
type input "******"
click at [401, 288] on button "Replace" at bounding box center [397, 286] width 47 height 21
click at [354, 244] on span "en" at bounding box center [353, 244] width 9 height 15
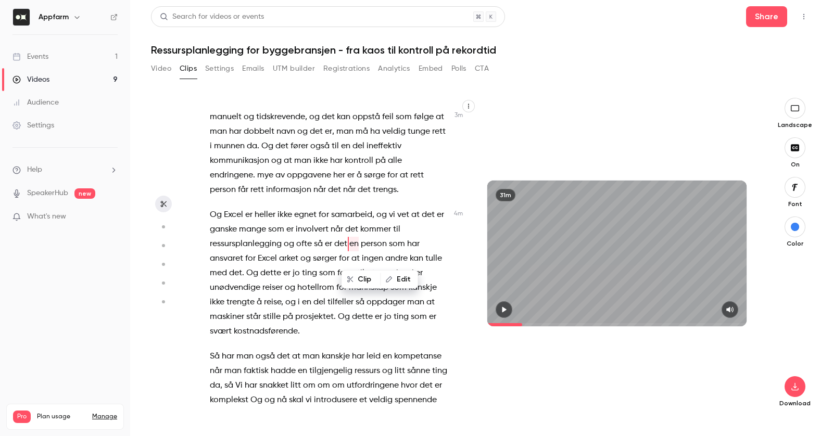
scroll to position [930, 0]
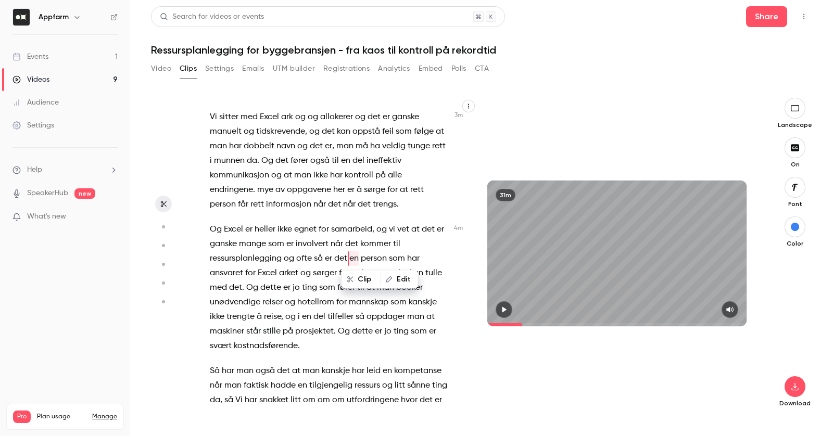
type input "*****"
click at [390, 285] on icon "button" at bounding box center [388, 282] width 7 height 7
type input "**"
click at [396, 284] on button "Replace" at bounding box center [397, 286] width 47 height 21
click at [248, 284] on span "Og" at bounding box center [252, 288] width 12 height 15
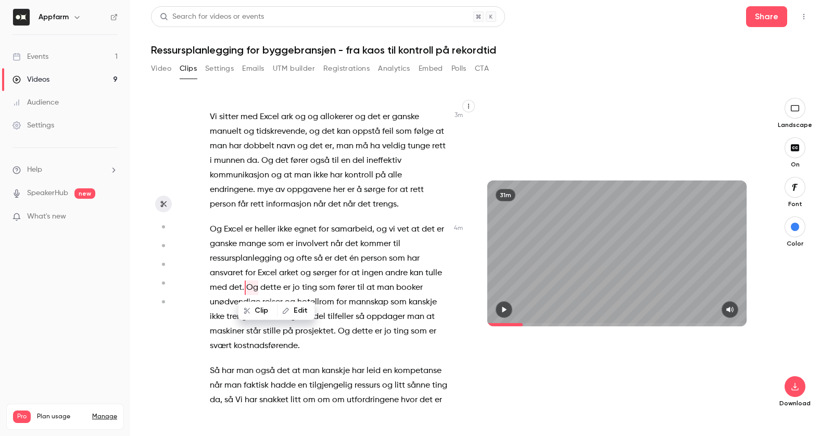
scroll to position [959, 0]
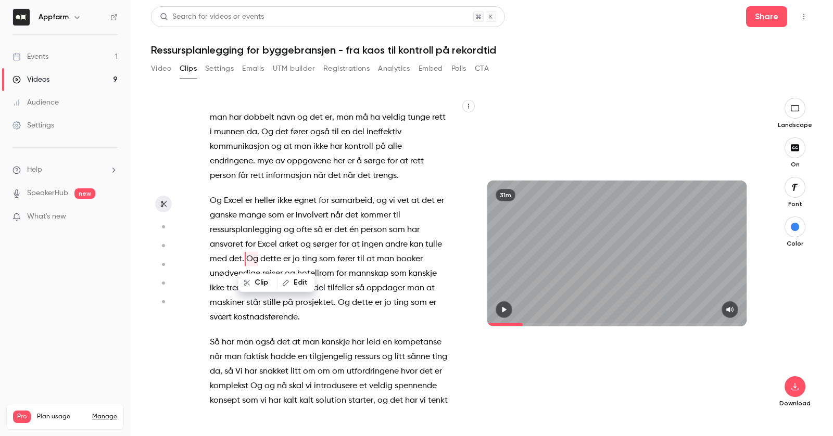
click at [370, 282] on span "oppdager" at bounding box center [385, 288] width 39 height 15
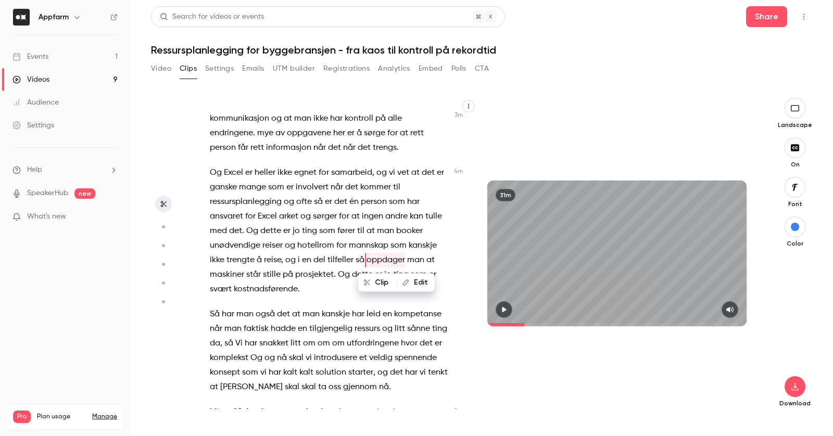
scroll to position [988, 0]
click at [278, 247] on span "reiser" at bounding box center [272, 244] width 20 height 15
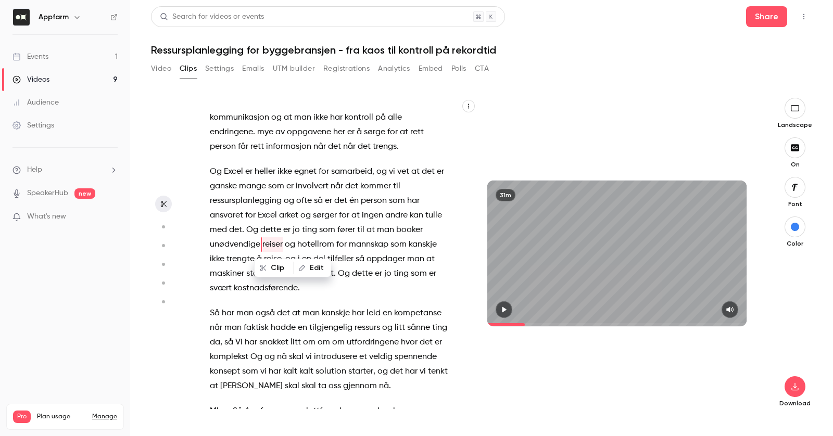
type input "*****"
